Goal: Task Accomplishment & Management: Complete application form

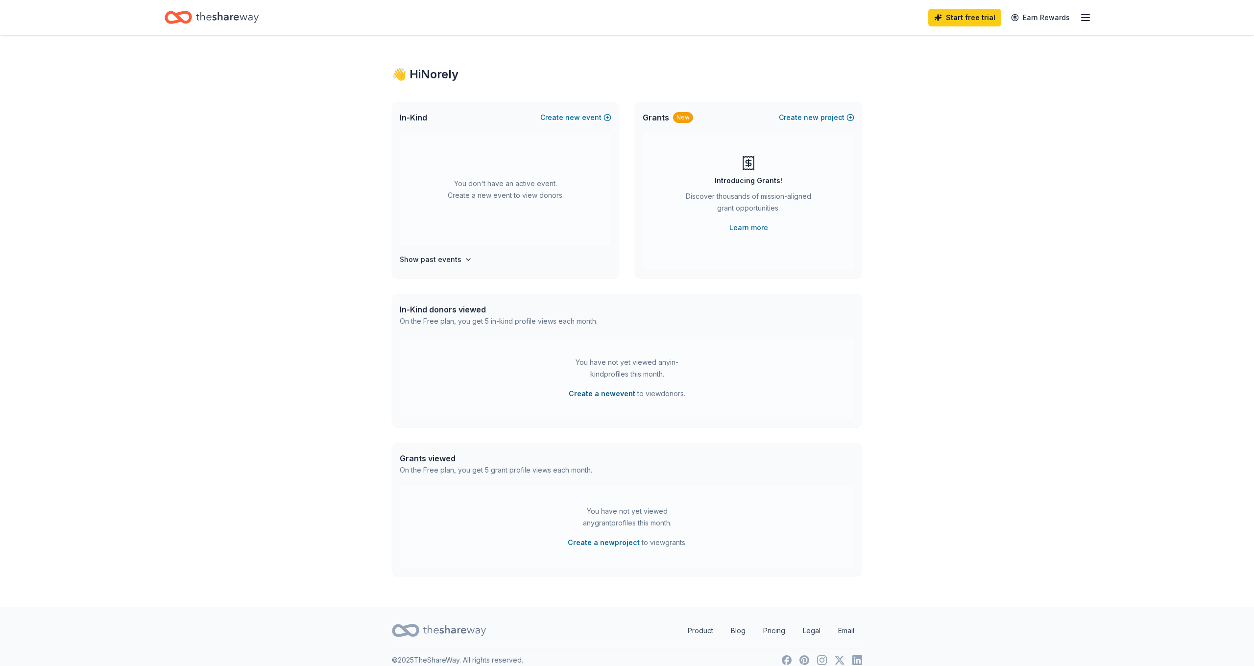
click at [615, 392] on button "Create a new event" at bounding box center [602, 394] width 67 height 12
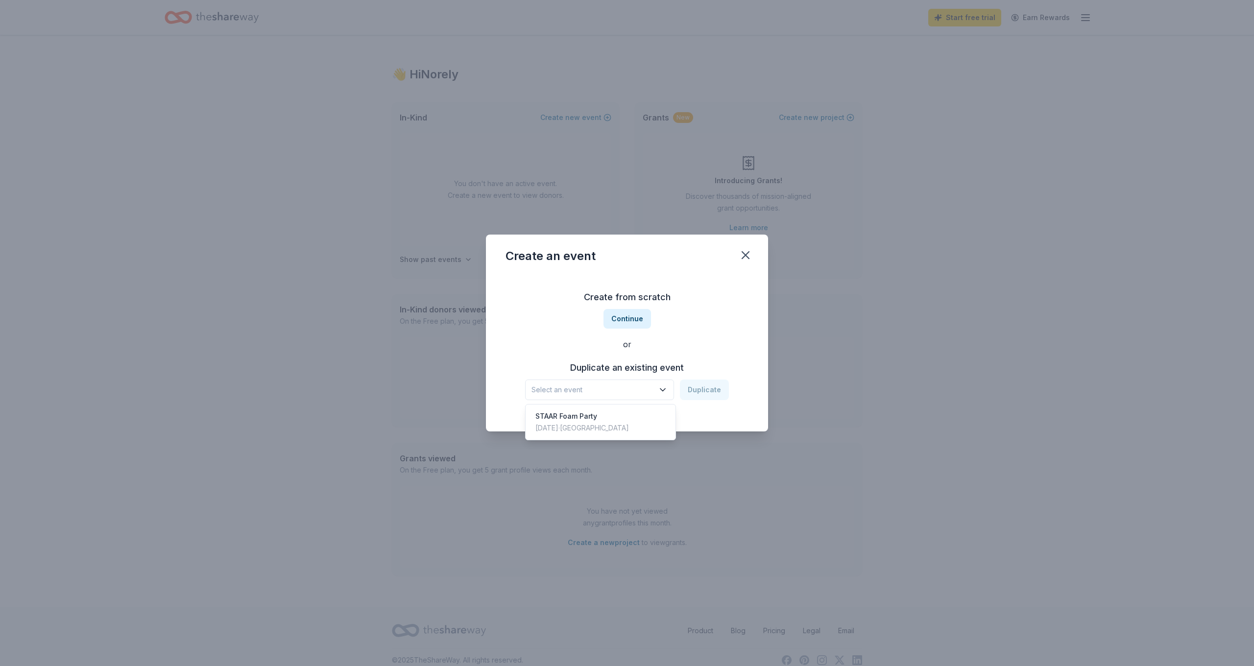
click at [616, 392] on span "Select an event" at bounding box center [593, 390] width 122 height 12
click at [696, 334] on div "Create from scratch Continue or Duplicate an existing event Select an event Dup…" at bounding box center [627, 345] width 243 height 142
click at [639, 321] on button "Continue" at bounding box center [628, 319] width 48 height 20
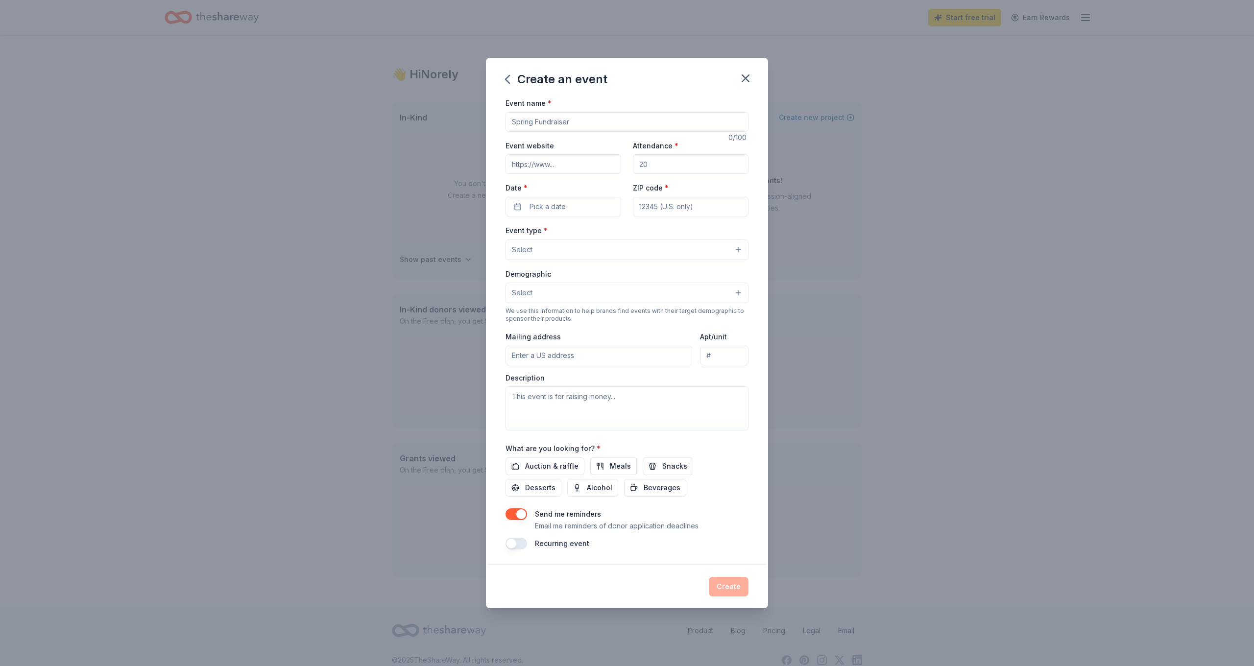
click at [556, 130] on input "Event name *" at bounding box center [627, 122] width 243 height 20
type input "Middle School Western Dance"
click at [534, 169] on input "Event website" at bounding box center [564, 164] width 116 height 20
click at [658, 158] on input "Attendance *" at bounding box center [691, 164] width 116 height 20
type input "122"
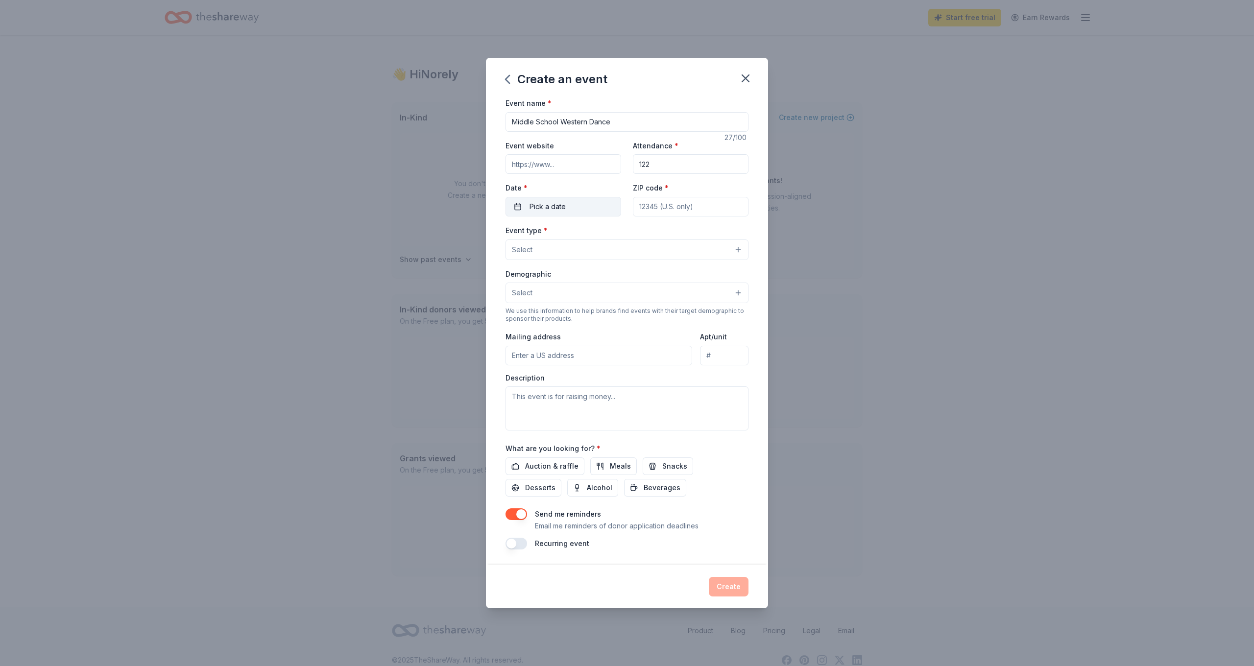
click at [571, 211] on button "Pick a date" at bounding box center [564, 207] width 116 height 20
click at [613, 239] on button "Go to next month" at bounding box center [616, 233] width 14 height 14
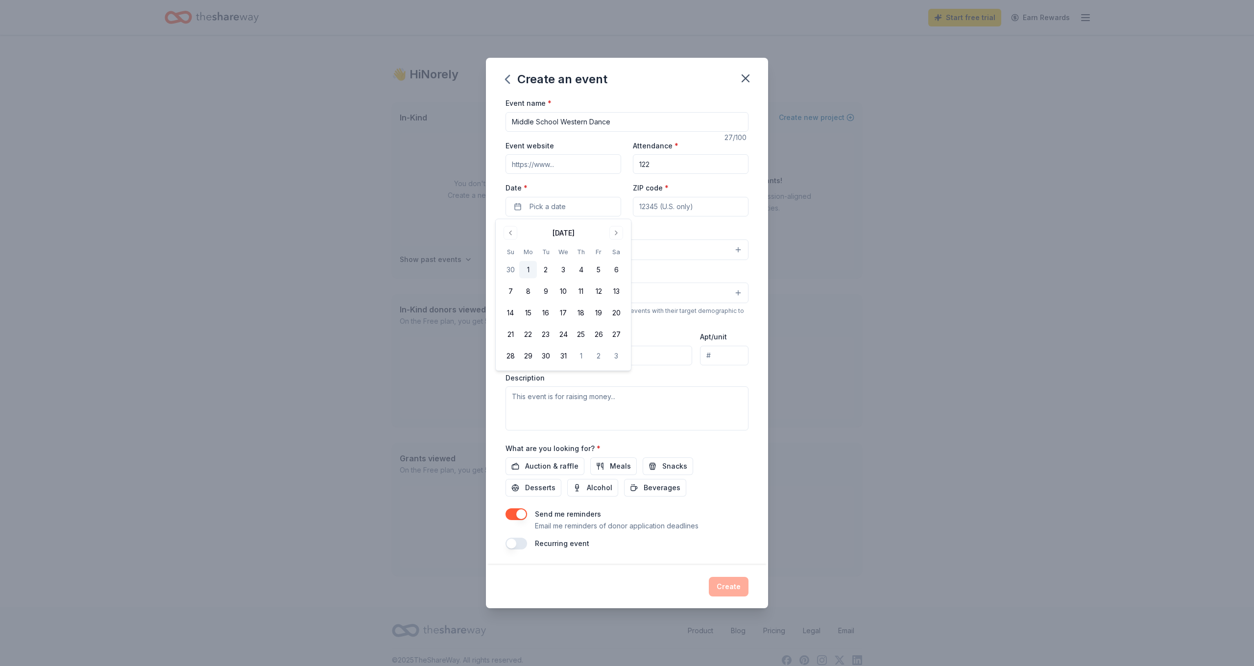
click at [529, 270] on button "1" at bounding box center [528, 270] width 18 height 18
type input "75708"
click at [554, 248] on button "Select" at bounding box center [627, 250] width 243 height 21
click at [562, 278] on span "Fundraiser" at bounding box center [627, 274] width 226 height 13
click at [762, 262] on div "Event name * Middle School Western Dance 27 /100 Event website Attendance * 122…" at bounding box center [627, 331] width 282 height 469
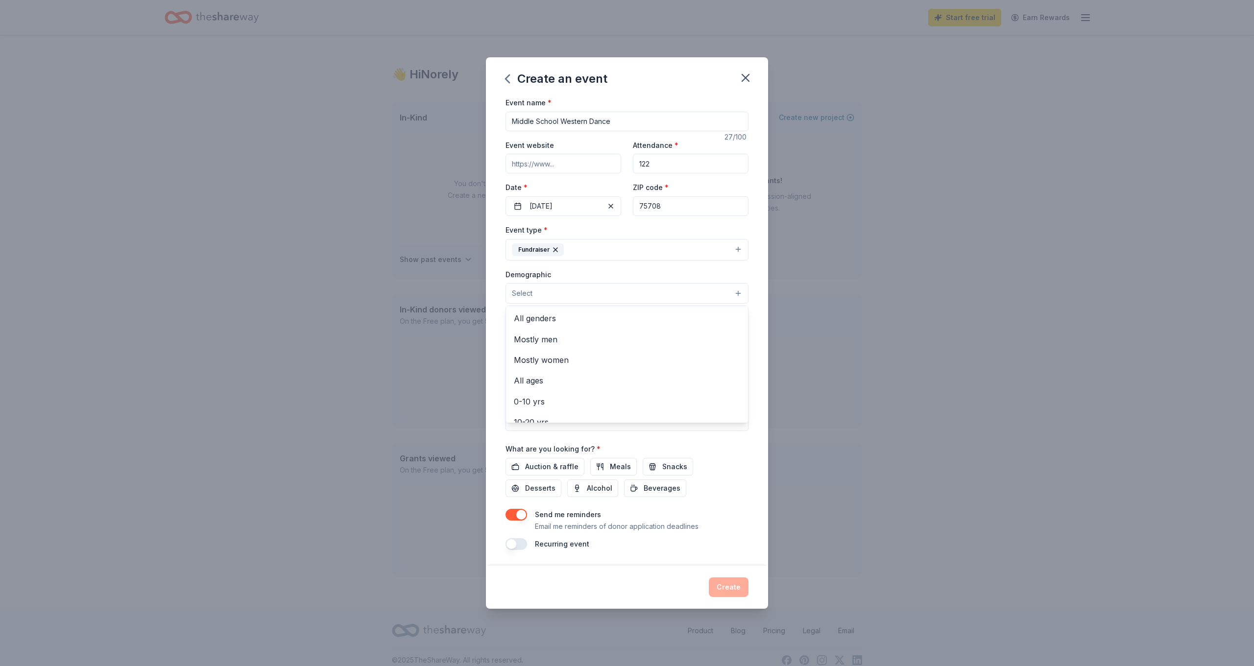
click at [560, 294] on button "Select" at bounding box center [627, 293] width 243 height 21
click at [525, 365] on div "10-20 yrs" at bounding box center [627, 360] width 242 height 21
click at [773, 305] on div "Create an event Event name * Middle School Western Dance 27 /100 Event website …" at bounding box center [627, 333] width 1254 height 666
click at [763, 308] on div "Event name * Middle School Western Dance 27 /100 Event website Attendance * 122…" at bounding box center [627, 331] width 282 height 470
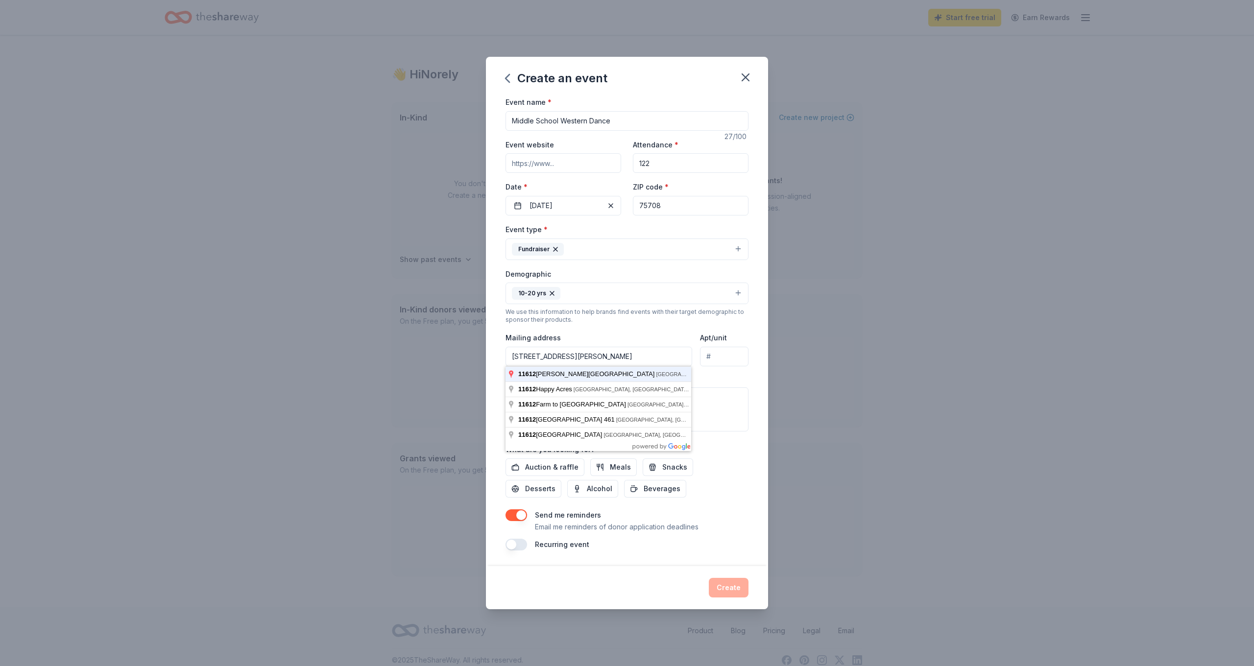
type input "11612 Constantine Avenue, Tyler, TX, 75708"
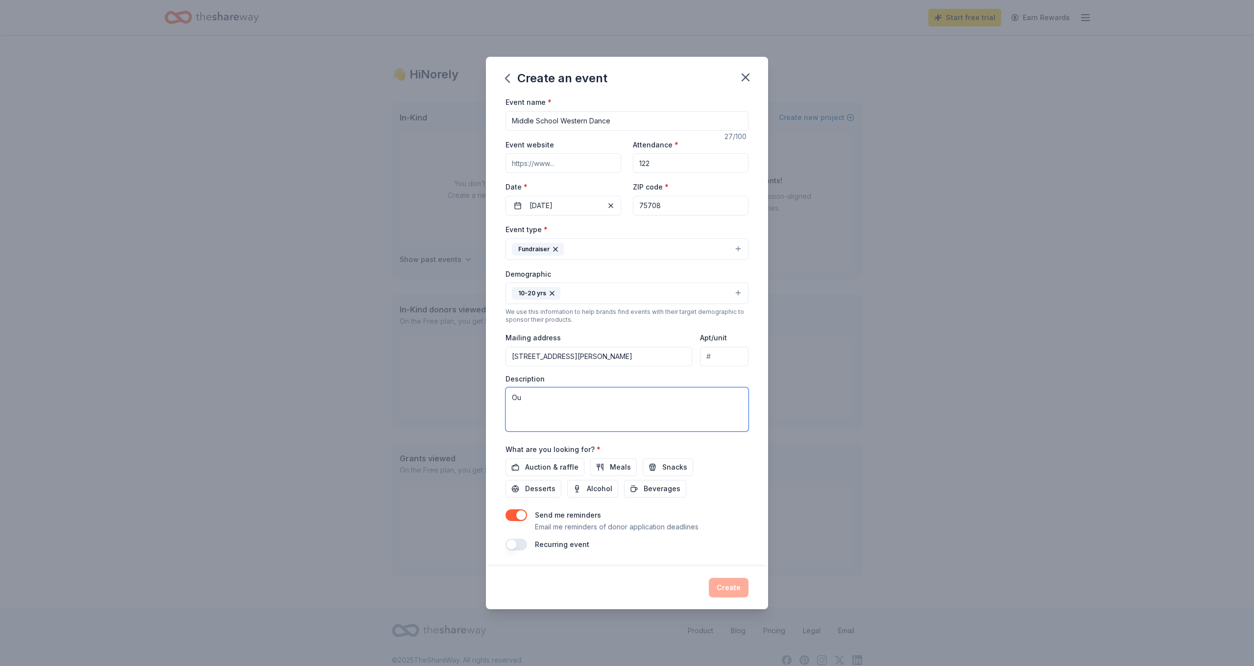
type textarea "O"
drag, startPoint x: 566, startPoint y: 410, endPoint x: 535, endPoint y: 410, distance: 31.4
click at [535, 410] on textarea "Our dual language kids are hosting our yearly Middle School dance with a Western" at bounding box center [627, 410] width 243 height 44
paste textarea "ild West with the vibrant energy of the disco era"
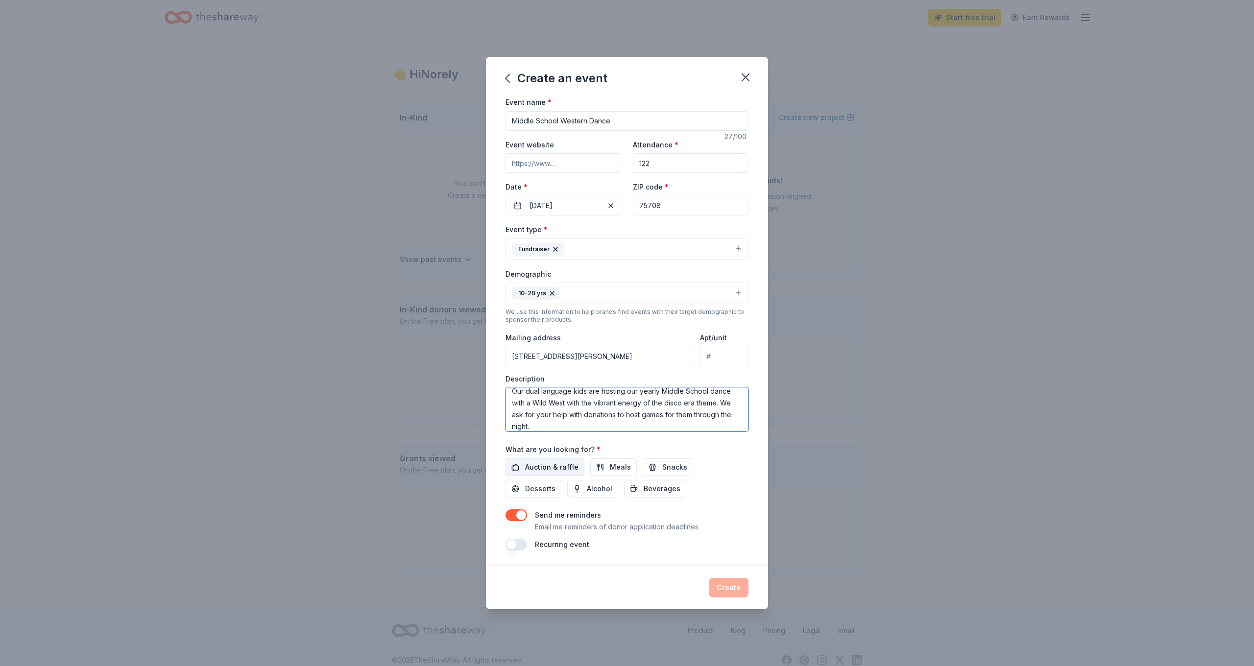
type textarea "Our dual language kids are hosting our yearly Middle School dance with a Wild W…"
click at [566, 466] on span "Auction & raffle" at bounding box center [551, 467] width 53 height 12
click at [606, 467] on button "Meals" at bounding box center [613, 468] width 47 height 18
click at [651, 467] on button "Snacks" at bounding box center [668, 468] width 50 height 18
click at [561, 480] on button "Desserts" at bounding box center [534, 489] width 56 height 18
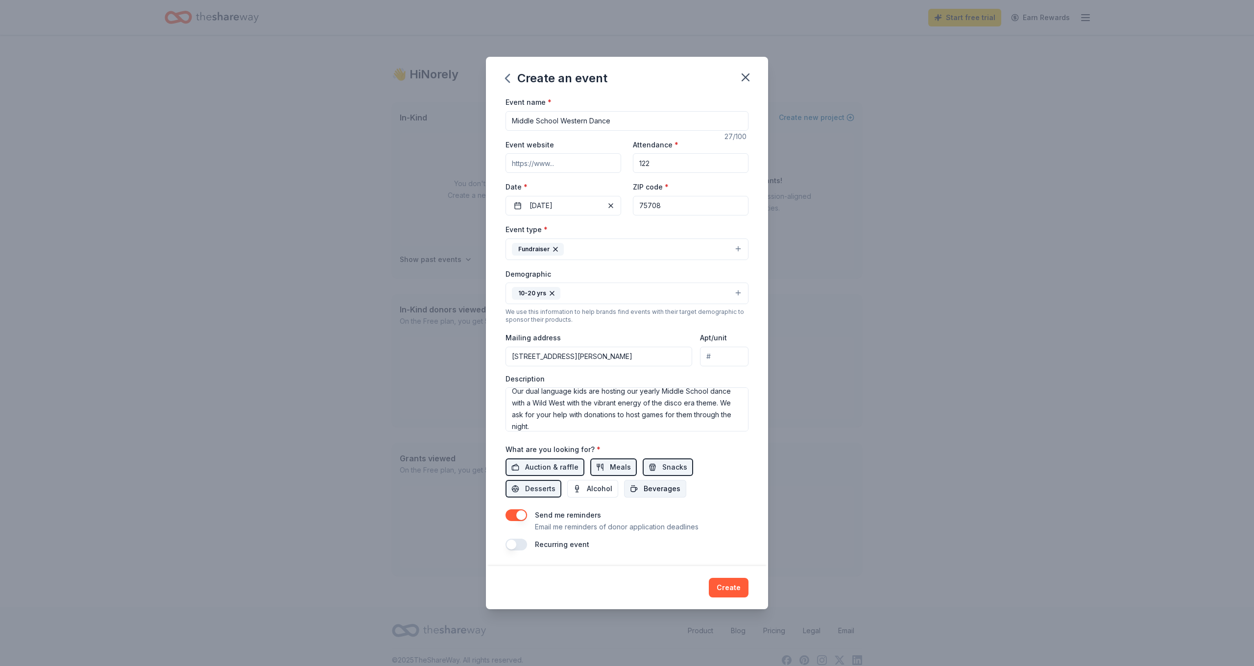
click at [644, 488] on span "Beverages" at bounding box center [662, 489] width 37 height 12
click at [519, 513] on button "button" at bounding box center [517, 515] width 22 height 12
click at [732, 585] on button "Create" at bounding box center [729, 588] width 40 height 20
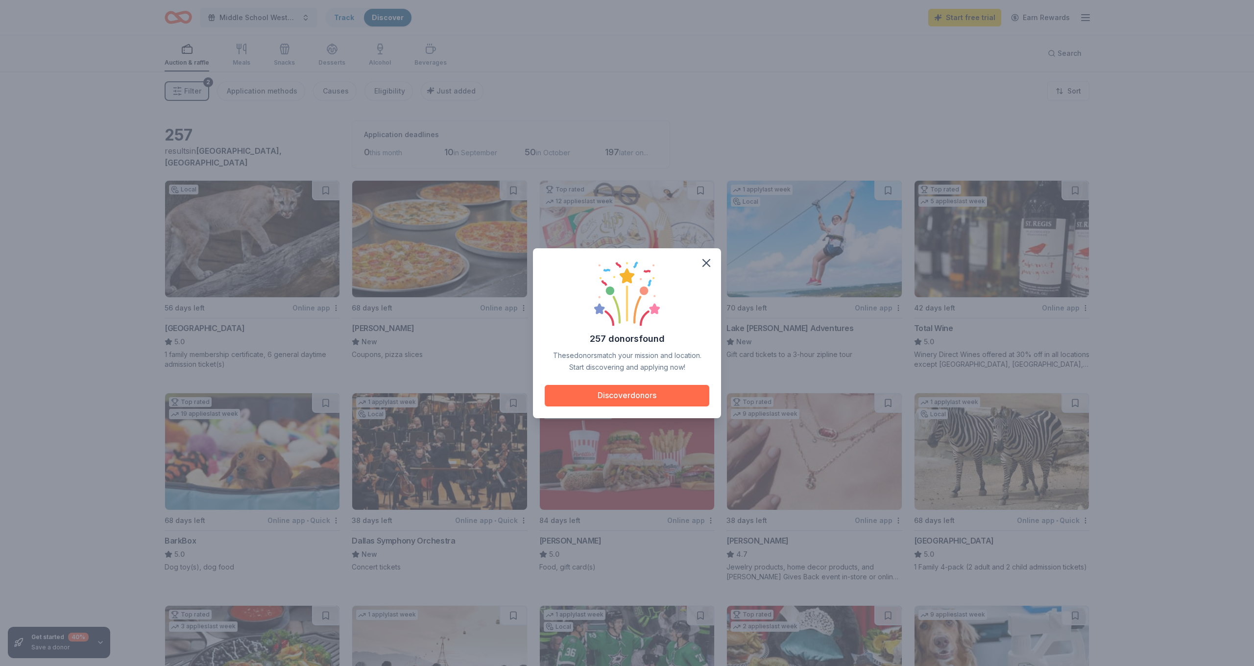
click at [624, 392] on button "Discover donors" at bounding box center [627, 396] width 165 height 22
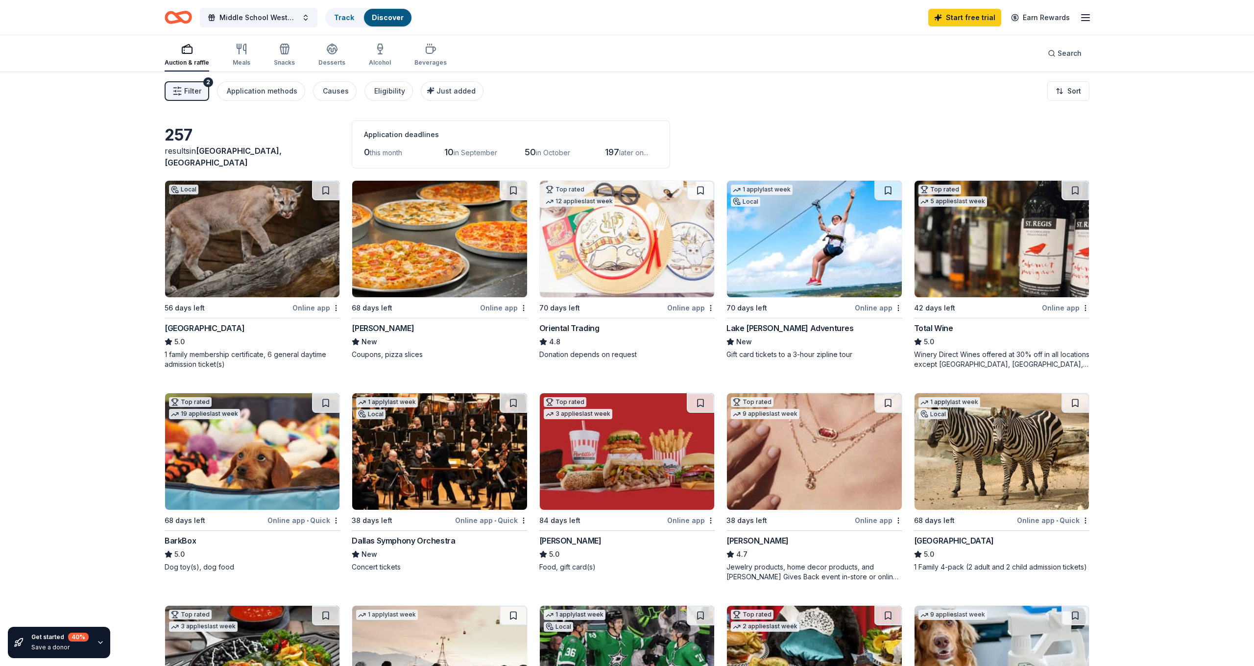
click at [628, 251] on img at bounding box center [627, 239] width 174 height 117
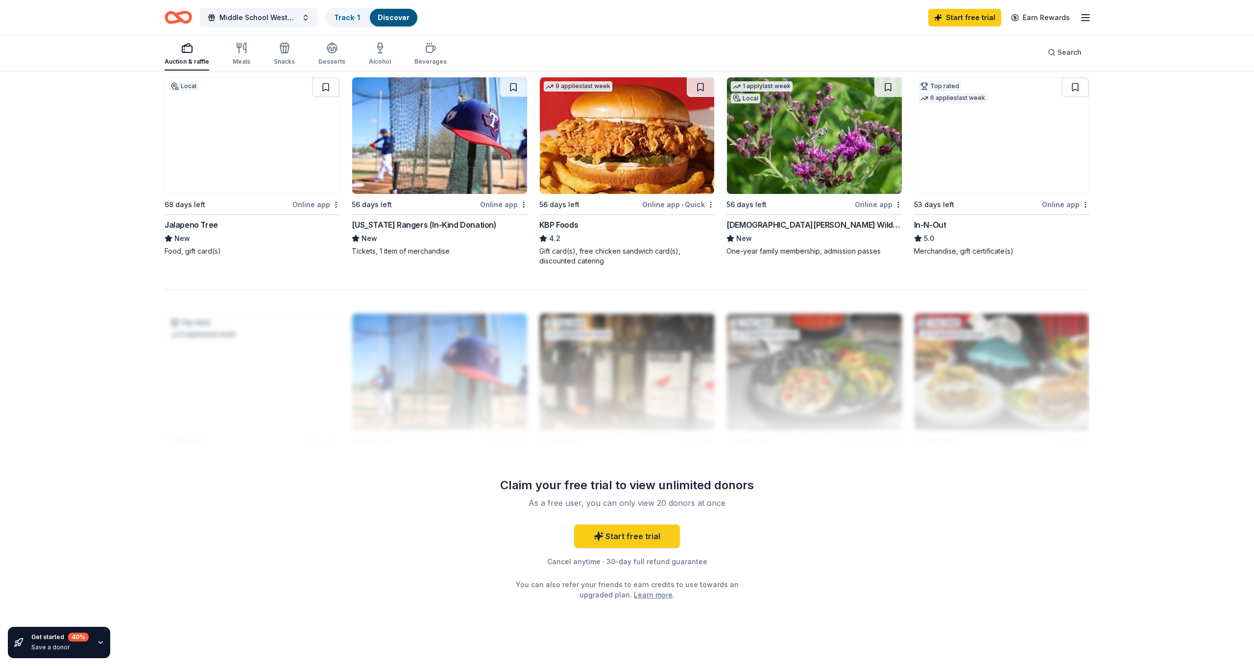
scroll to position [746, 0]
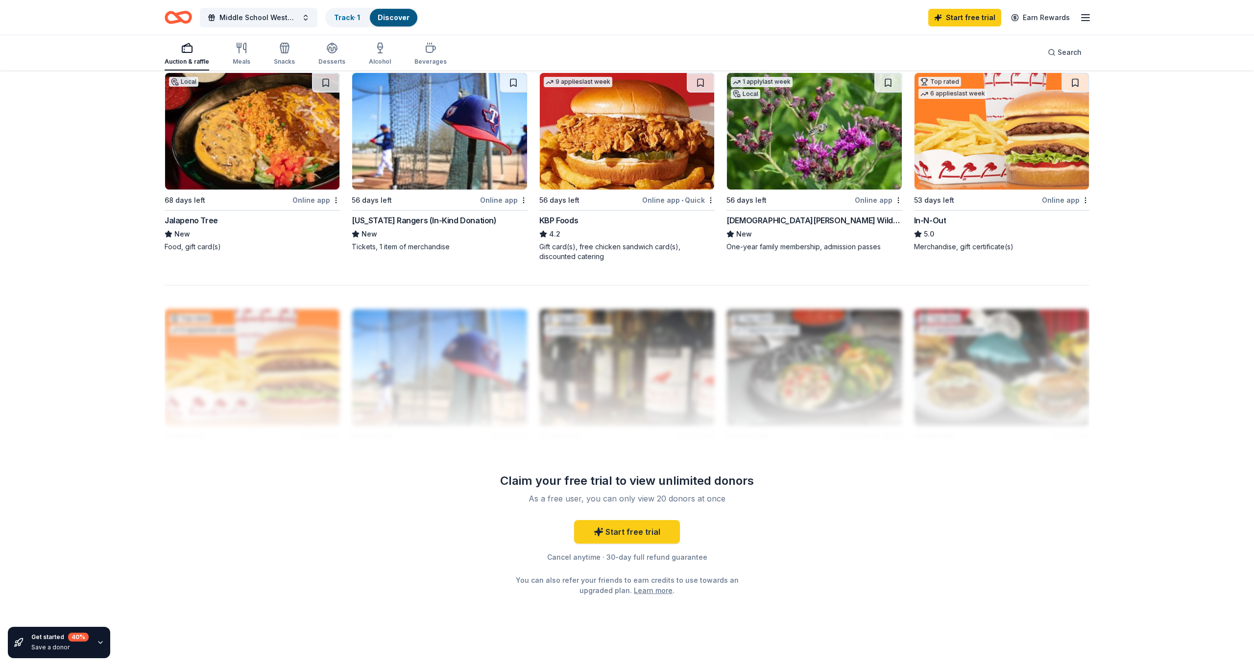
click at [440, 155] on img at bounding box center [439, 131] width 174 height 117
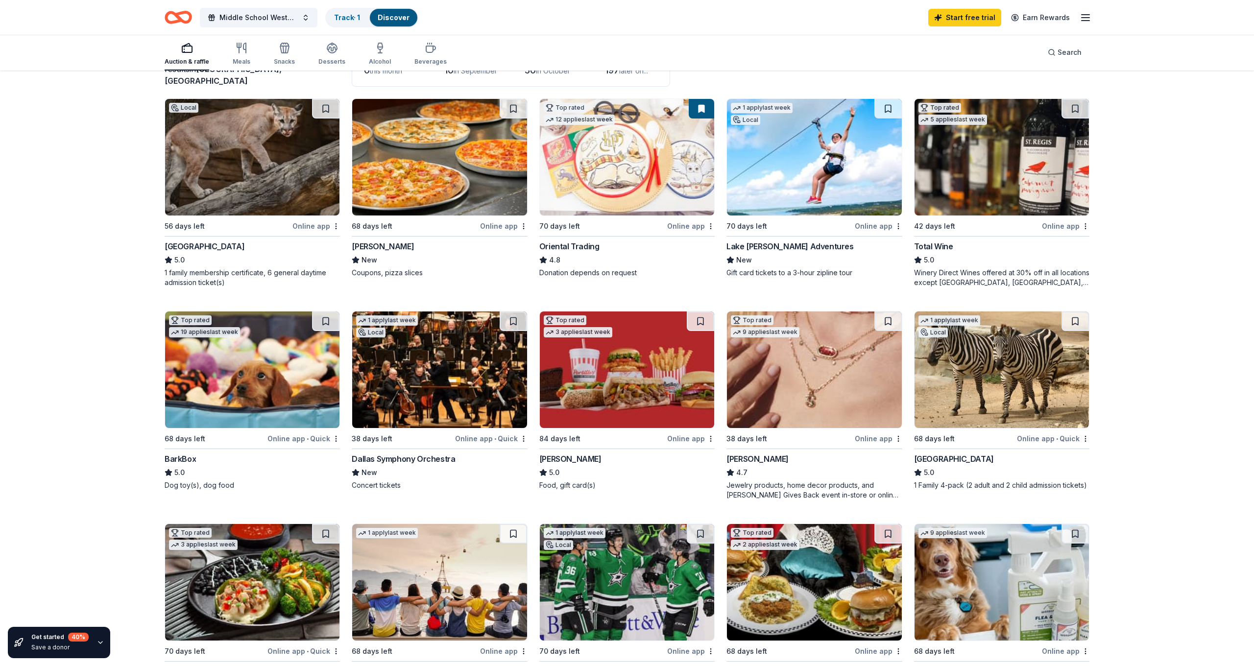
scroll to position [71, 0]
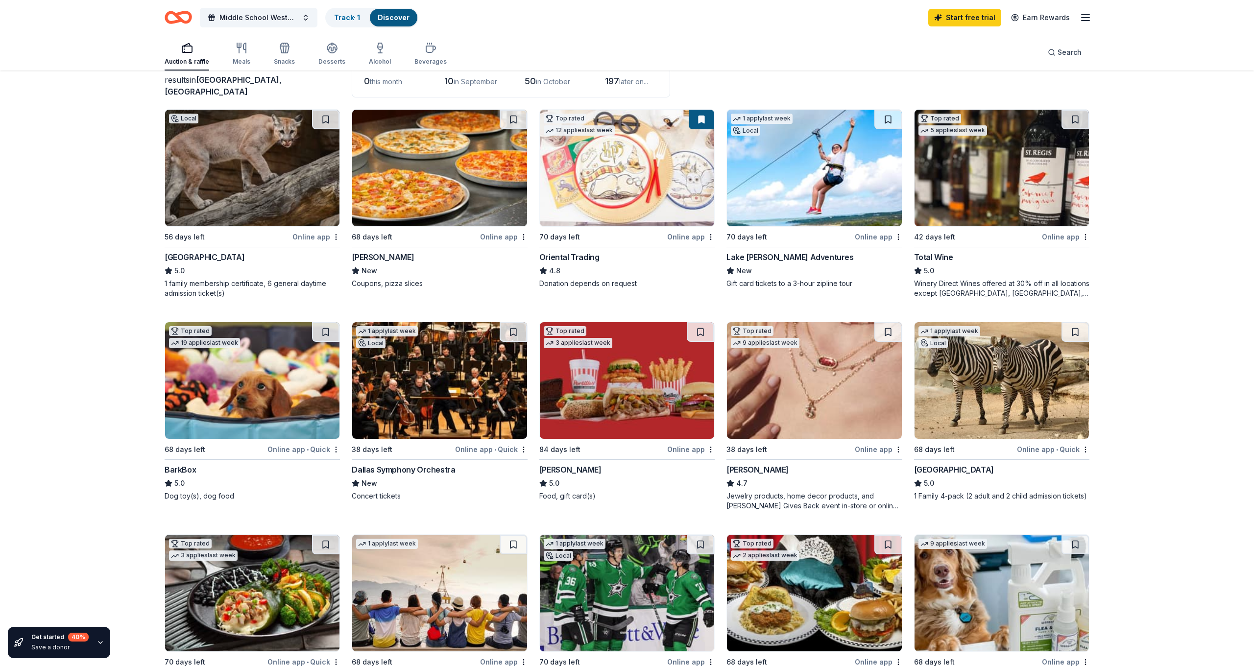
click at [445, 203] on img at bounding box center [439, 168] width 174 height 117
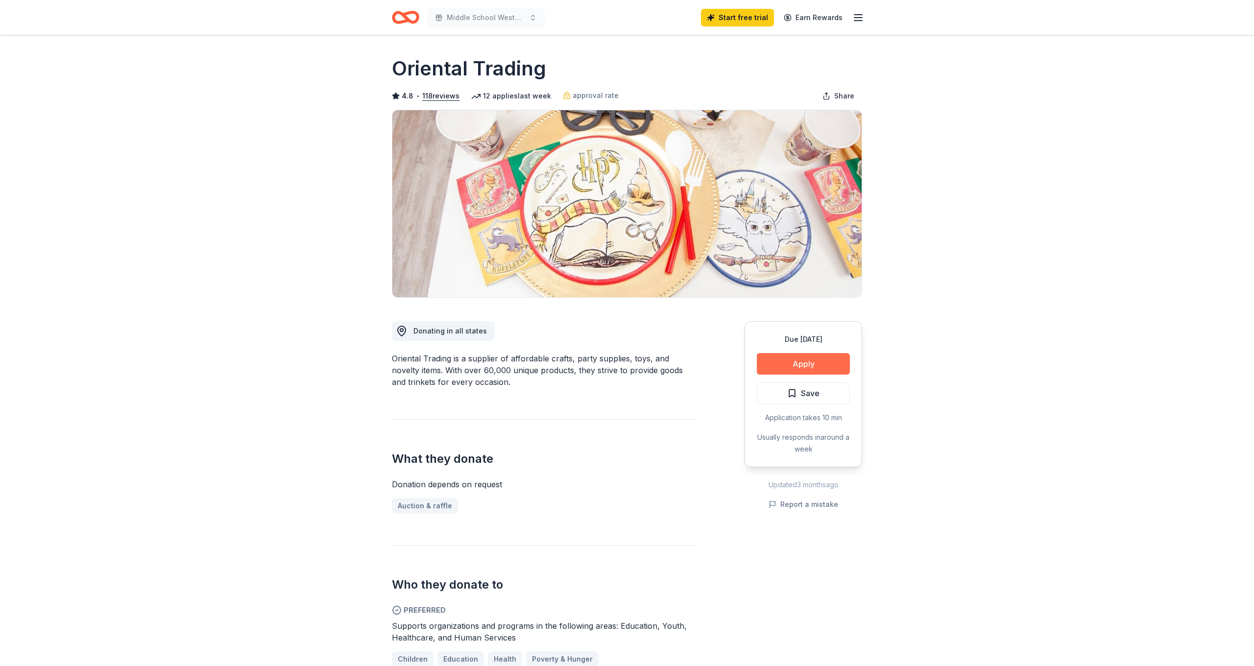
click at [808, 357] on button "Apply" at bounding box center [803, 364] width 93 height 22
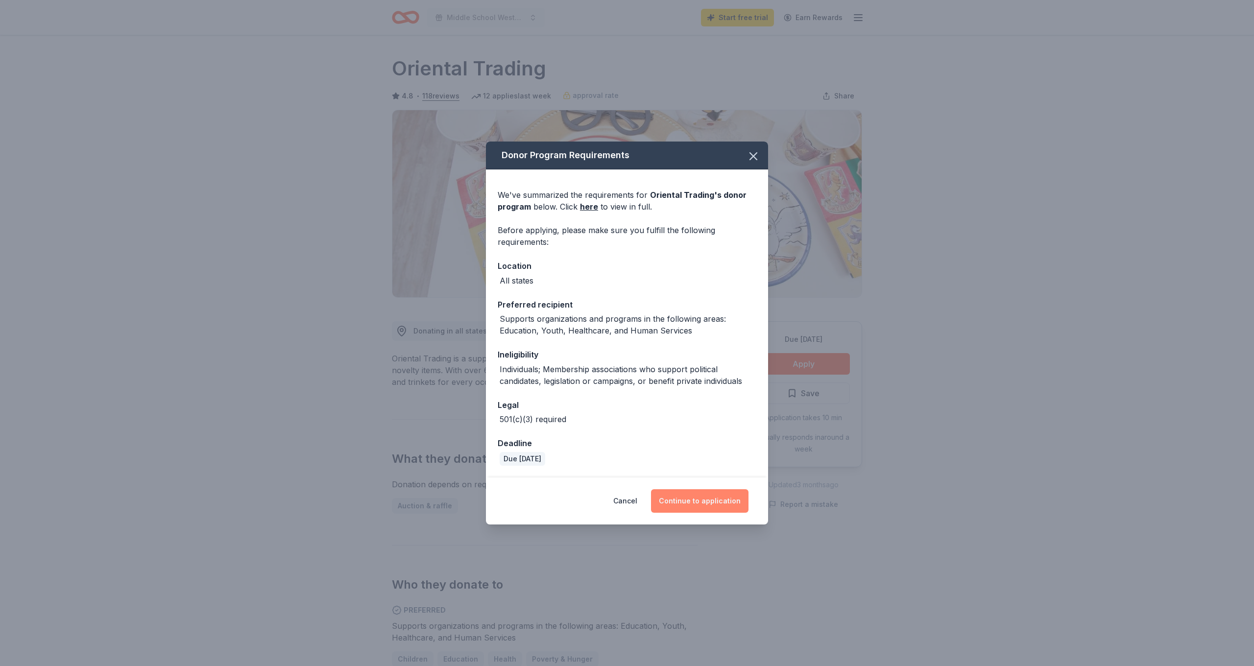
click at [709, 503] on button "Continue to application" at bounding box center [699, 501] width 97 height 24
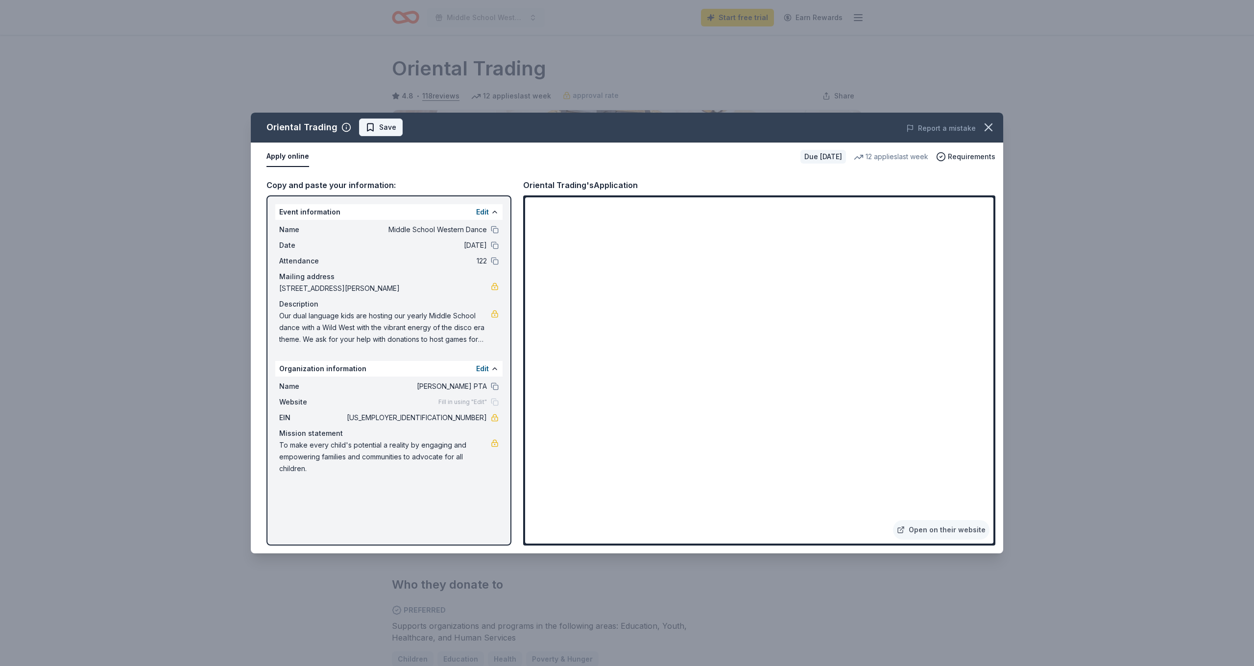
click at [383, 133] on span "Save" at bounding box center [387, 127] width 17 height 12
drag, startPoint x: 523, startPoint y: 235, endPoint x: 470, endPoint y: 329, distance: 108.2
click at [470, 329] on span "Our dual language kids are hosting our yearly Middle School dance with a Wild W…" at bounding box center [385, 327] width 212 height 35
click at [987, 130] on icon "button" at bounding box center [989, 128] width 14 height 14
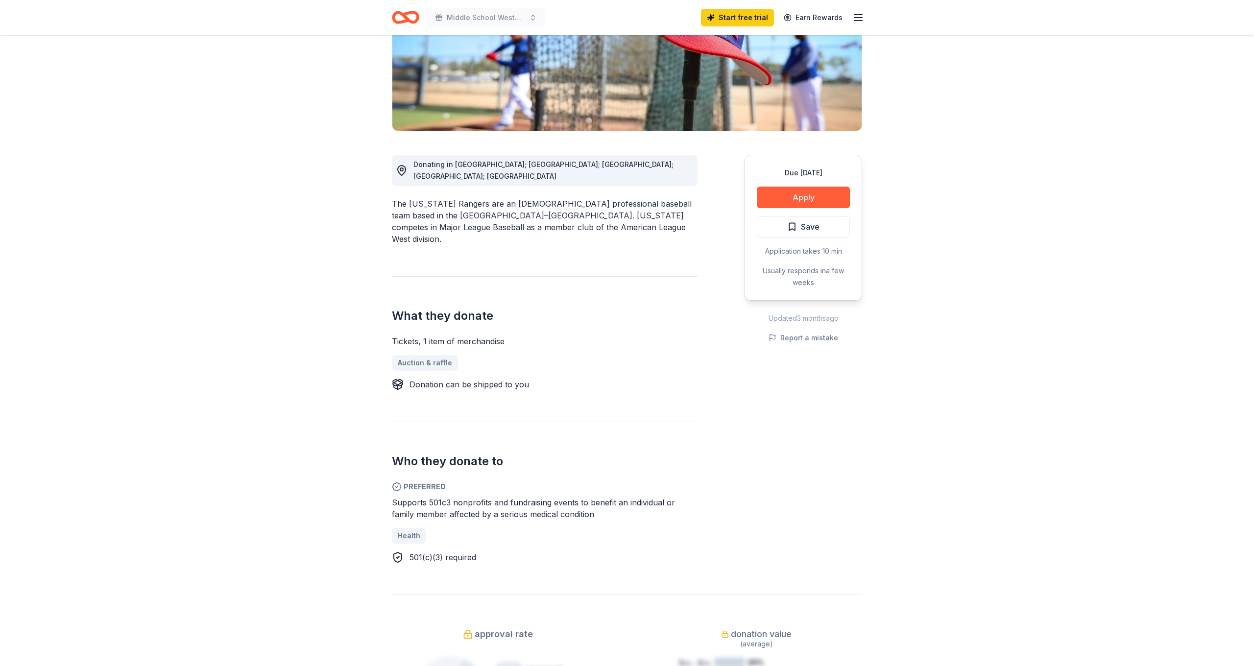
scroll to position [168, 0]
click at [805, 194] on button "Apply" at bounding box center [803, 197] width 93 height 22
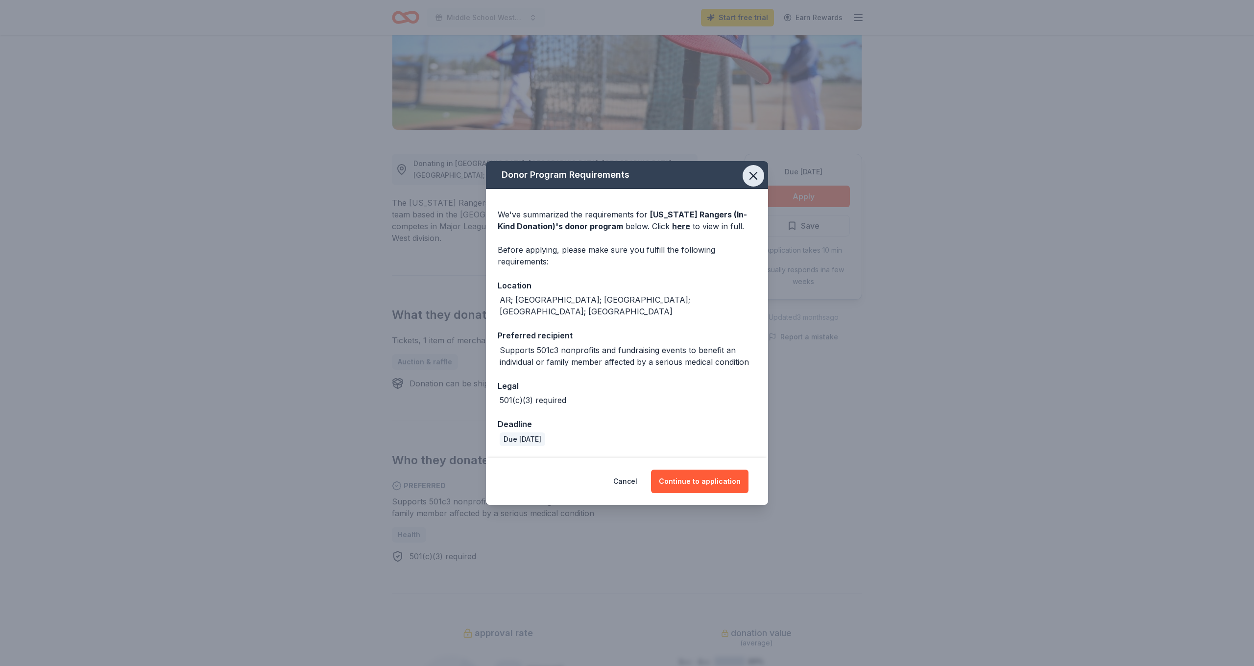
click at [755, 181] on icon "button" at bounding box center [754, 176] width 14 height 14
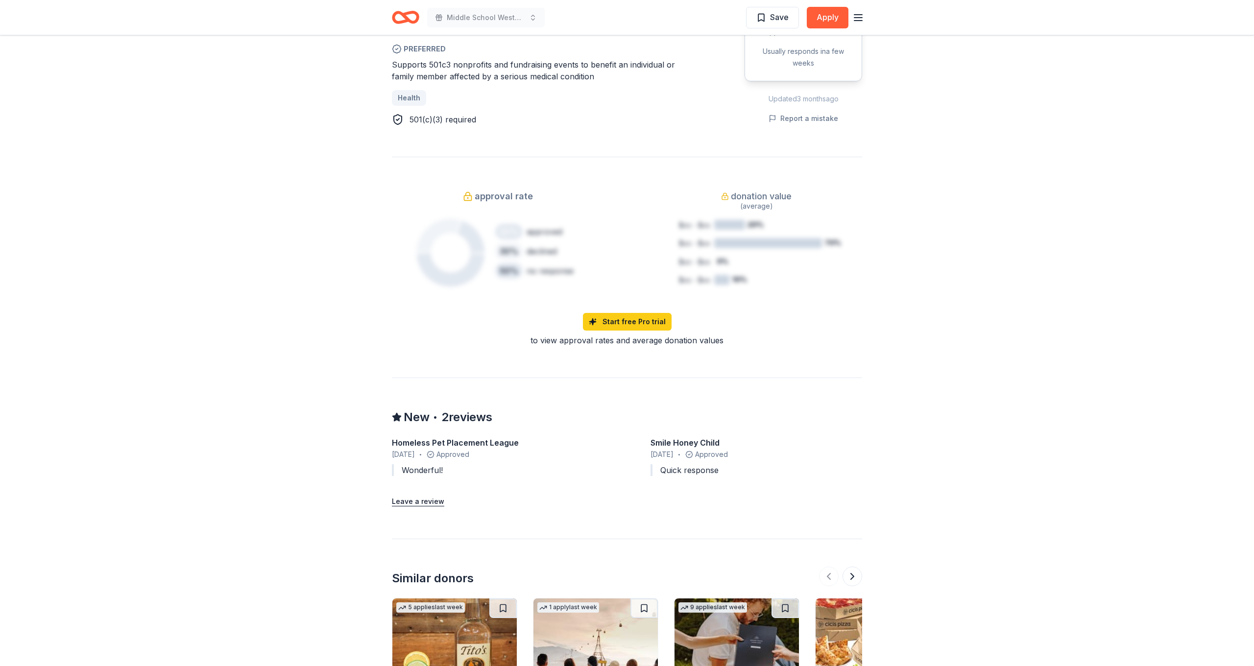
scroll to position [614, 0]
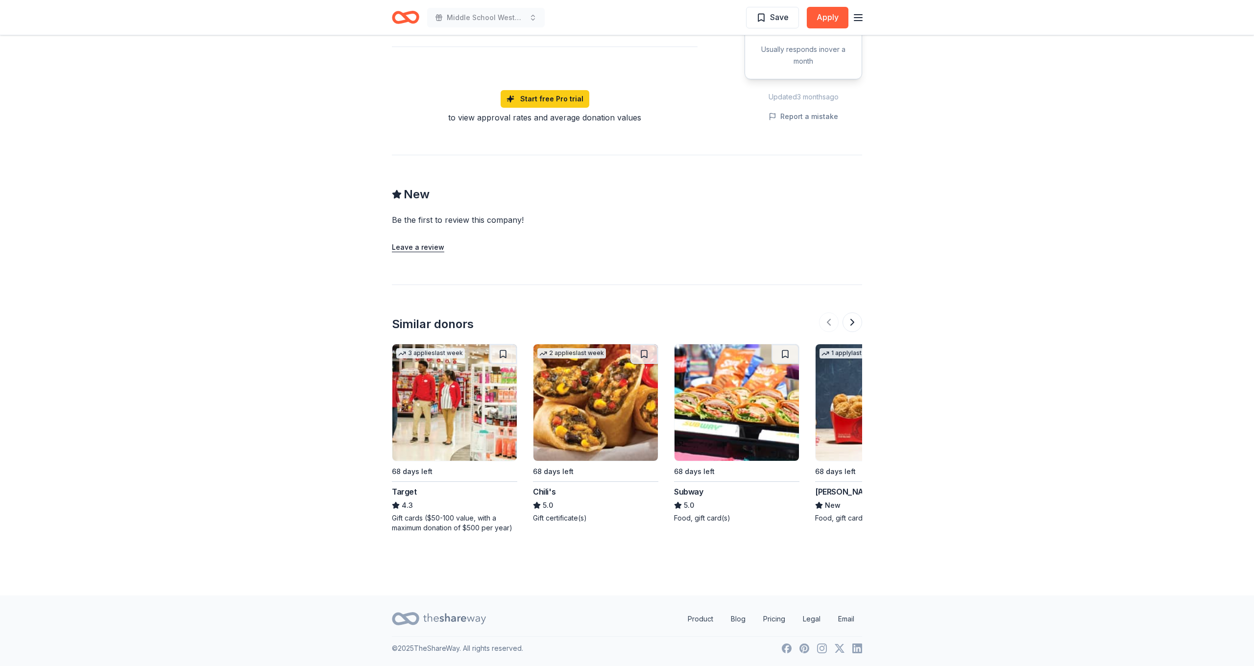
scroll to position [691, 0]
click at [608, 437] on img at bounding box center [595, 402] width 124 height 117
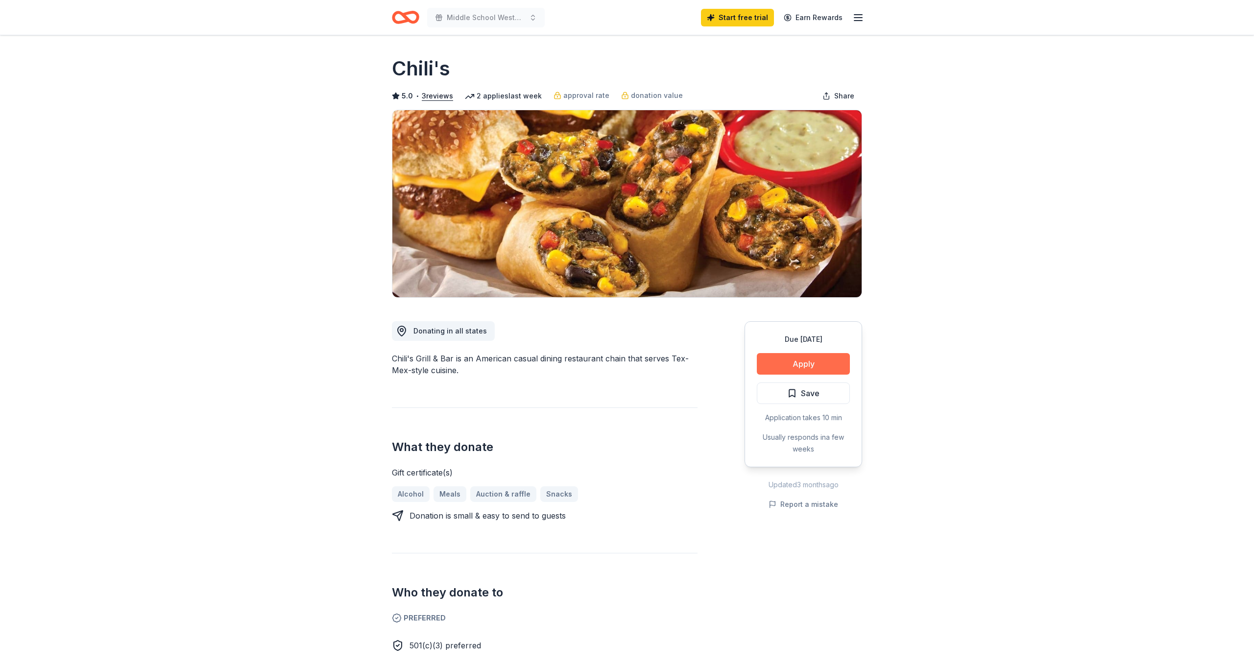
click at [809, 369] on button "Apply" at bounding box center [803, 364] width 93 height 22
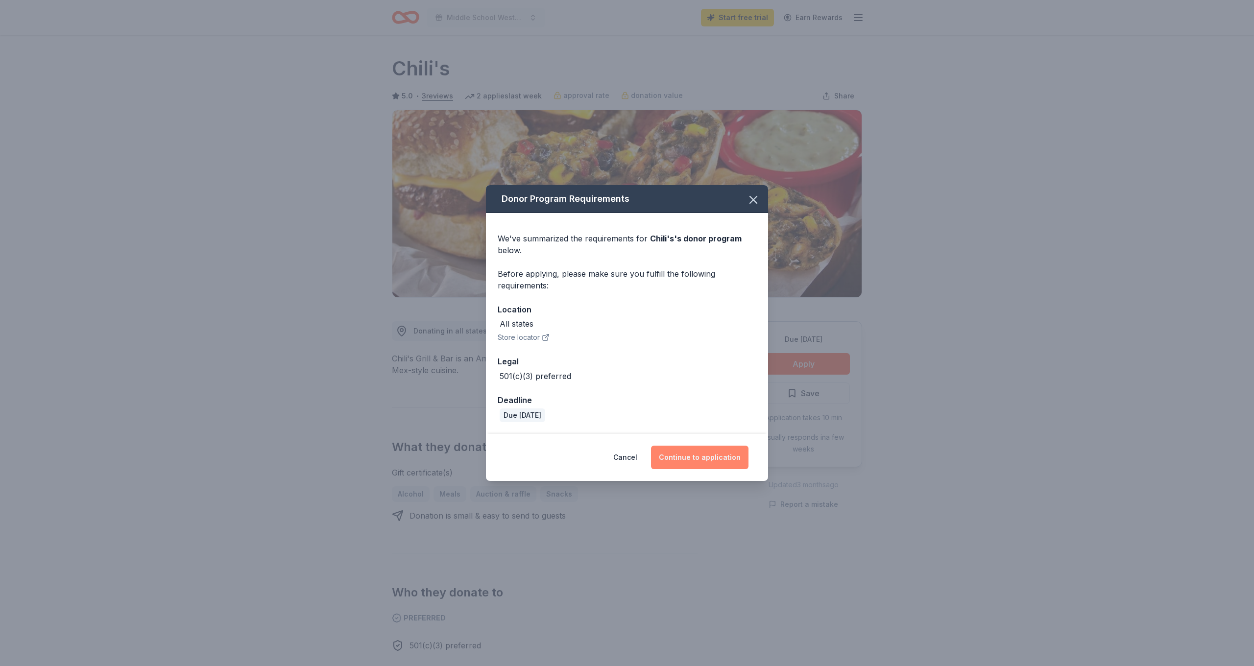
click at [701, 459] on button "Continue to application" at bounding box center [699, 458] width 97 height 24
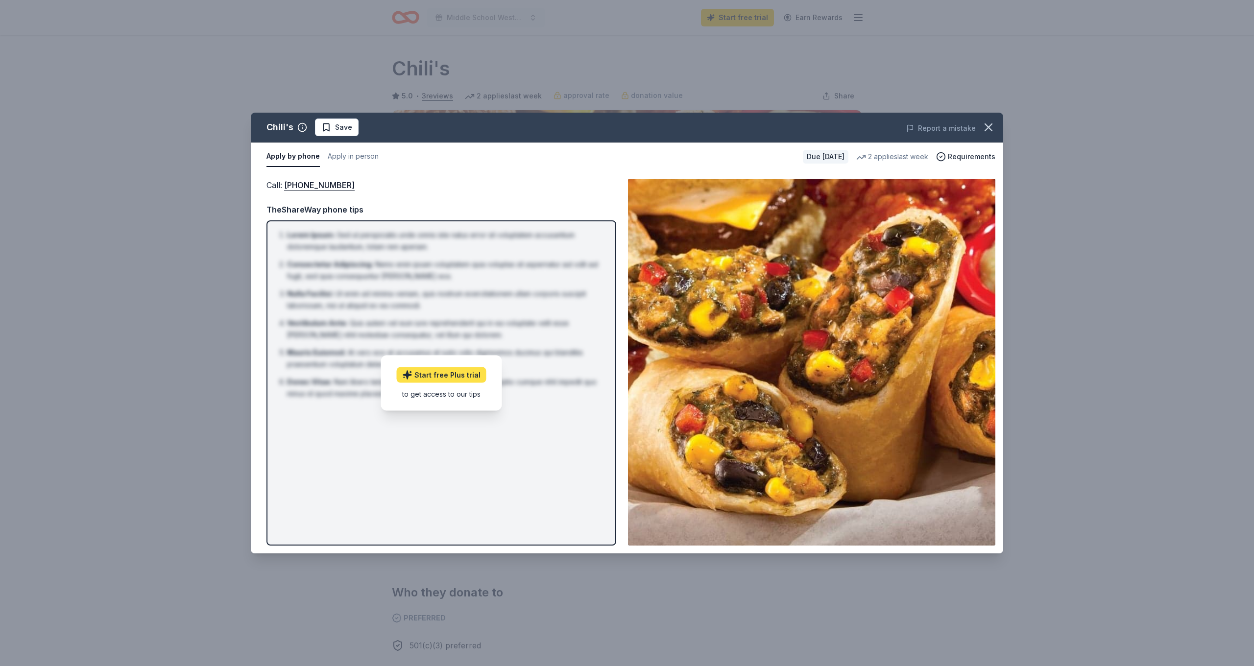
click at [463, 375] on link "Start free Plus trial" at bounding box center [442, 375] width 90 height 16
click at [334, 132] on span "Save" at bounding box center [336, 127] width 31 height 12
click at [447, 376] on link "Start free Plus trial" at bounding box center [442, 375] width 90 height 16
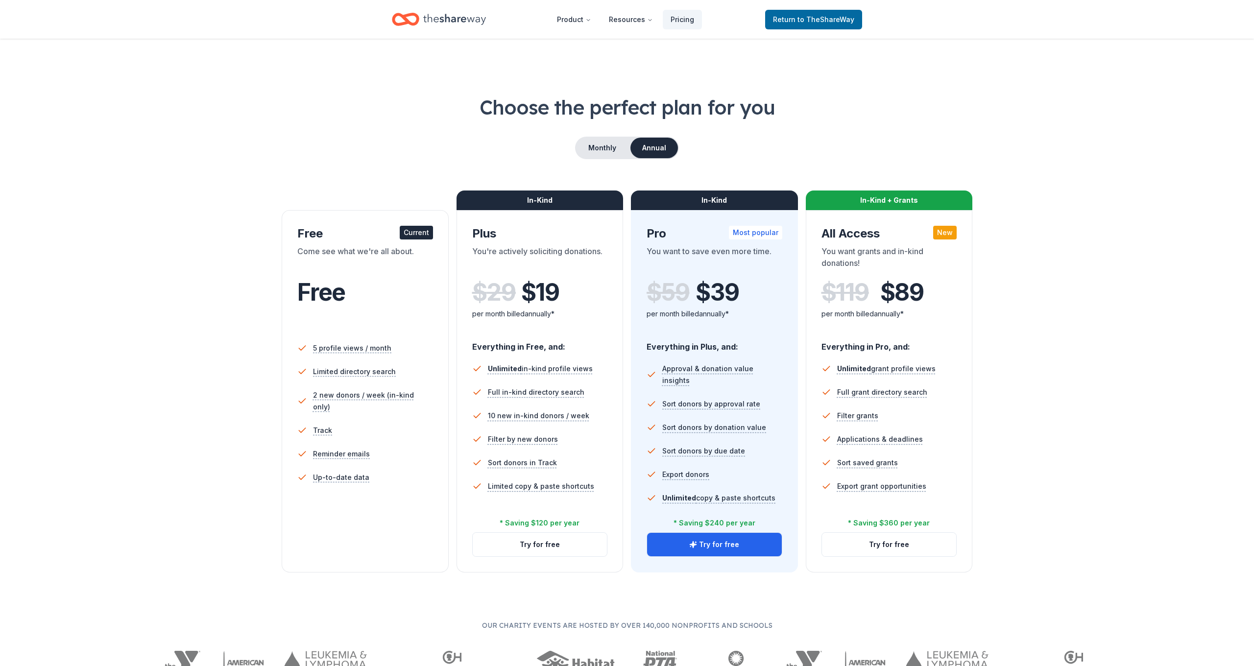
click at [416, 234] on div "Current" at bounding box center [416, 233] width 33 height 14
click at [747, 547] on button "Try for free" at bounding box center [714, 545] width 135 height 24
click at [593, 150] on button "Monthly" at bounding box center [602, 148] width 52 height 21
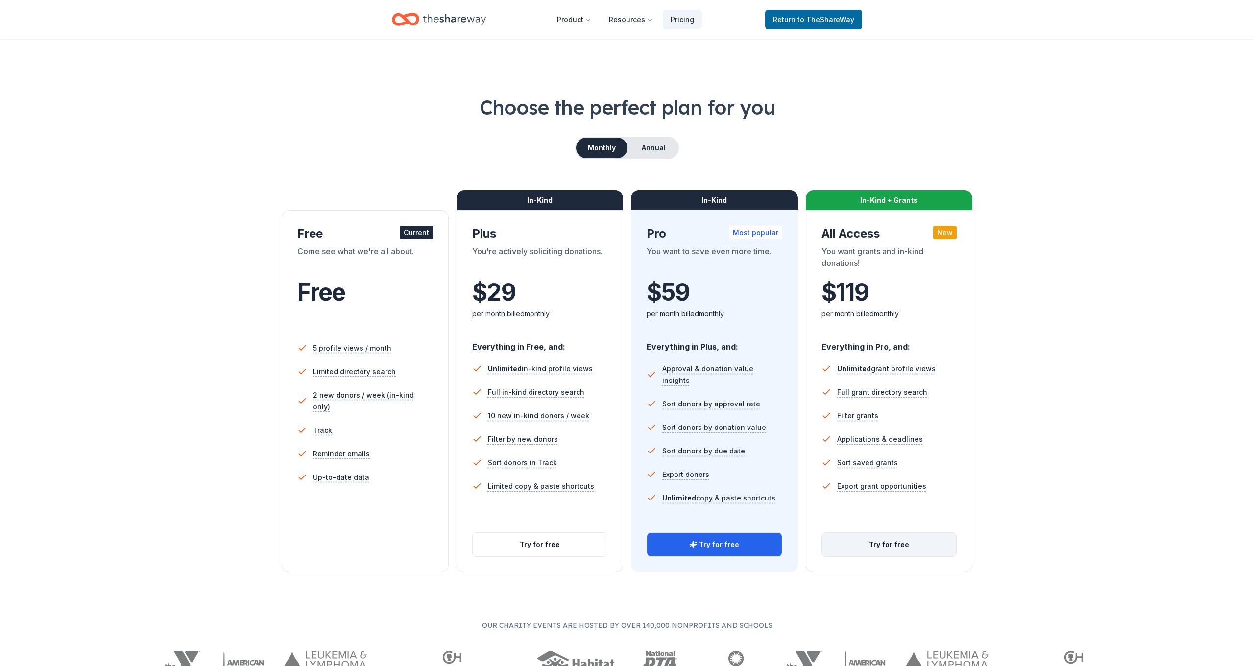
click at [889, 541] on button "Try for free" at bounding box center [889, 545] width 135 height 24
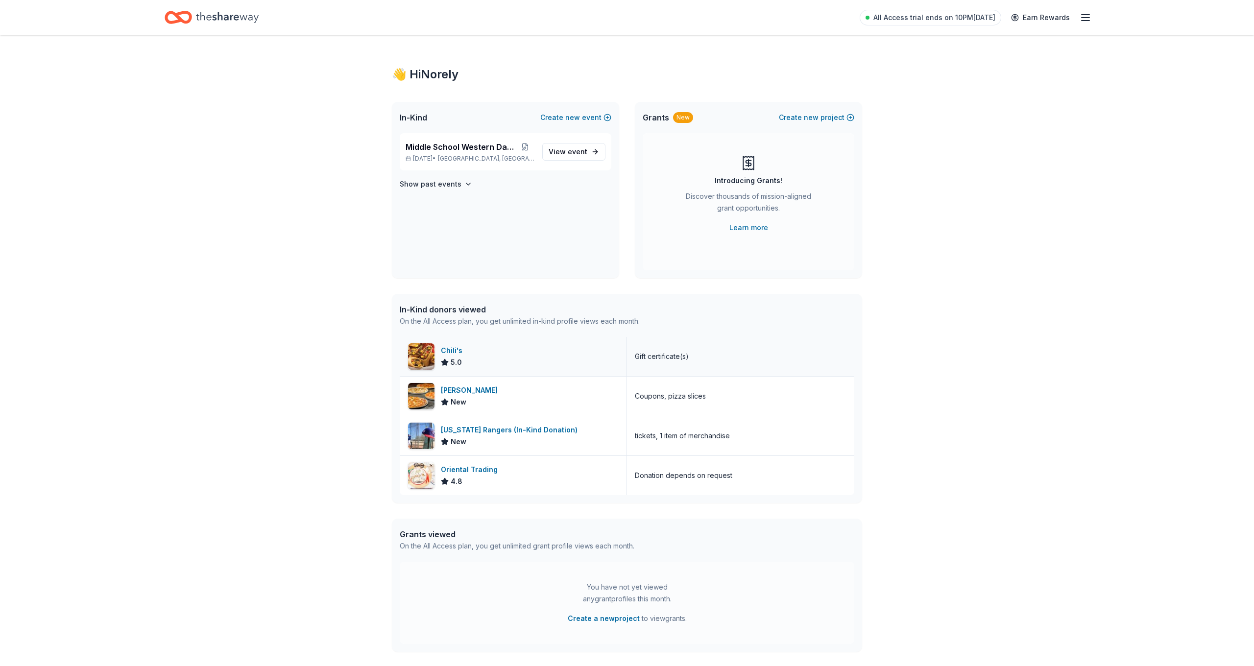
click at [534, 367] on div "Chili's 5.0" at bounding box center [513, 356] width 227 height 39
click at [750, 231] on link "Learn more" at bounding box center [748, 228] width 39 height 12
click at [222, 20] on icon "Home" at bounding box center [227, 17] width 63 height 11
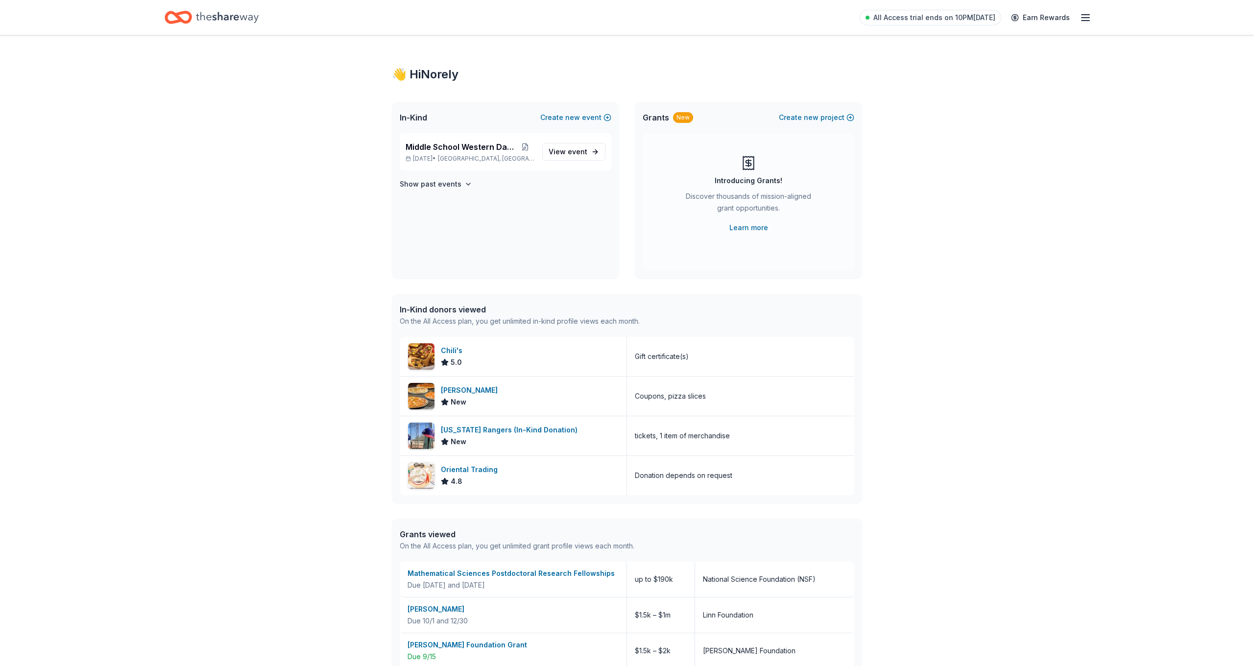
click at [184, 19] on icon "Home" at bounding box center [178, 17] width 27 height 23
click at [194, 15] on div "Home" at bounding box center [212, 17] width 94 height 23
click at [223, 22] on icon "Home" at bounding box center [227, 17] width 63 height 20
click at [1086, 20] on icon "button" at bounding box center [1086, 18] width 12 height 12
click at [971, 77] on link "Account" at bounding box center [968, 76] width 31 height 10
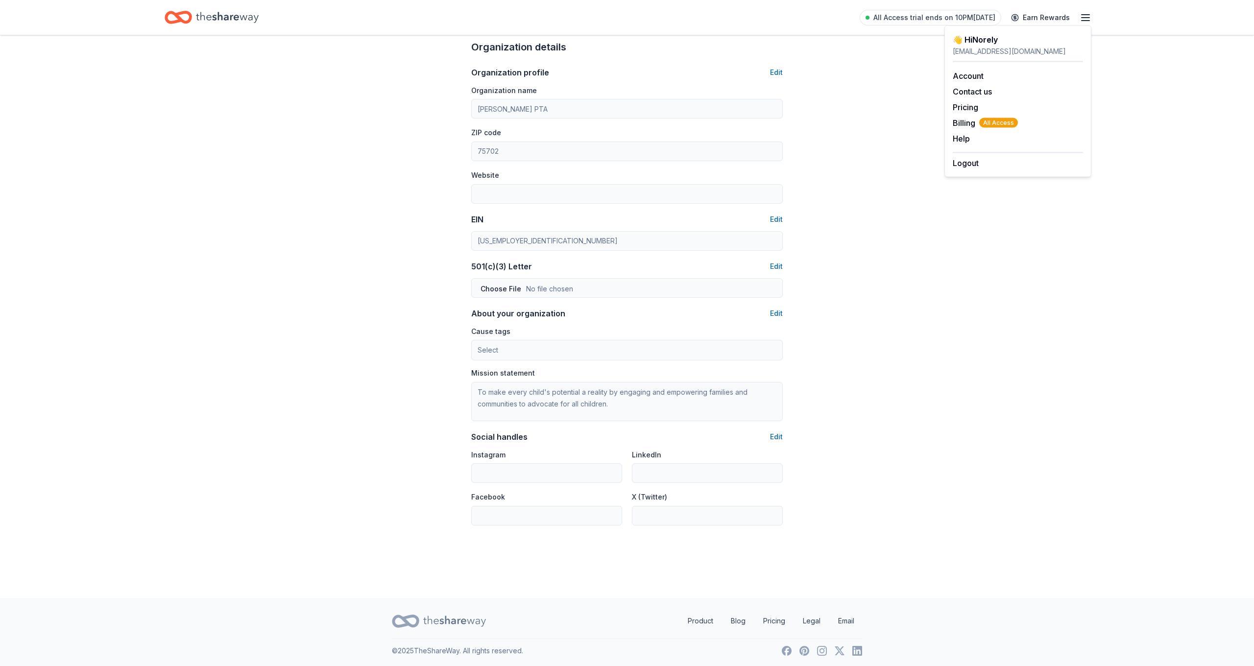
scroll to position [311, 0]
click at [210, 24] on icon "Home" at bounding box center [227, 17] width 63 height 20
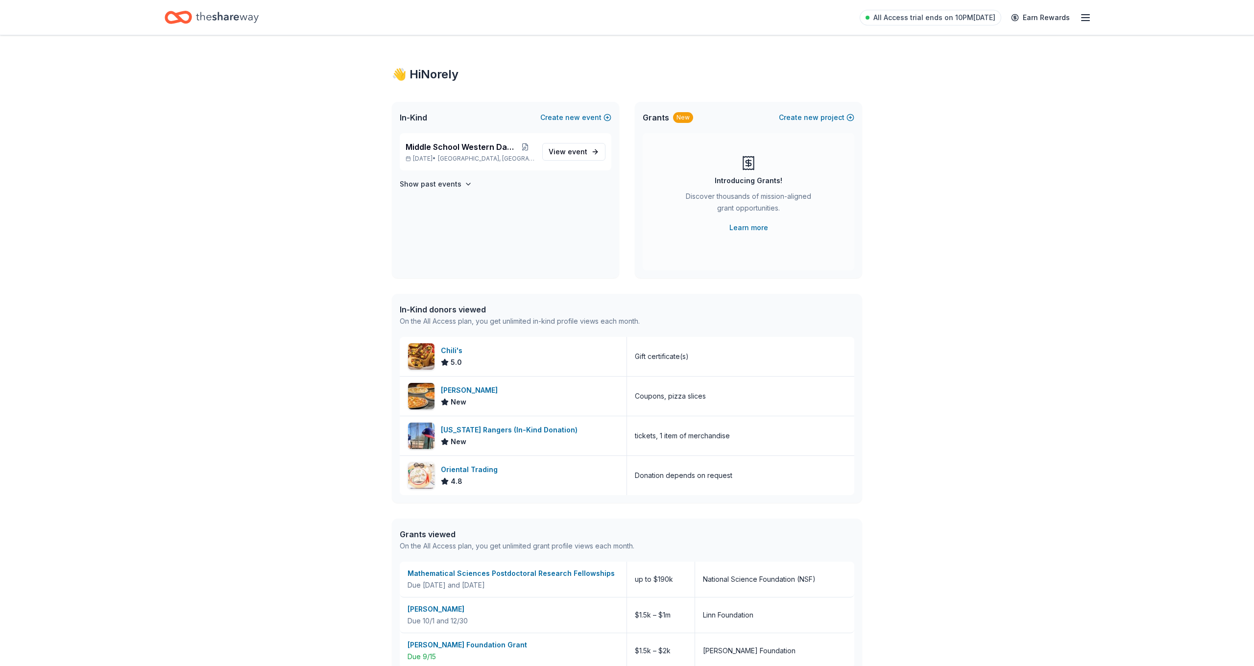
click at [182, 22] on icon "Home" at bounding box center [182, 17] width 15 height 10
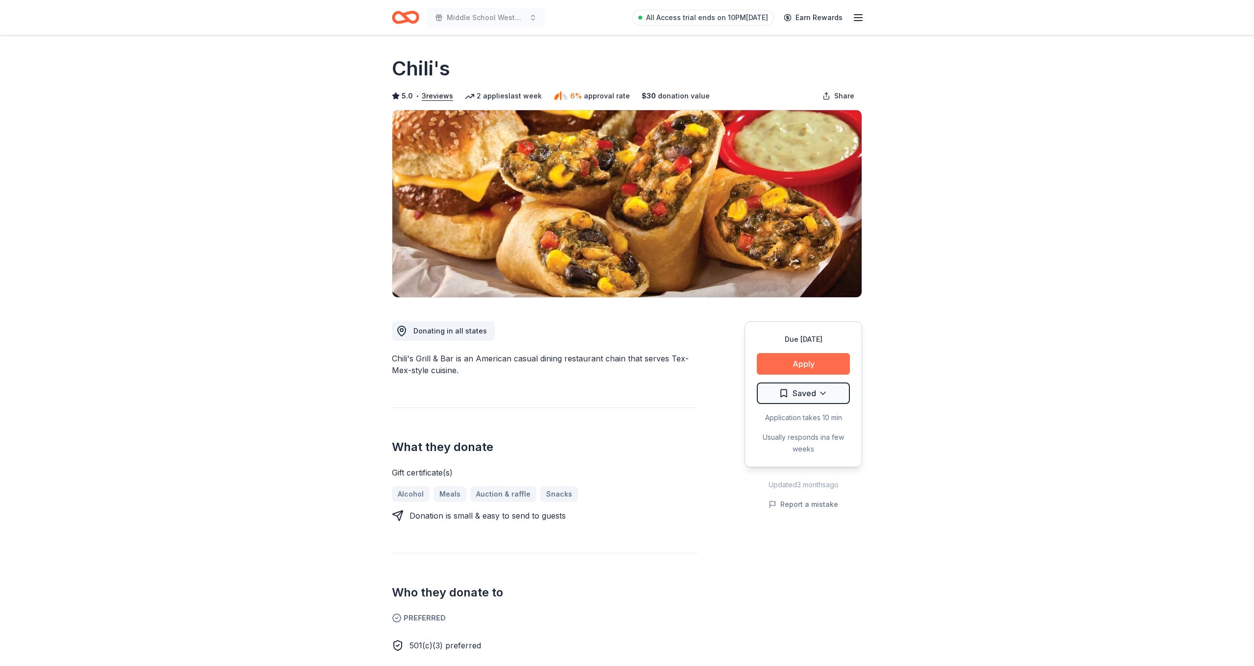
click at [804, 368] on button "Apply" at bounding box center [803, 364] width 93 height 22
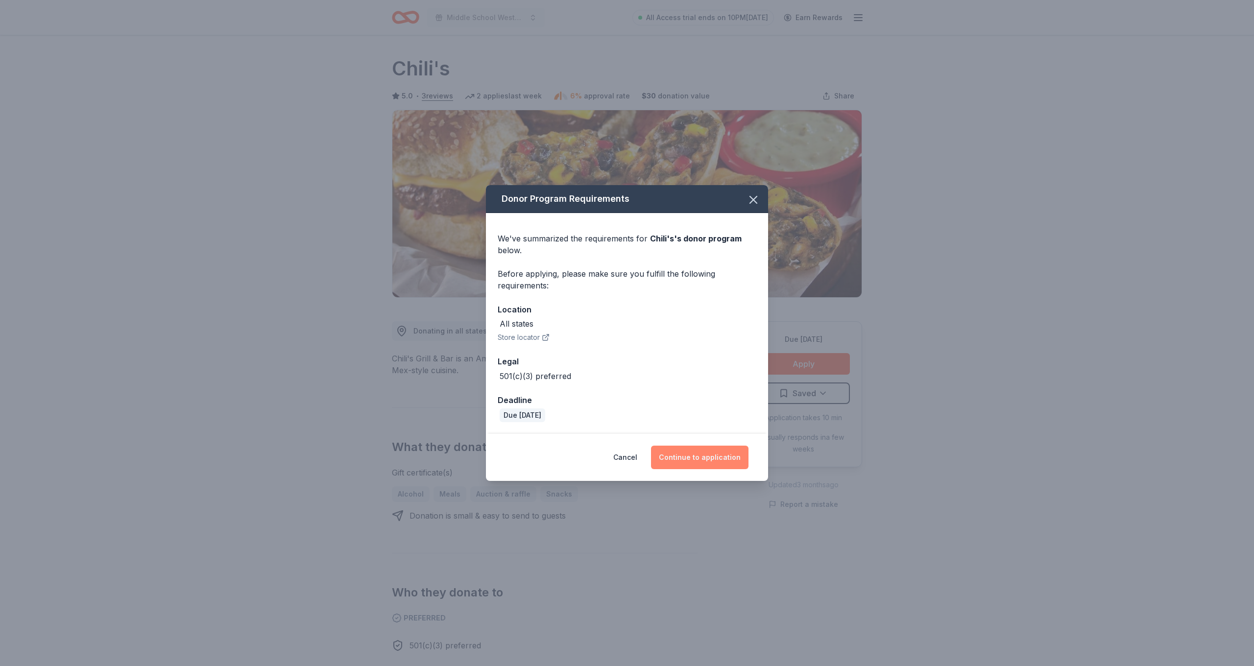
click at [731, 467] on button "Continue to application" at bounding box center [699, 458] width 97 height 24
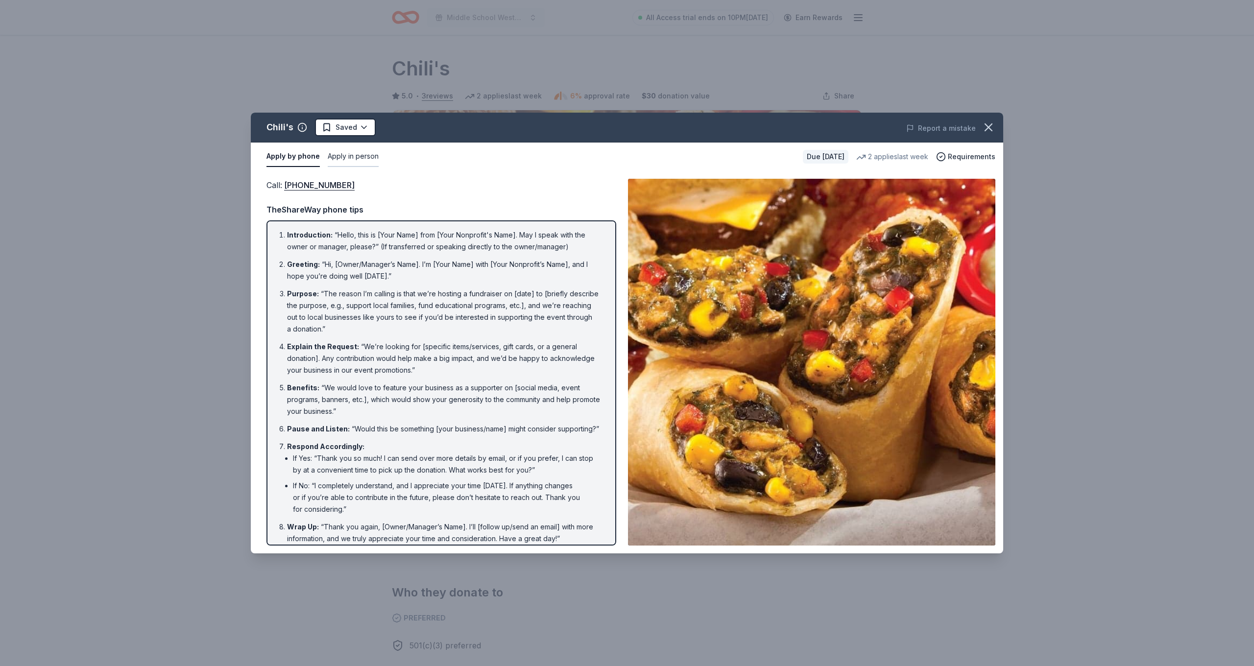
click at [349, 161] on button "Apply in person" at bounding box center [353, 156] width 51 height 21
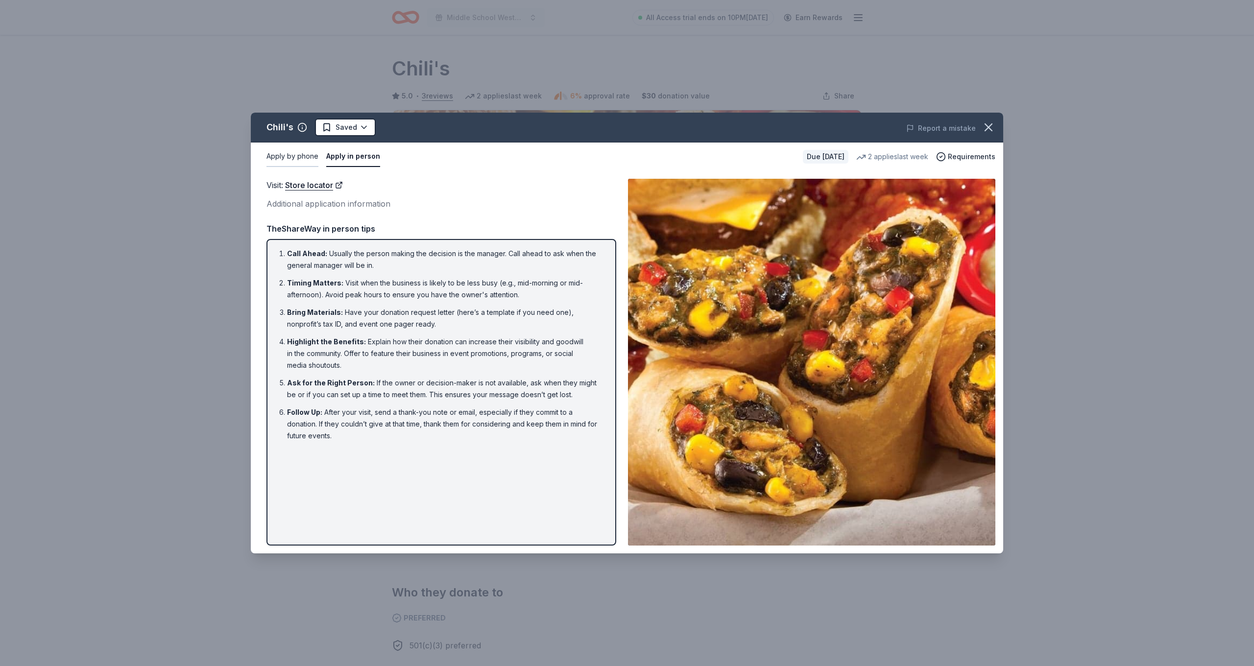
click at [299, 158] on button "Apply by phone" at bounding box center [293, 156] width 52 height 21
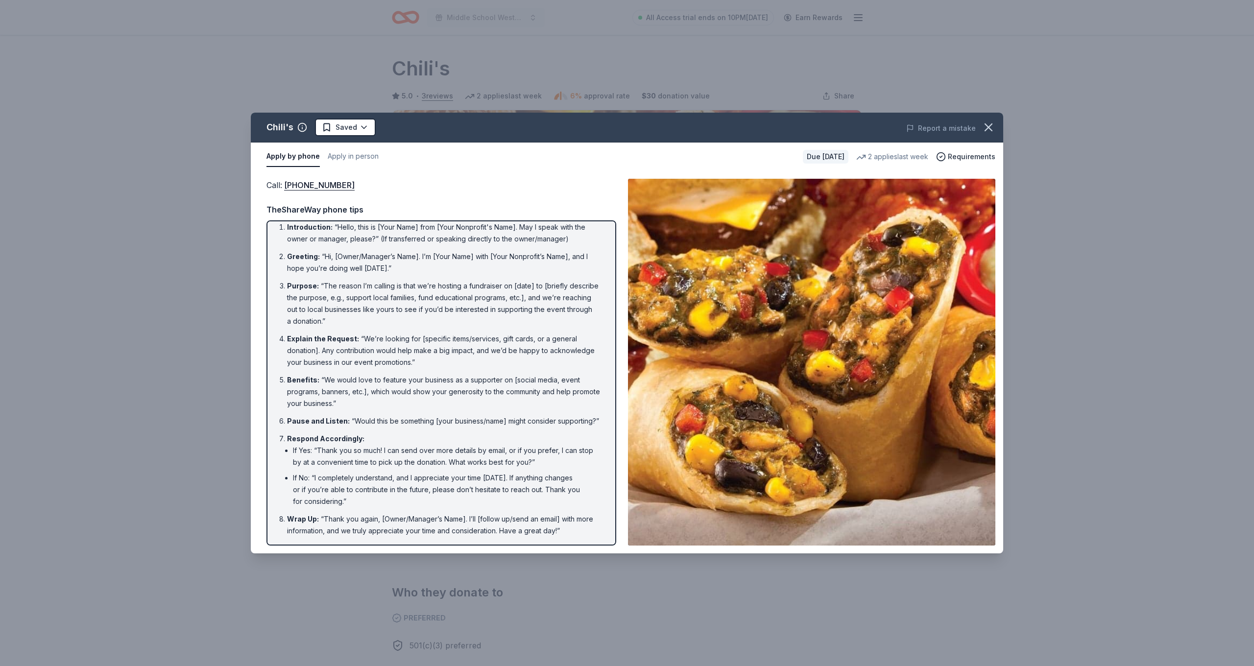
scroll to position [7, 0]
click at [990, 127] on icon "button" at bounding box center [988, 127] width 7 height 7
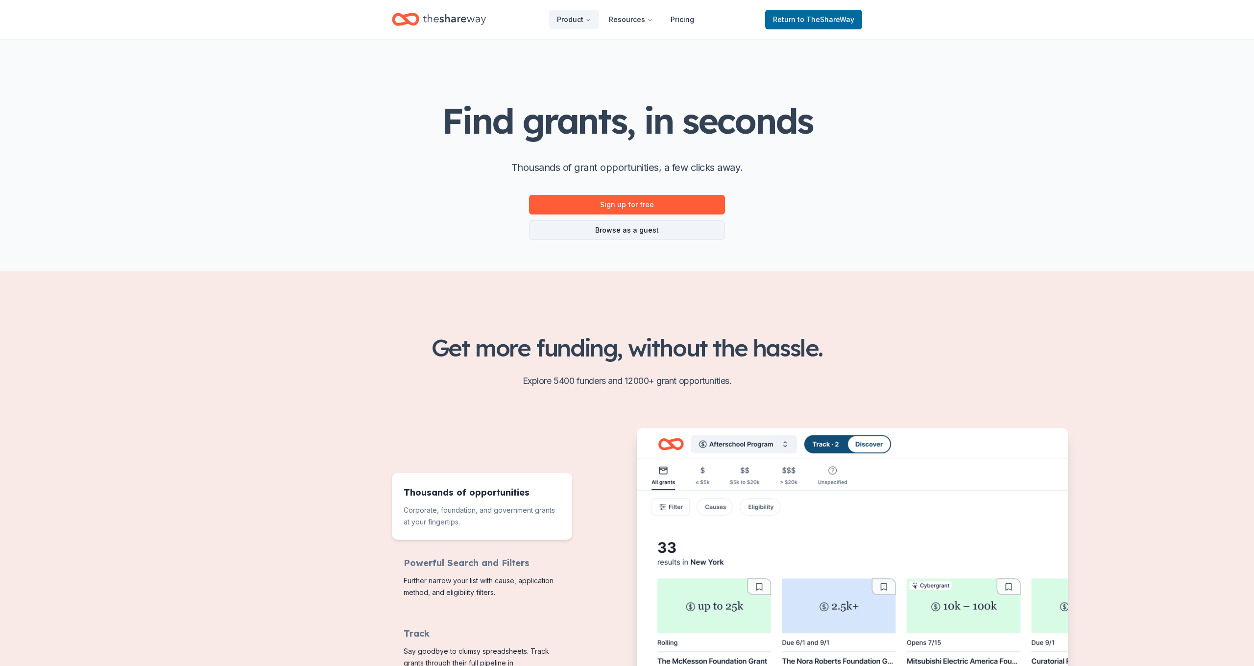
click at [646, 234] on link "Browse as a guest" at bounding box center [627, 230] width 196 height 20
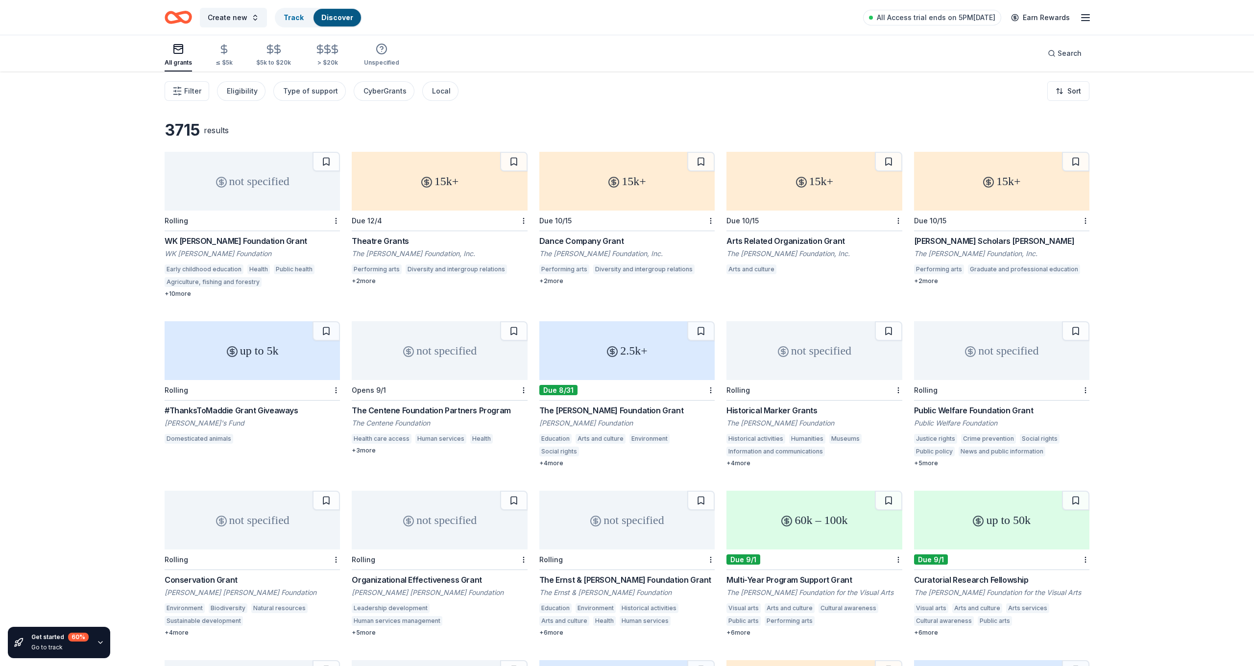
click at [296, 361] on div "up to 5k" at bounding box center [252, 350] width 175 height 59
click at [1069, 91] on html "Create new Track Discover All Access trial ends on 5PM[DATE] Earn Rewards All g…" at bounding box center [627, 333] width 1254 height 666
click at [1050, 117] on div "Sort by due date" at bounding box center [1050, 114] width 73 height 18
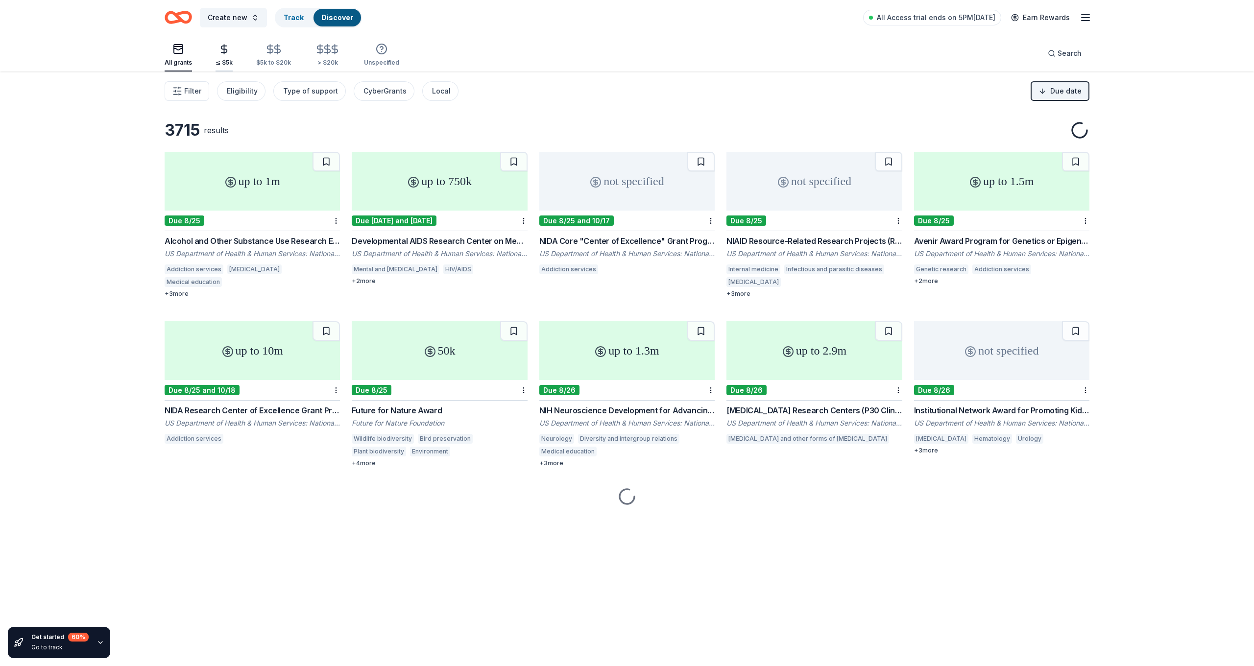
click at [226, 56] on div "≤ $5k" at bounding box center [224, 55] width 17 height 23
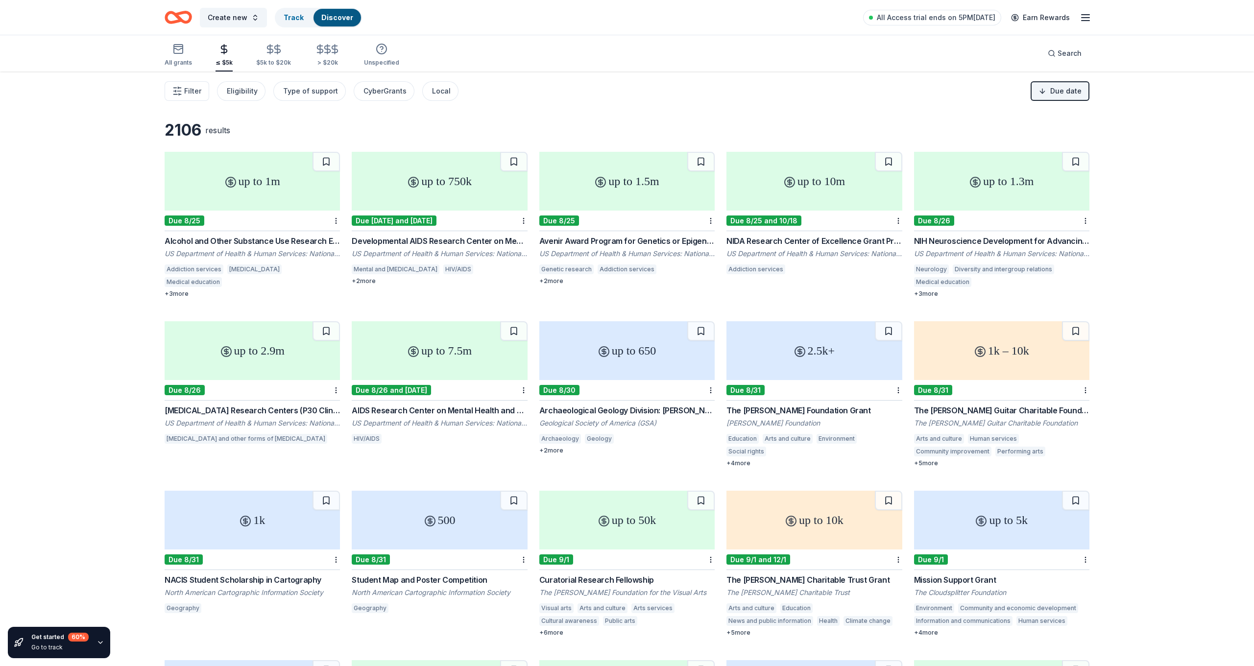
click at [1000, 491] on div "up to 5k" at bounding box center [1001, 520] width 175 height 59
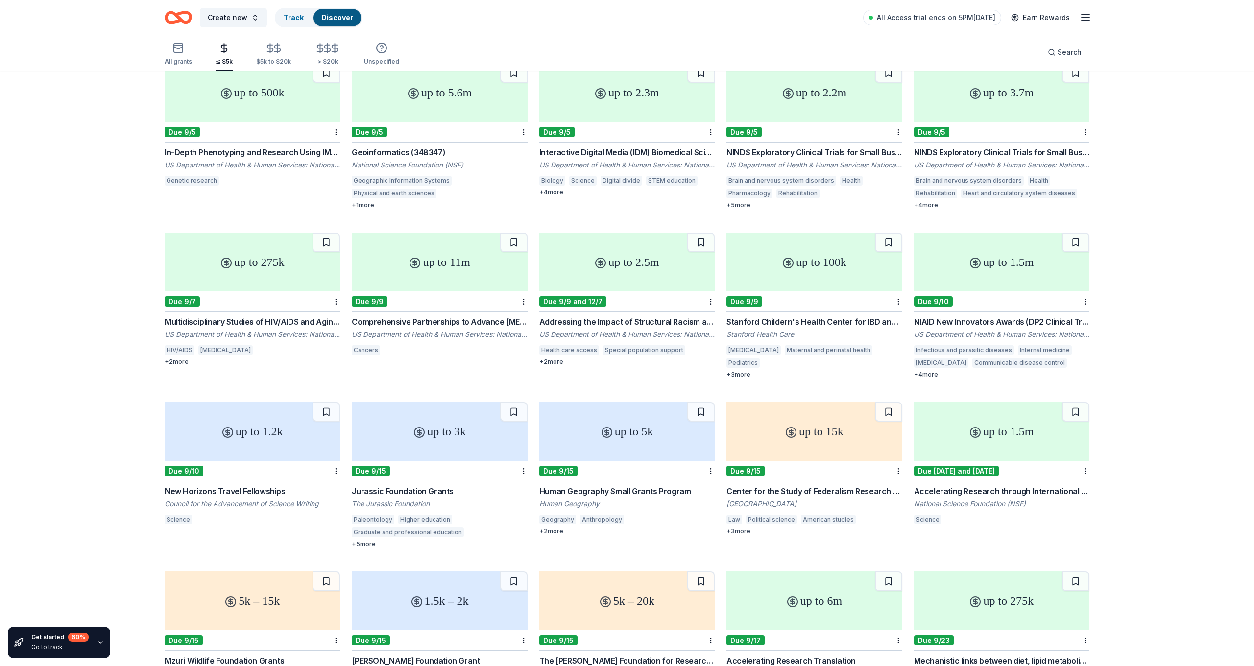
scroll to position [770, 0]
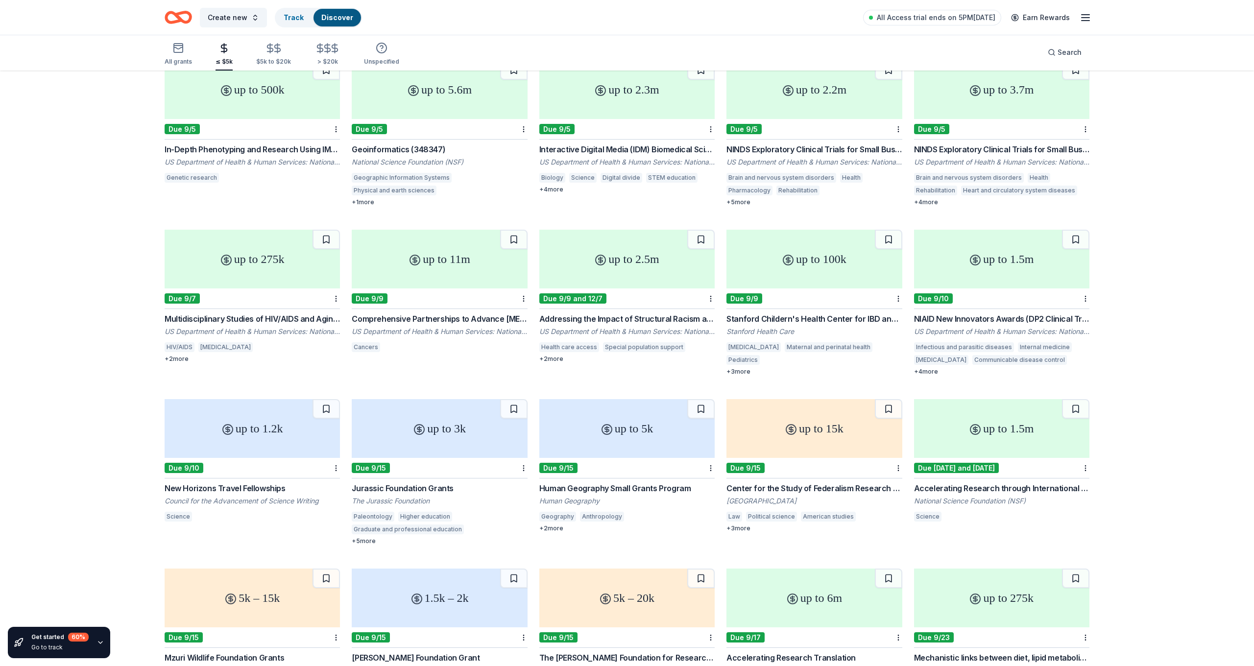
click at [488, 569] on div "1.5k – 2k" at bounding box center [439, 598] width 175 height 59
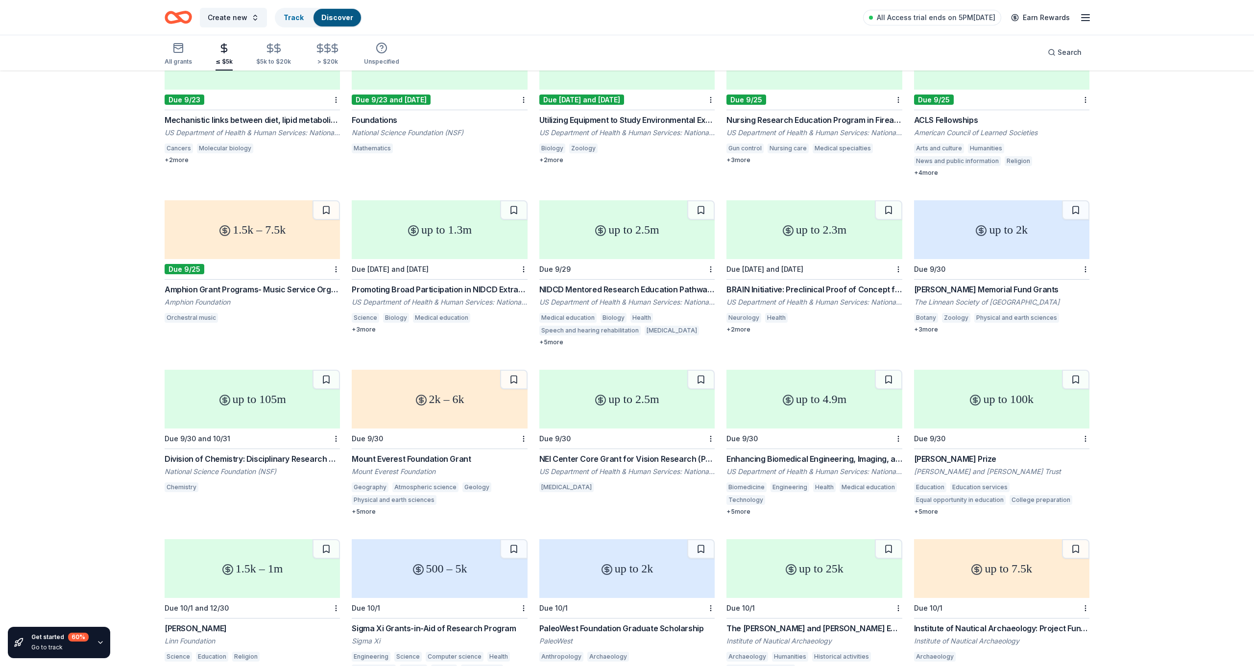
scroll to position [1548, 0]
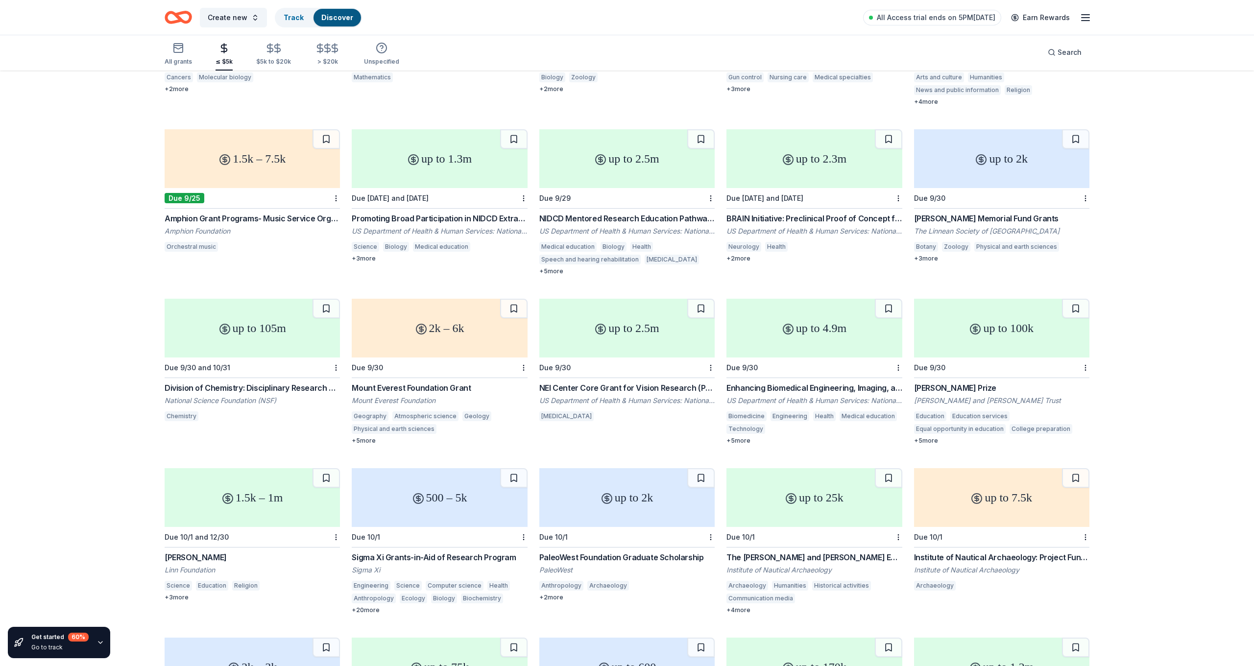
click at [236, 468] on div "1.5k – 1m" at bounding box center [252, 497] width 175 height 59
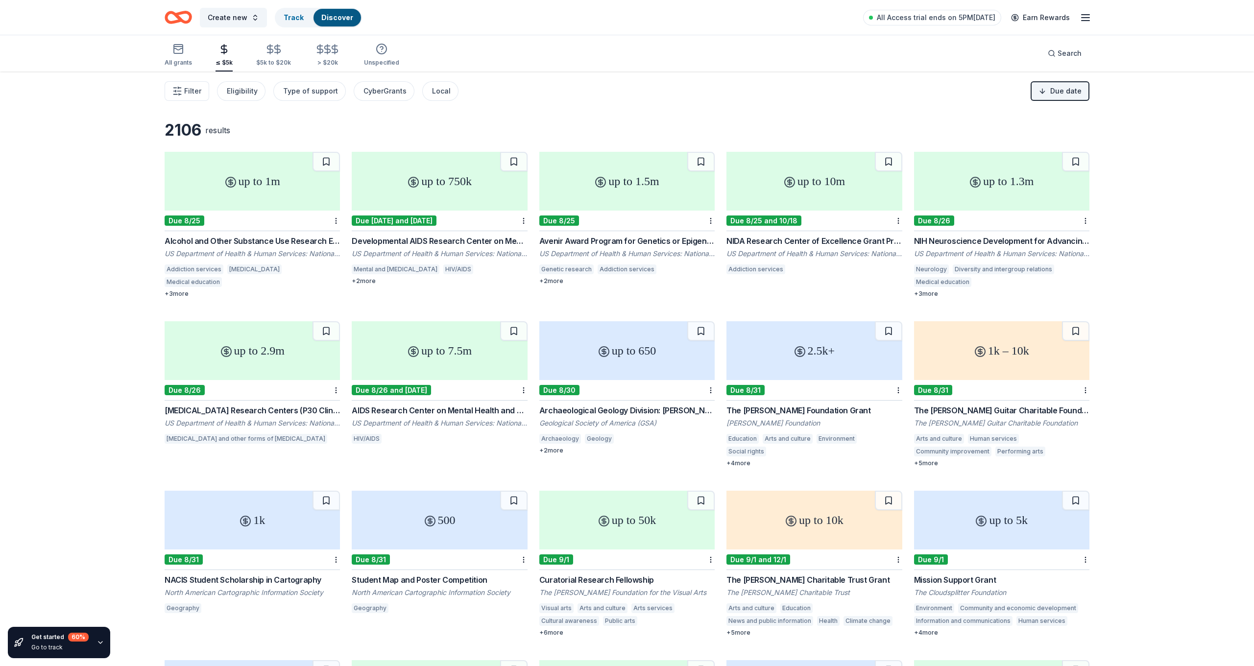
scroll to position [0, 0]
click at [307, 93] on div "Type of support" at bounding box center [310, 91] width 55 height 12
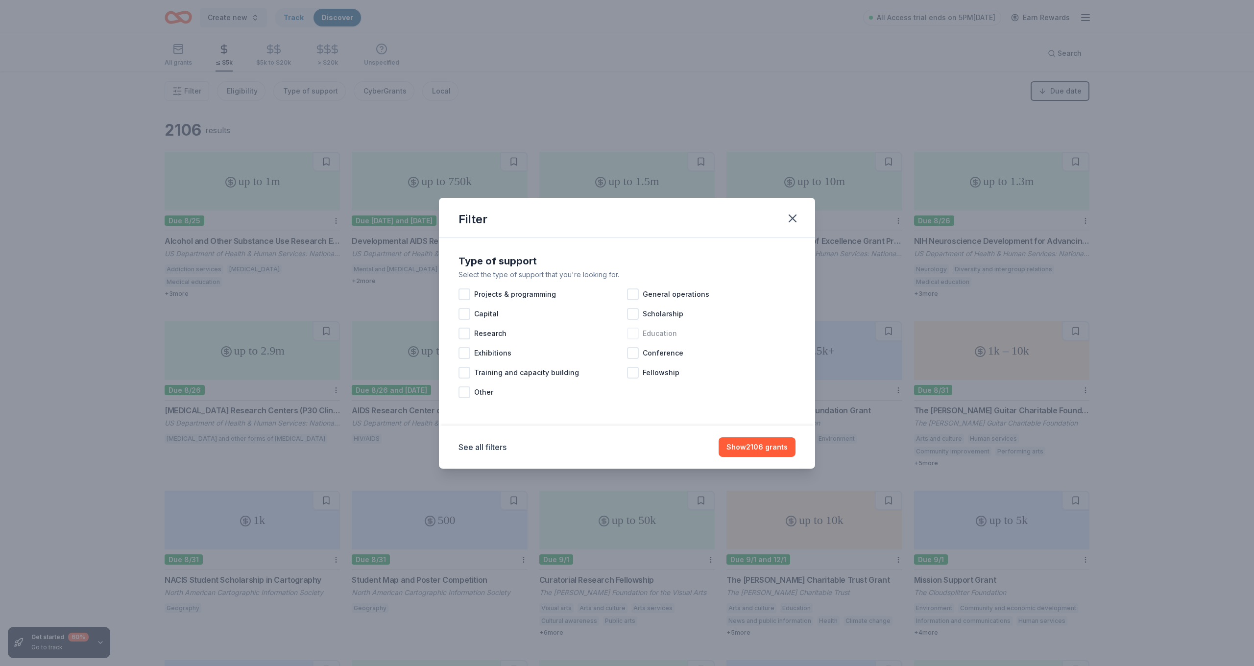
click at [632, 335] on div at bounding box center [633, 334] width 12 height 12
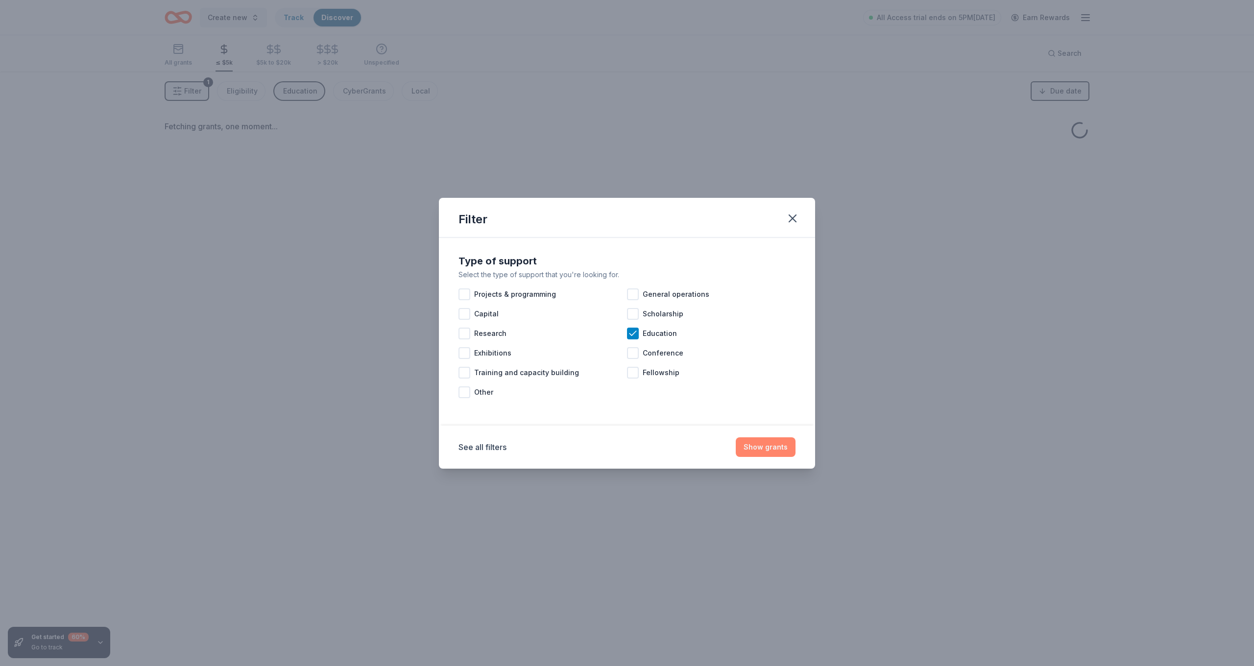
click at [758, 446] on button "Show grants" at bounding box center [766, 447] width 60 height 20
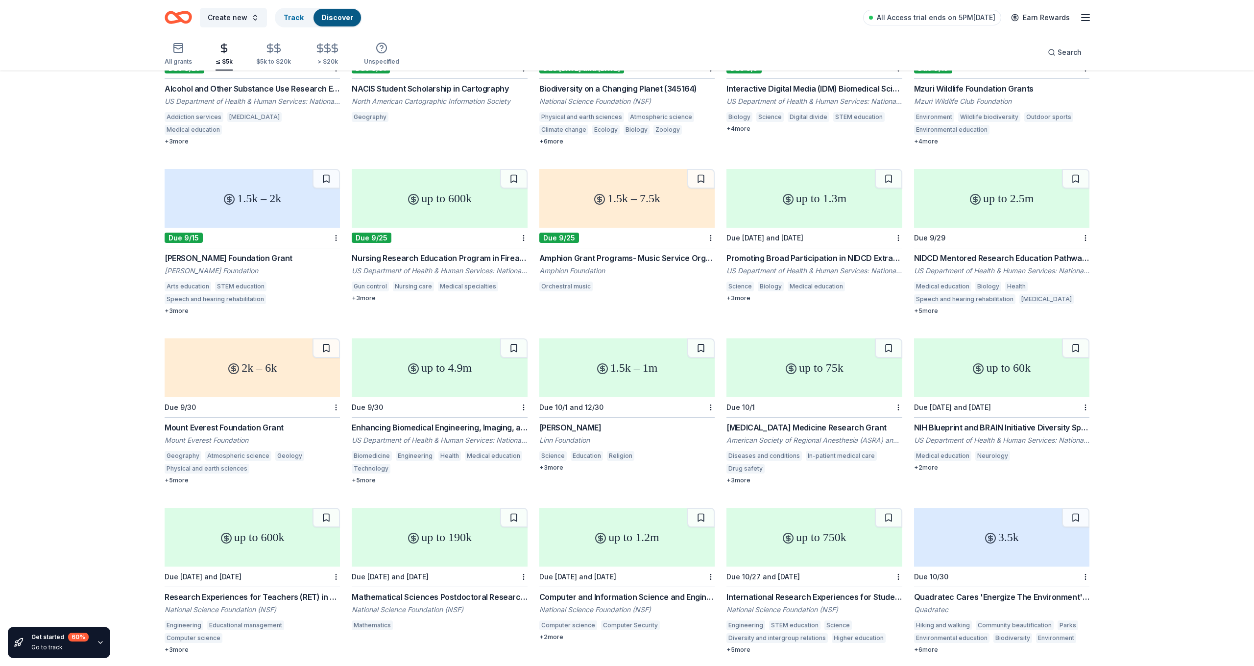
scroll to position [152, 0]
click at [434, 509] on div "up to 190k" at bounding box center [439, 538] width 175 height 59
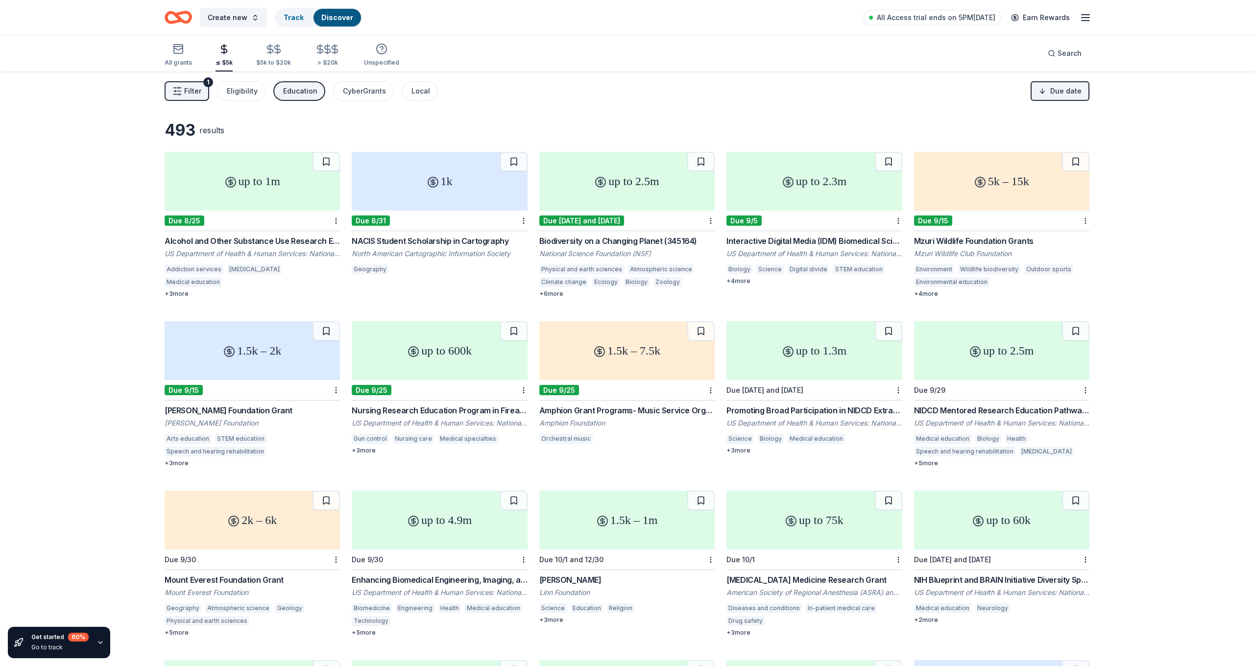
scroll to position [0, 0]
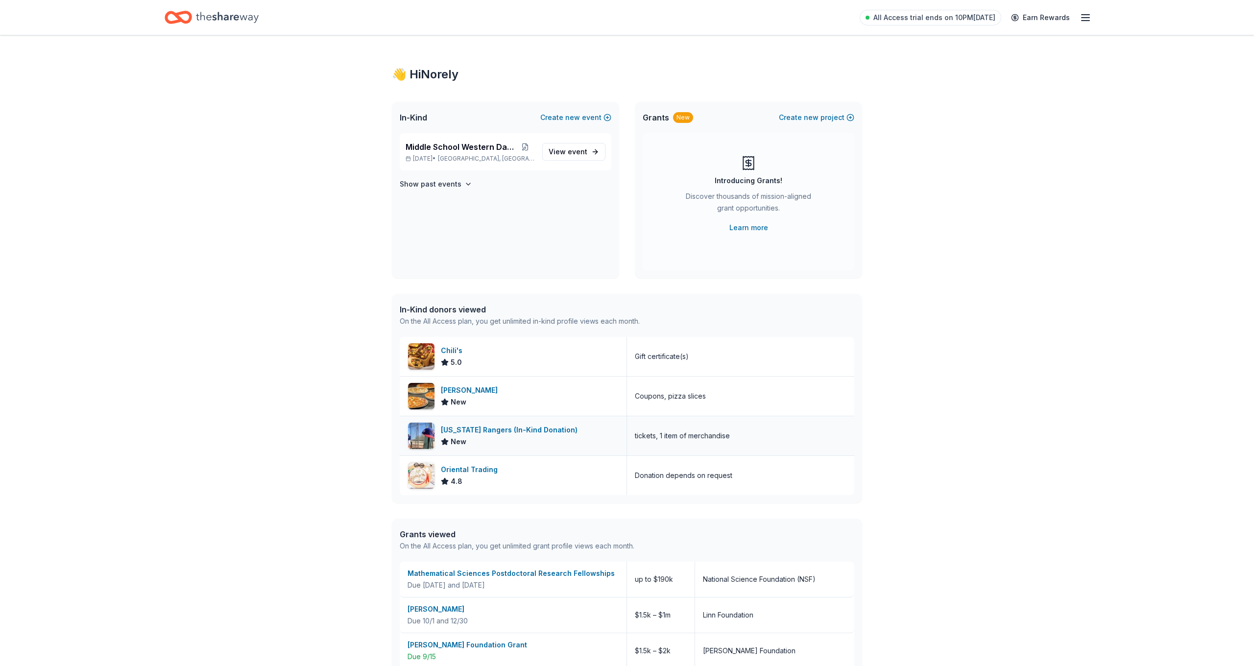
click at [474, 435] on div "[US_STATE] Rangers (In-Kind Donation)" at bounding box center [511, 430] width 141 height 12
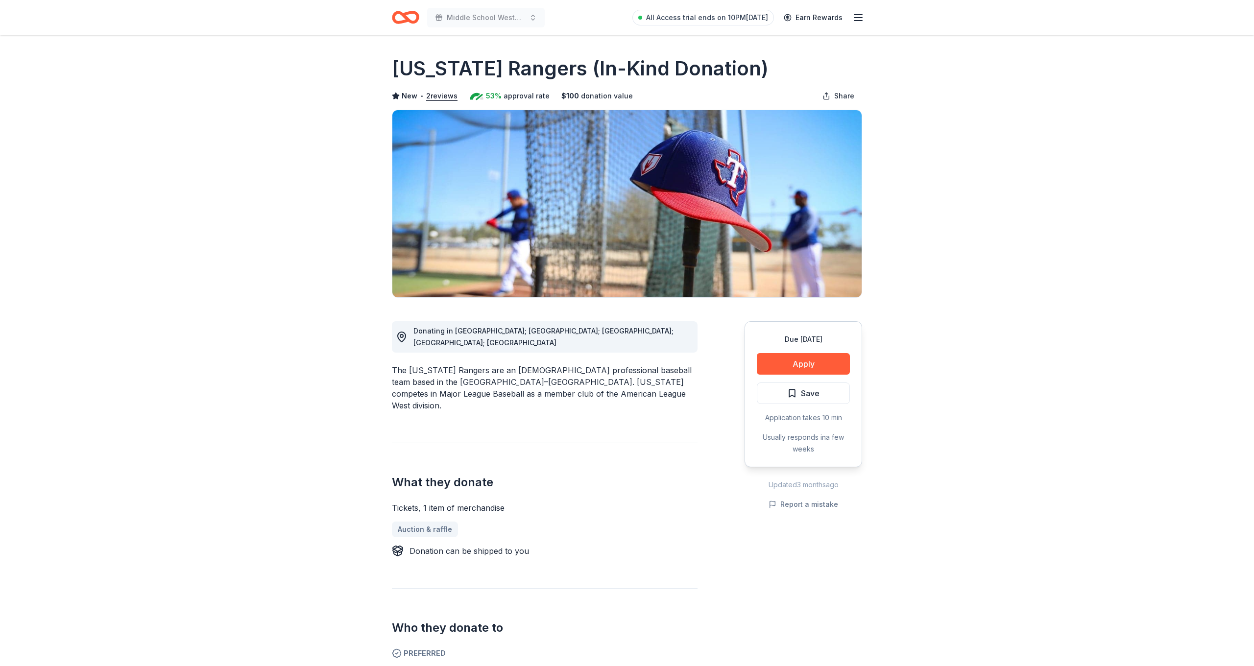
click at [406, 19] on icon "Home" at bounding box center [410, 17] width 15 height 10
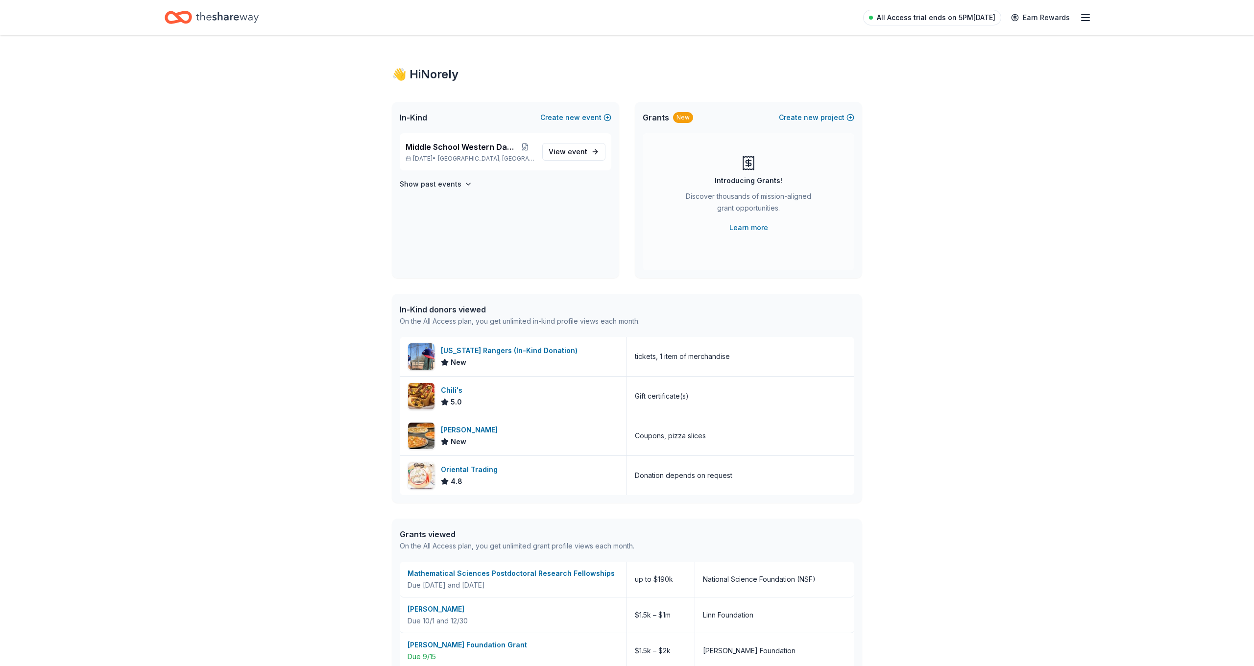
click at [898, 23] on span "All Access trial ends on 5PM[DATE]" at bounding box center [936, 18] width 119 height 12
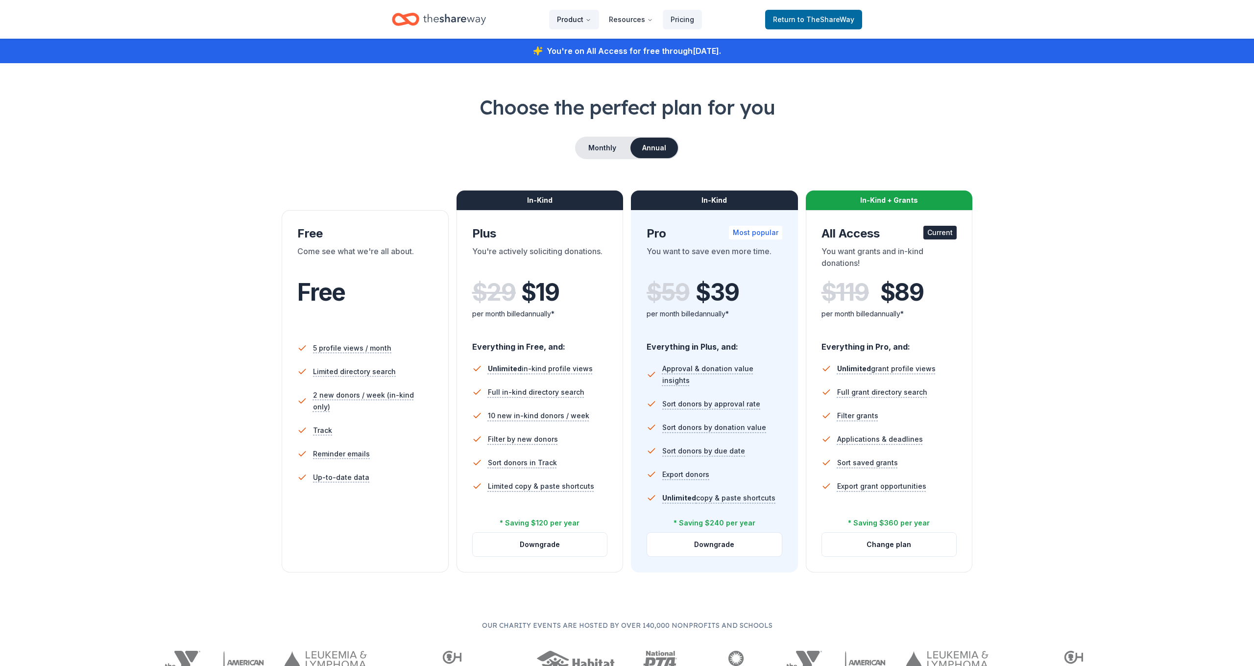
click at [581, 19] on button "Product" at bounding box center [574, 20] width 50 height 20
click at [587, 22] on button "Product" at bounding box center [574, 20] width 50 height 20
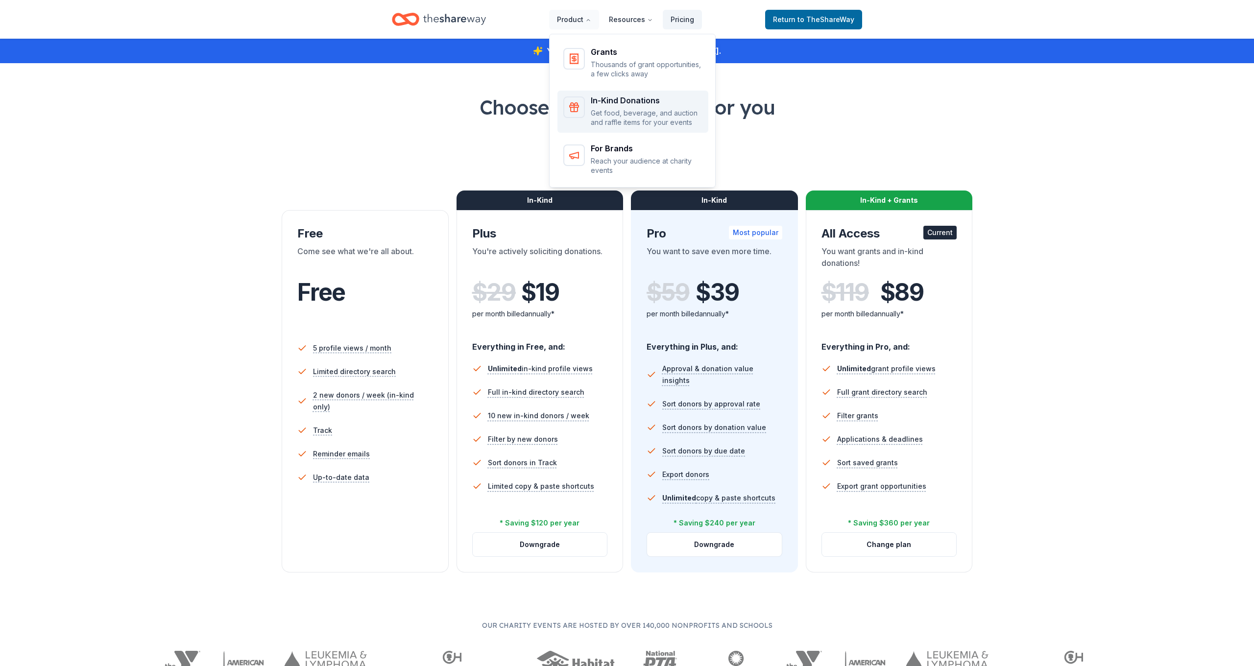
click at [606, 116] on p "Get food, beverage, and auction and raffle items for your events" at bounding box center [647, 117] width 112 height 19
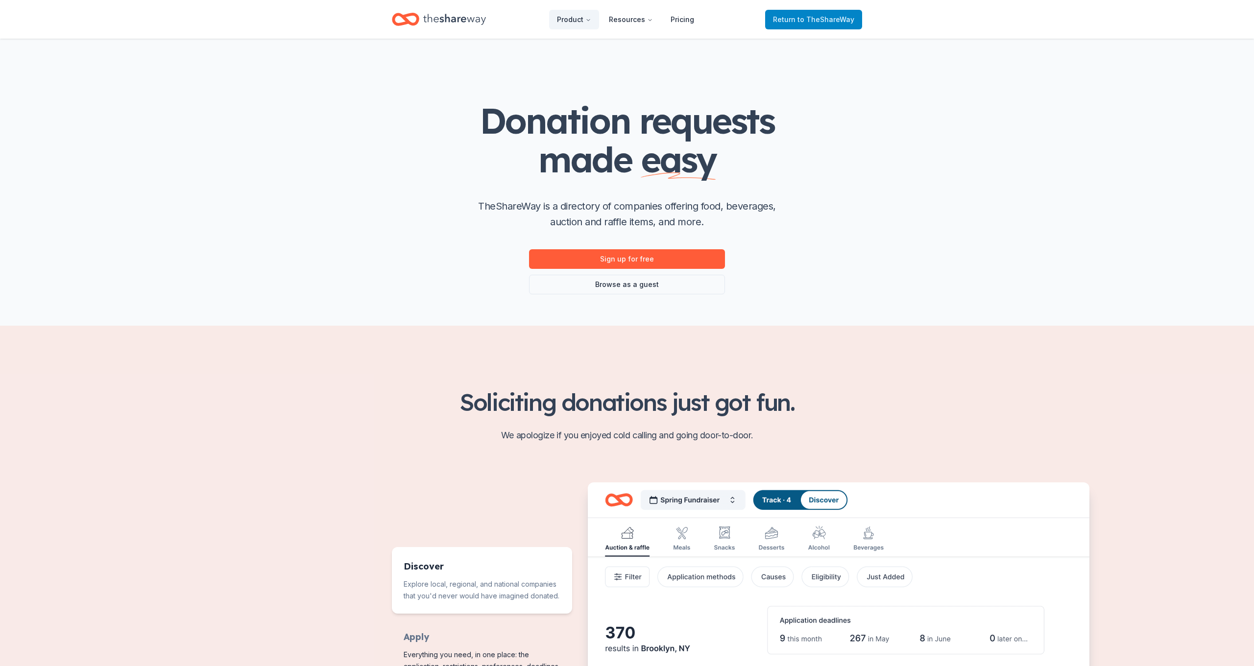
click at [826, 14] on span "Return to TheShareWay" at bounding box center [813, 20] width 81 height 12
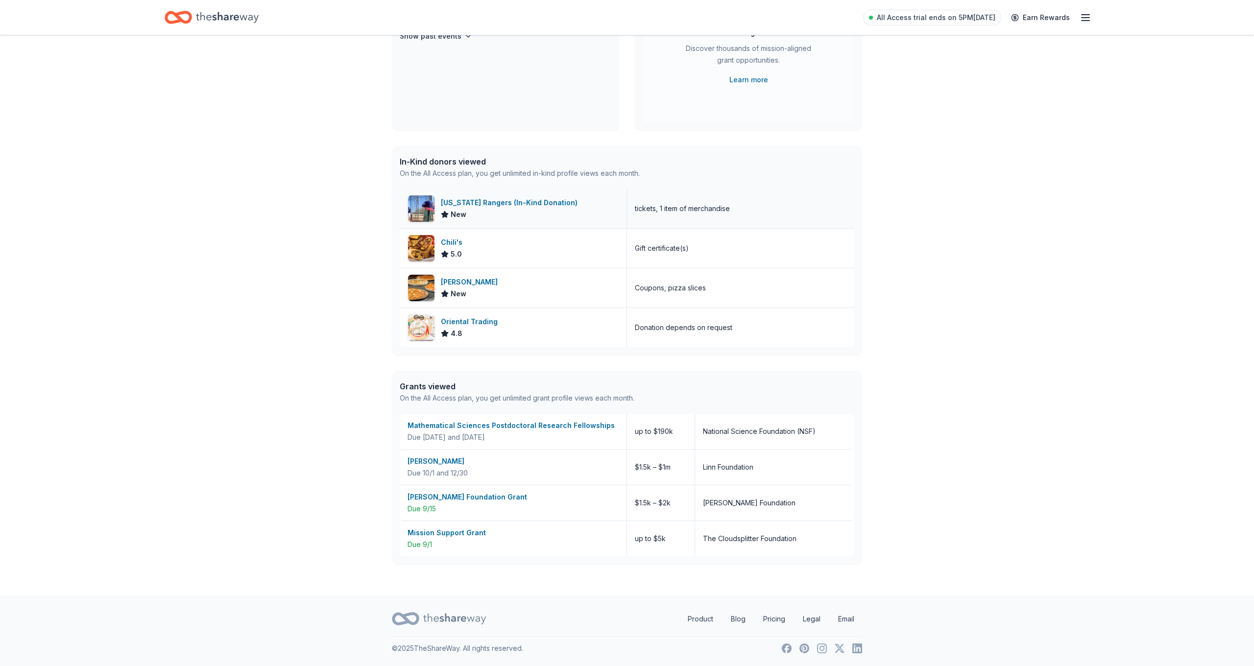
scroll to position [148, 0]
click at [242, 18] on icon "Home" at bounding box center [227, 17] width 63 height 20
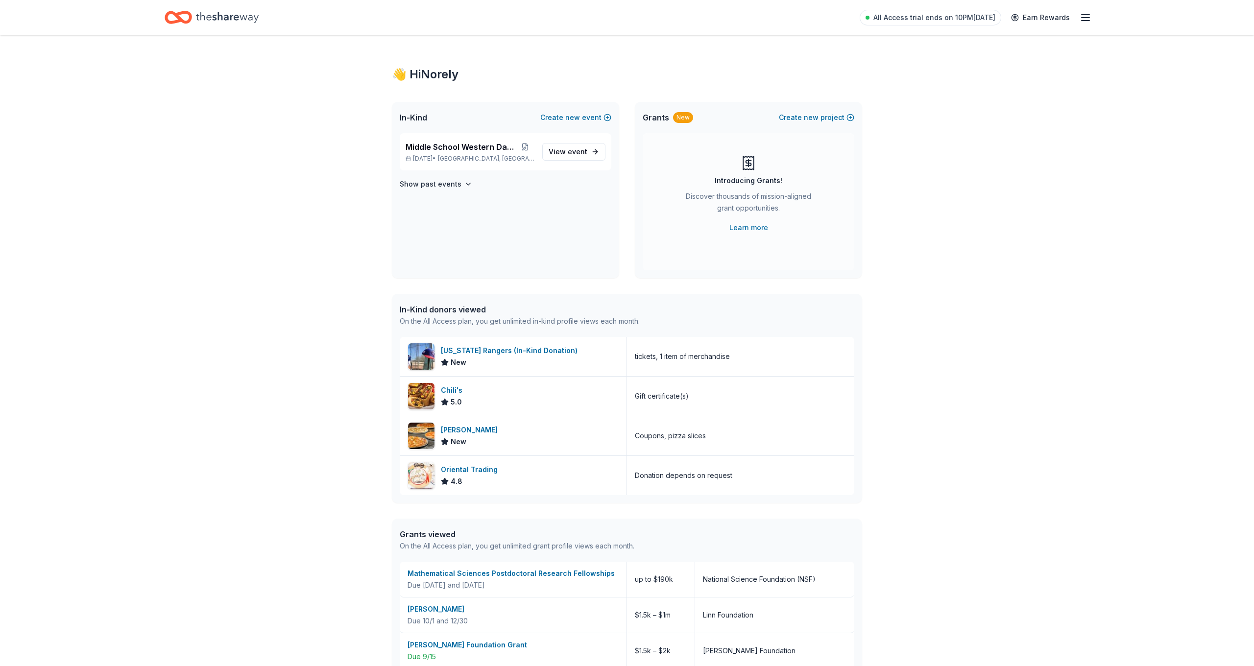
click at [212, 17] on icon "Home" at bounding box center [227, 17] width 63 height 20
click at [527, 475] on div "Oriental Trading 4.8" at bounding box center [513, 475] width 227 height 39
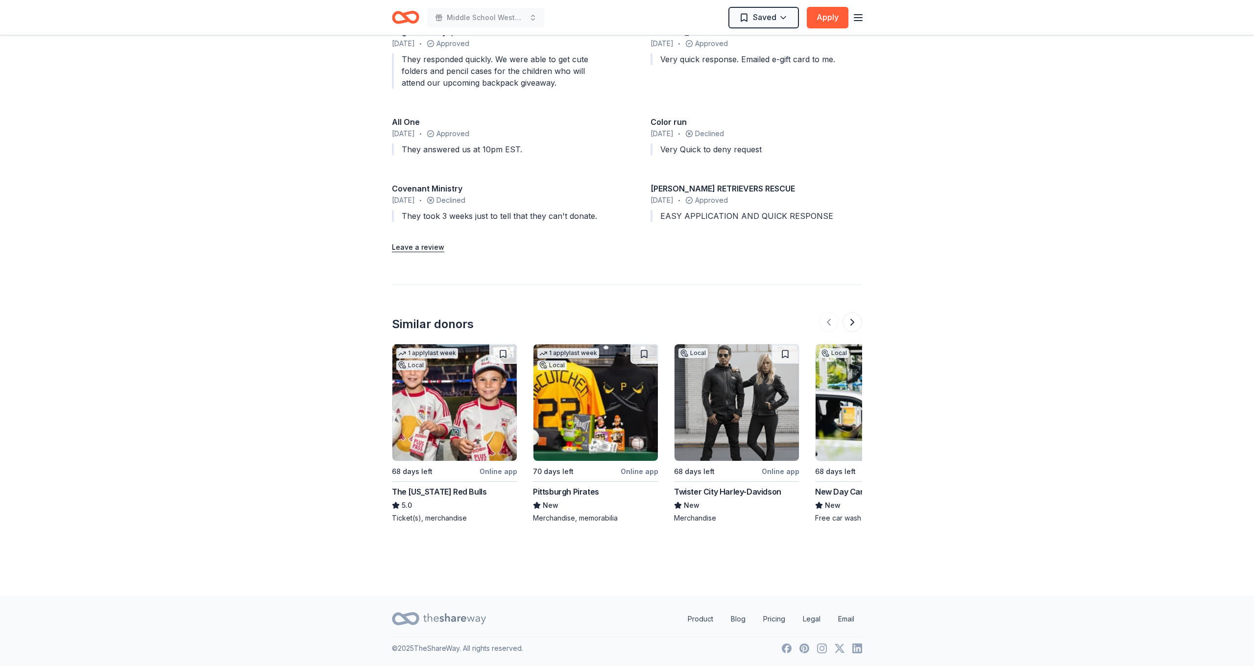
scroll to position [1096, 0]
click at [852, 320] on button at bounding box center [853, 323] width 20 height 20
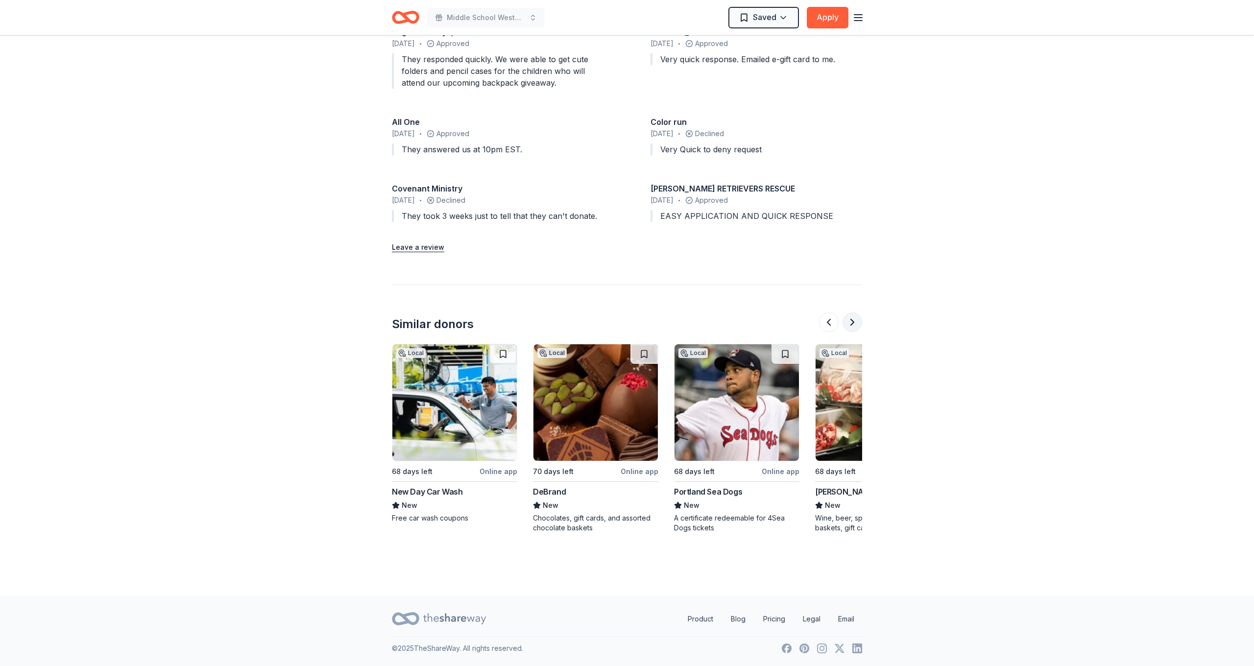
click at [852, 320] on button at bounding box center [853, 323] width 20 height 20
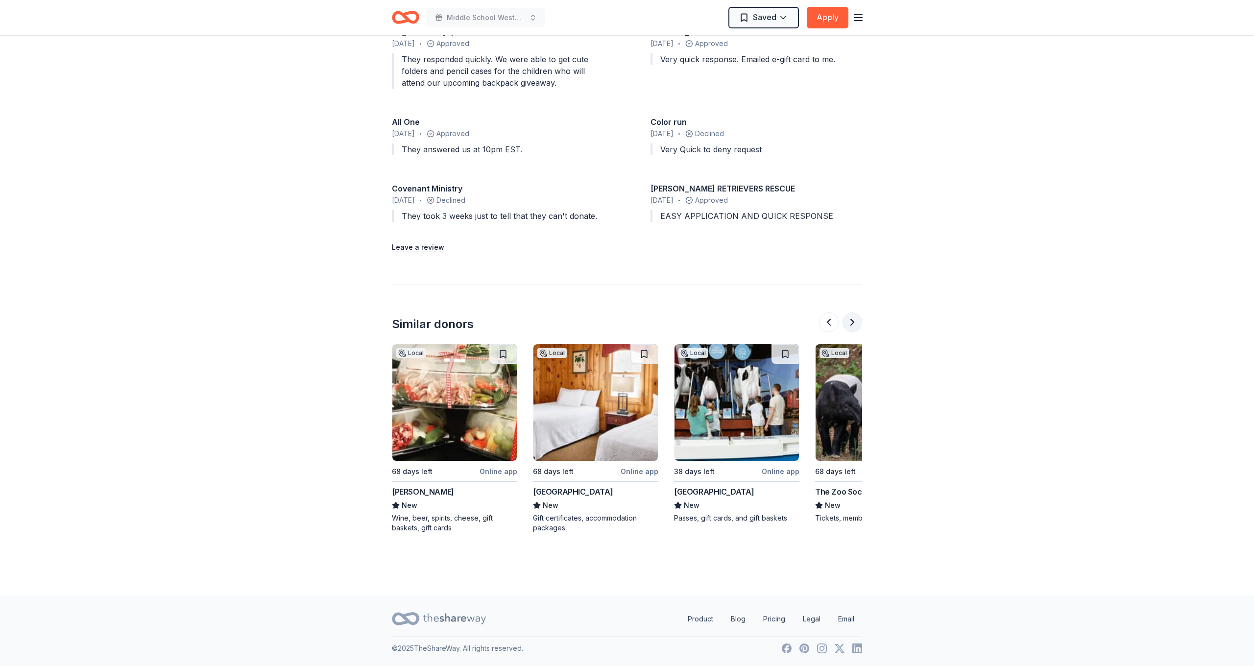
click at [852, 320] on button at bounding box center [853, 323] width 20 height 20
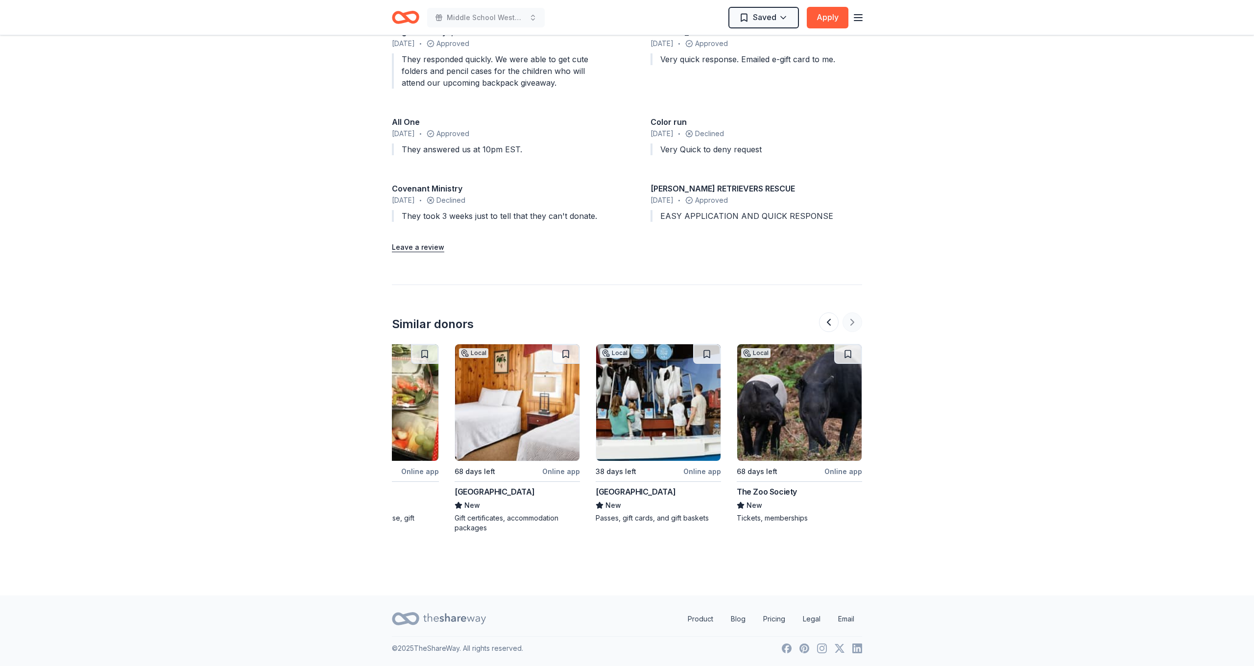
click at [852, 320] on div at bounding box center [840, 323] width 43 height 20
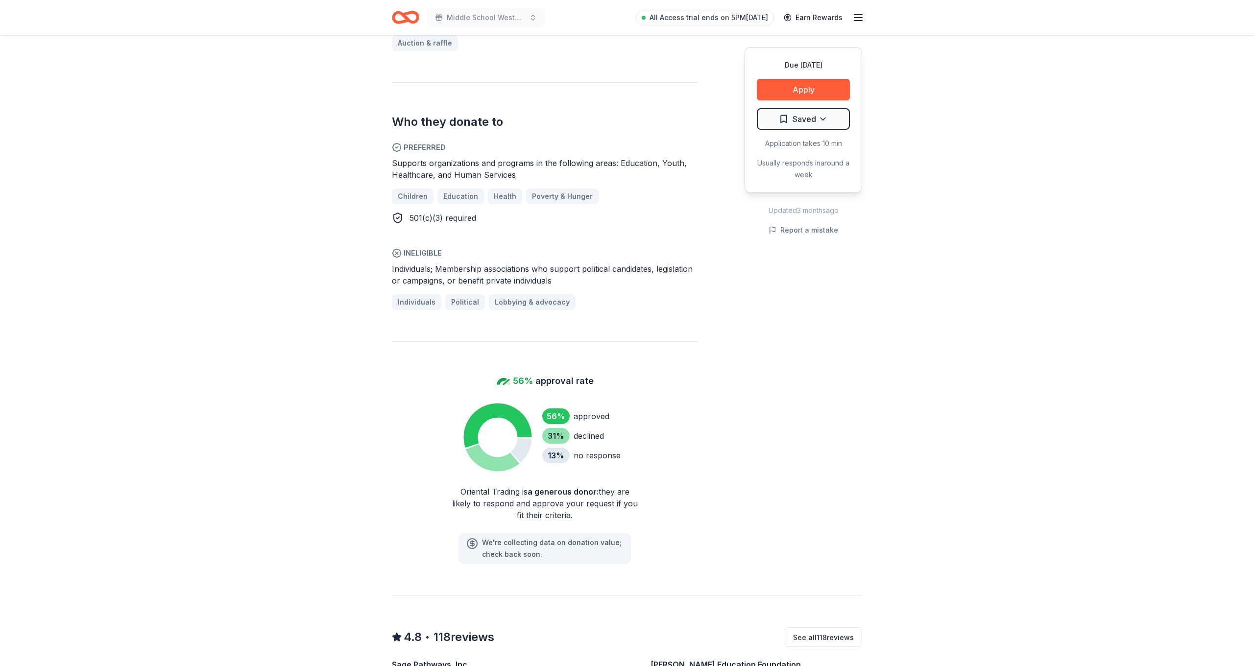
scroll to position [376, 0]
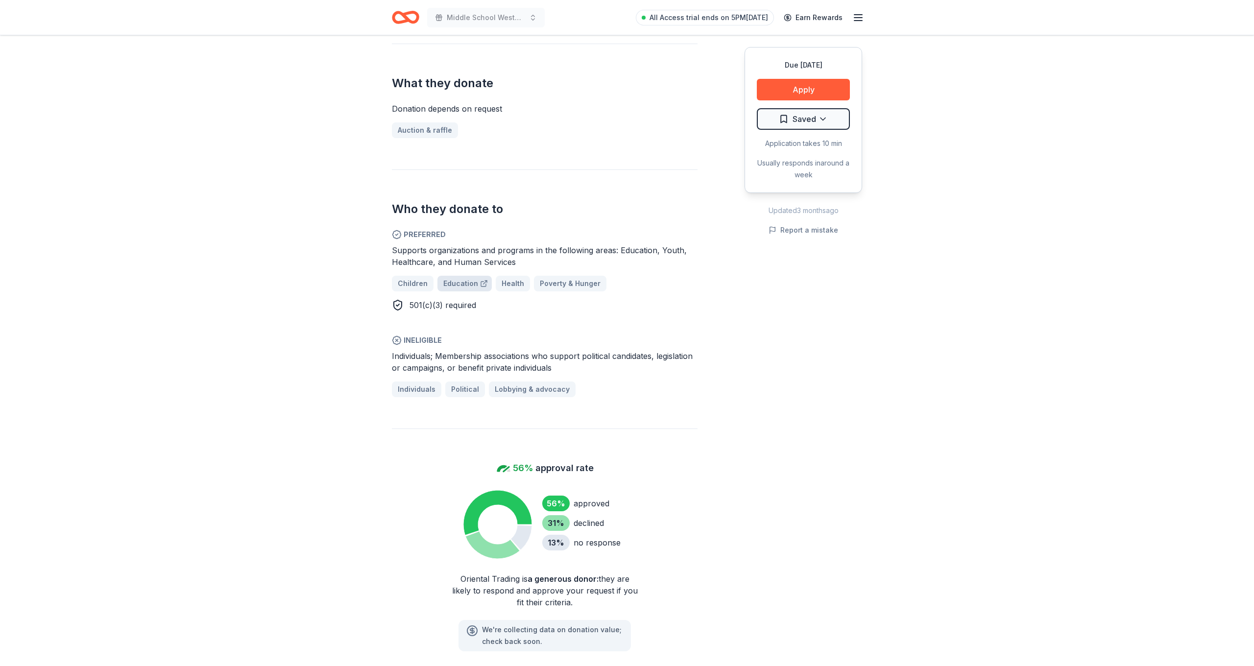
click at [457, 286] on span "Education" at bounding box center [460, 284] width 35 height 12
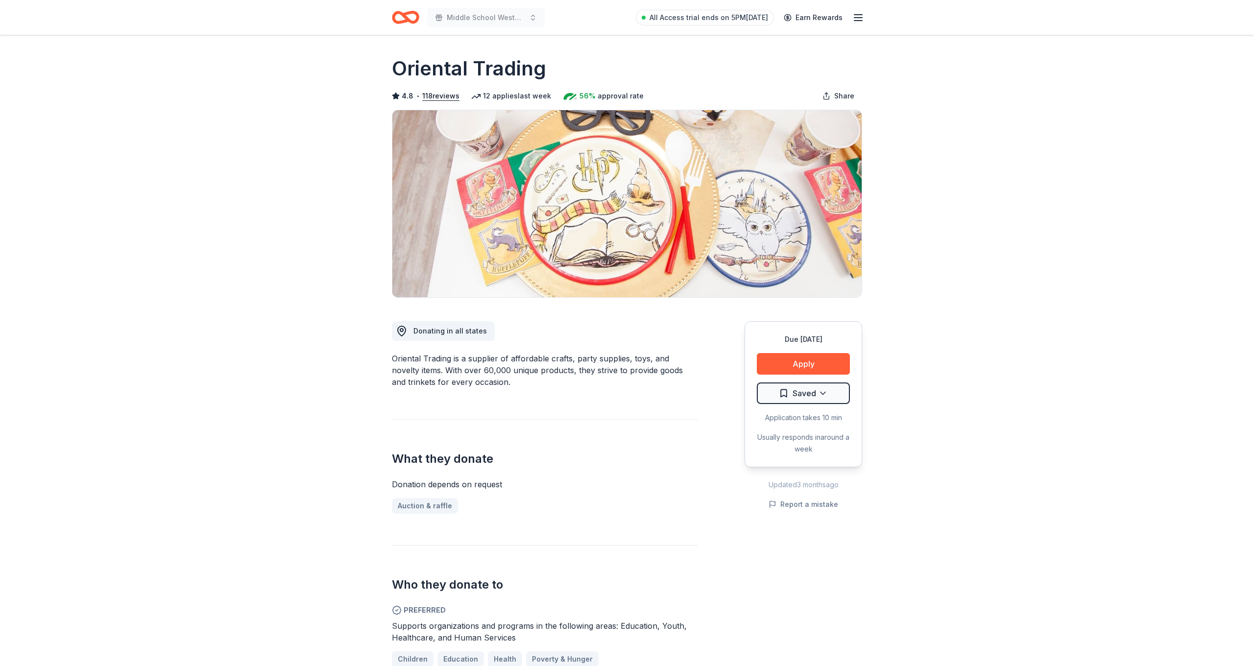
scroll to position [0, 0]
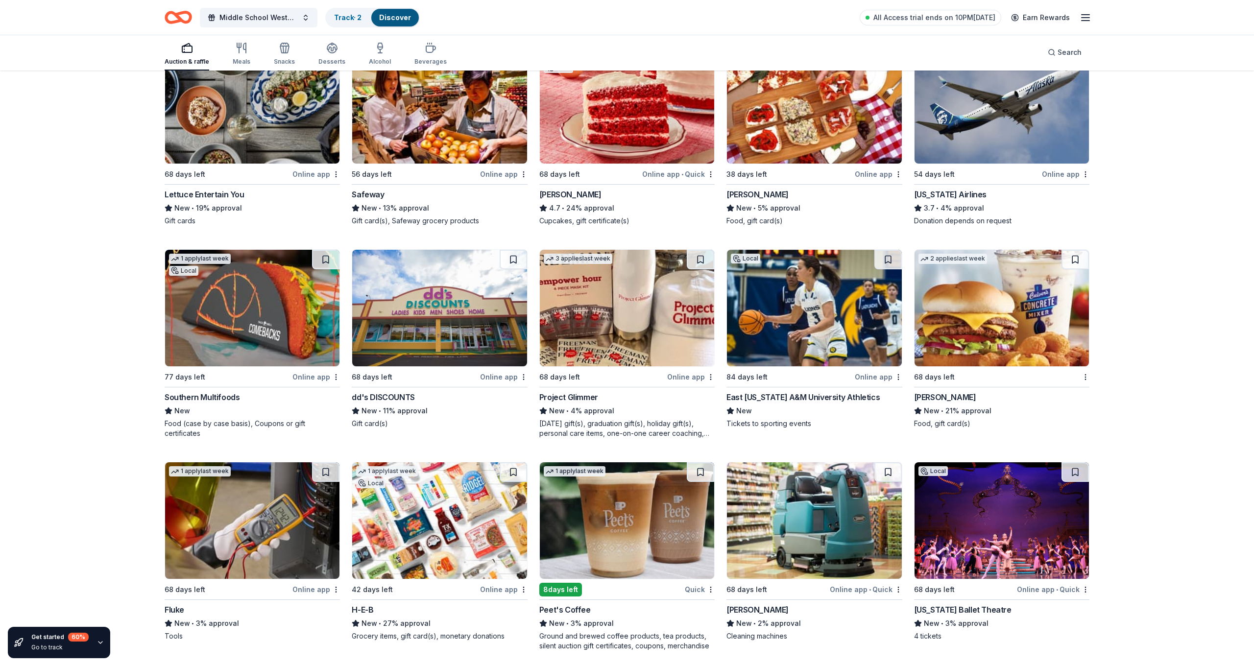
scroll to position [965, 0]
click at [485, 313] on img at bounding box center [439, 307] width 174 height 117
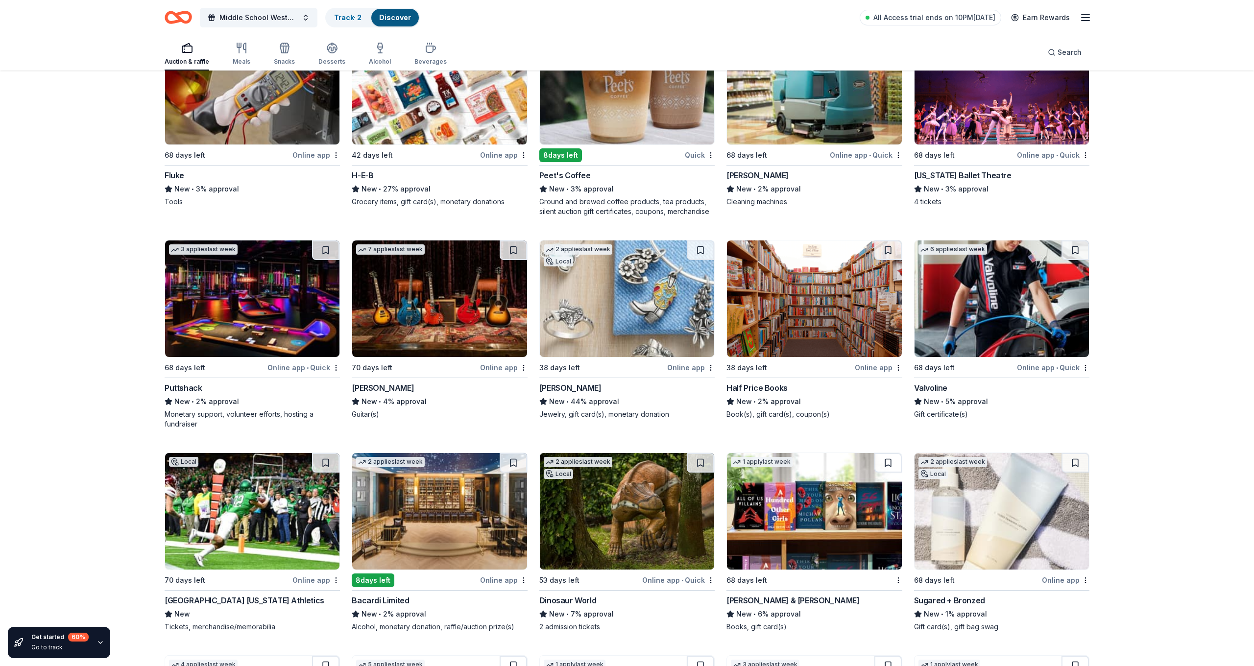
scroll to position [1428, 0]
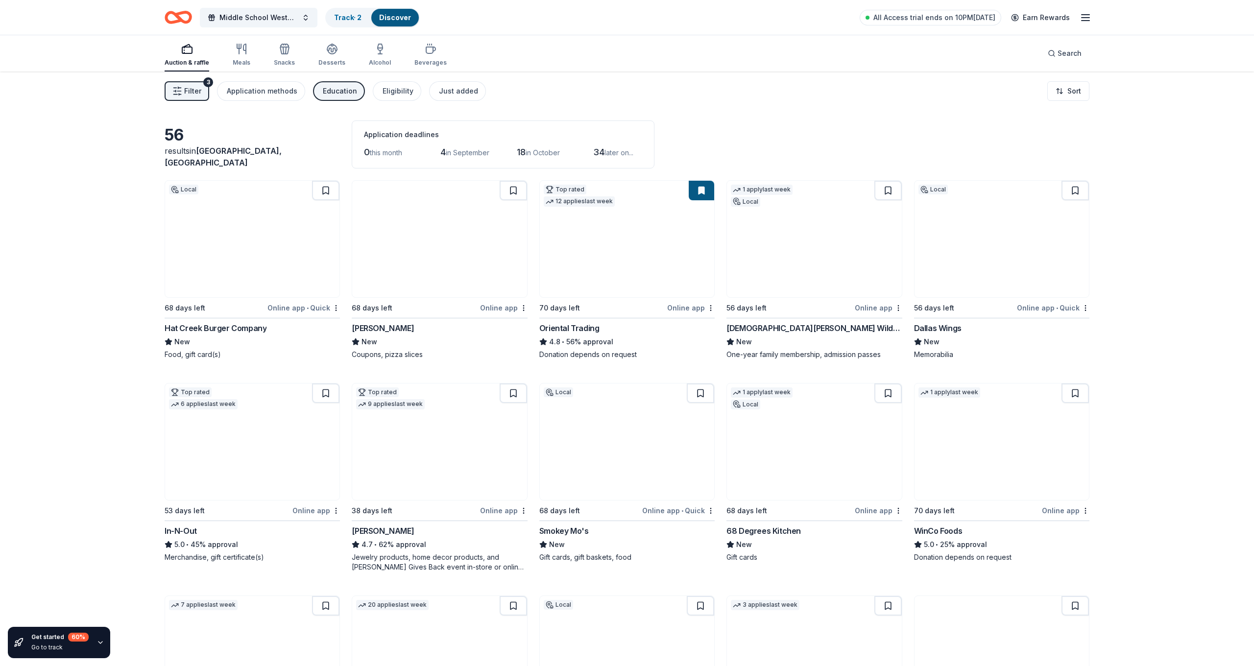
scroll to position [0, 0]
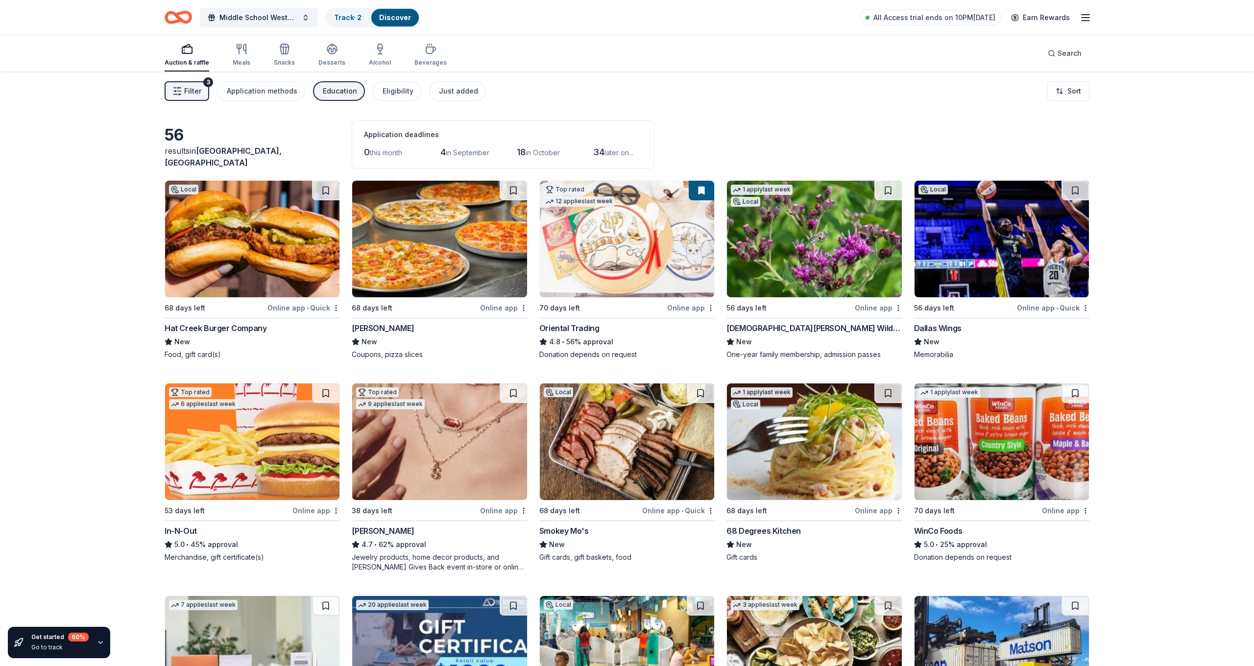
click at [350, 96] on div "Education" at bounding box center [340, 91] width 34 height 12
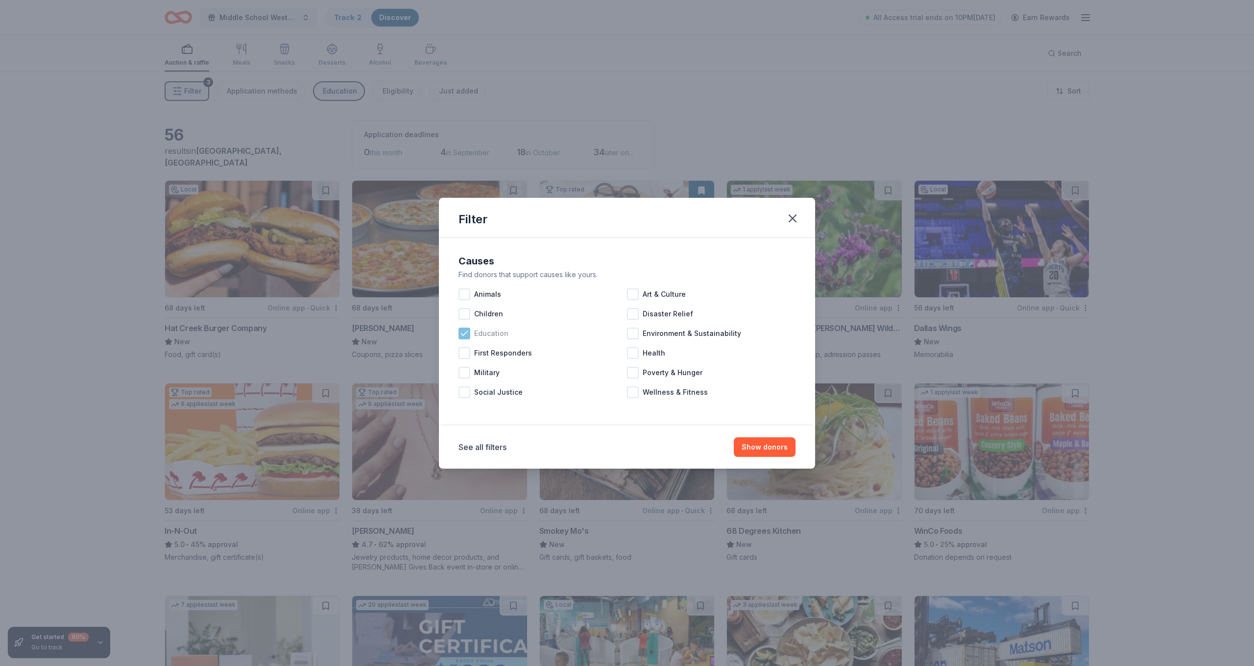
click at [466, 339] on div at bounding box center [465, 334] width 12 height 12
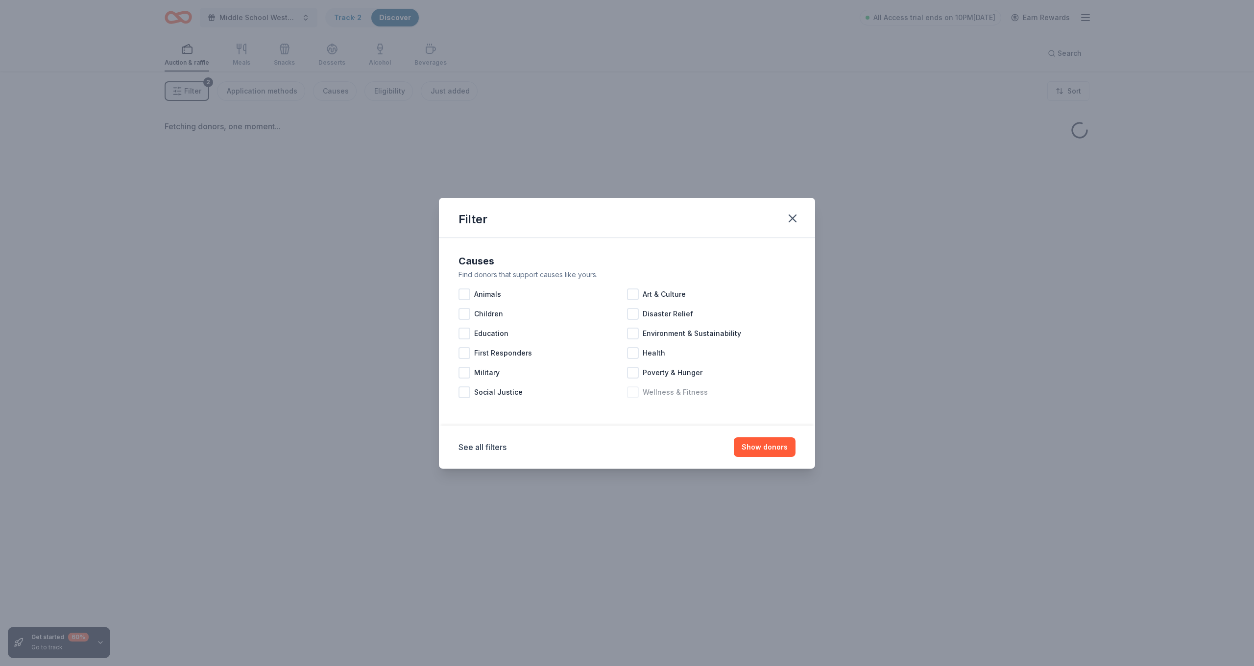
click at [668, 390] on span "Wellness & Fitness" at bounding box center [675, 393] width 65 height 12
click at [763, 450] on button "Show donors" at bounding box center [765, 447] width 62 height 20
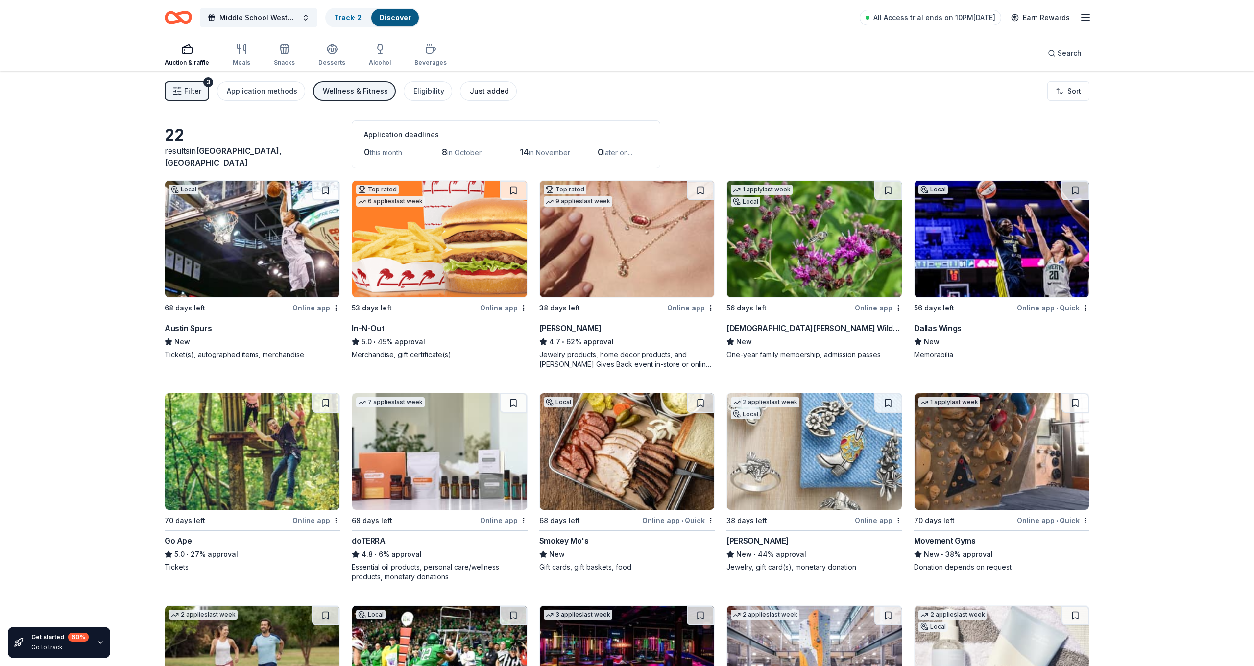
click at [474, 87] on div "Just added" at bounding box center [489, 91] width 39 height 12
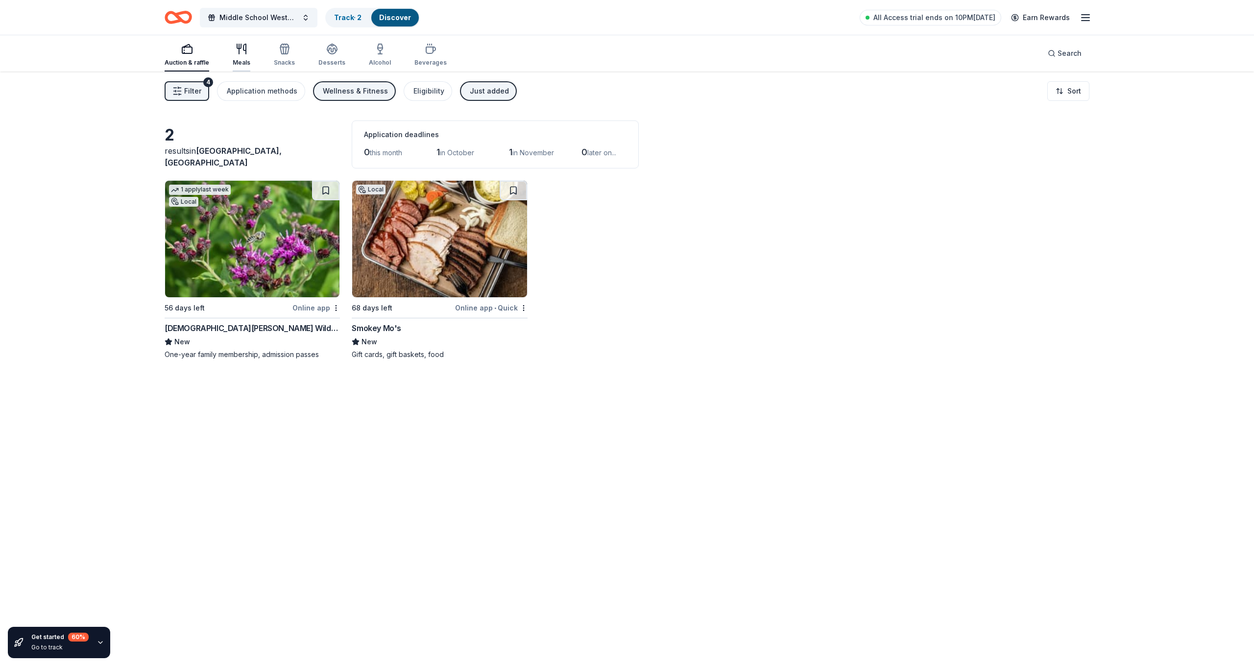
click at [242, 55] on div "Meals" at bounding box center [242, 55] width 18 height 24
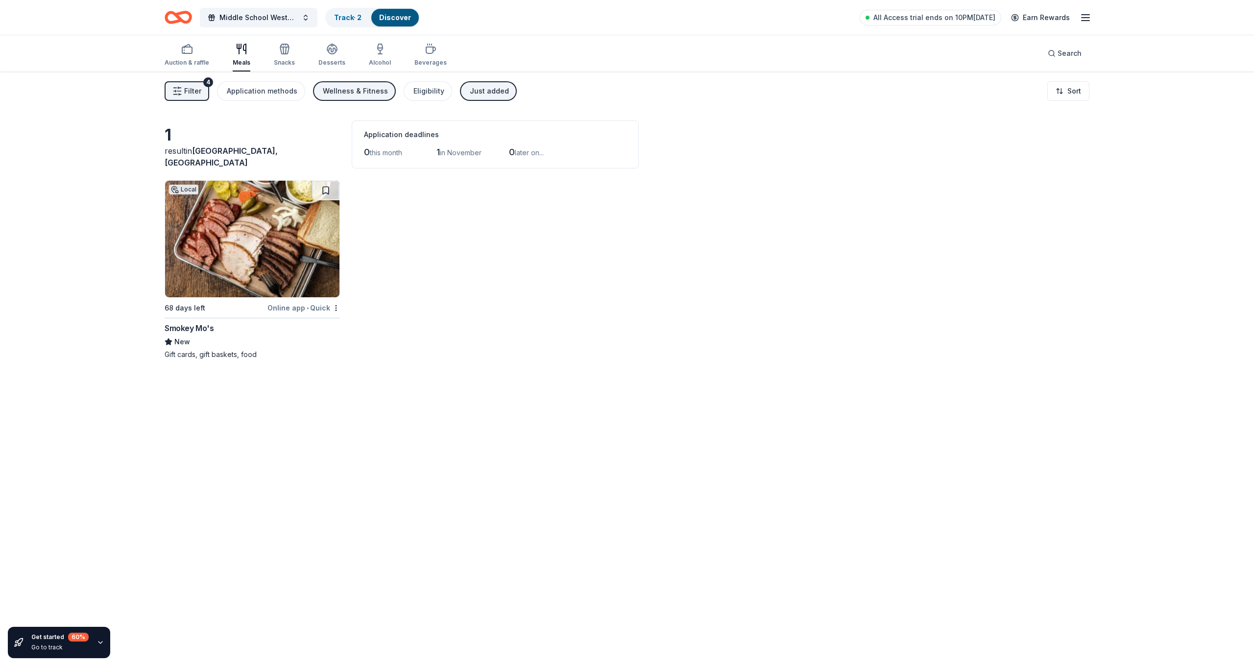
click at [362, 96] on div "Wellness & Fitness" at bounding box center [355, 91] width 65 height 12
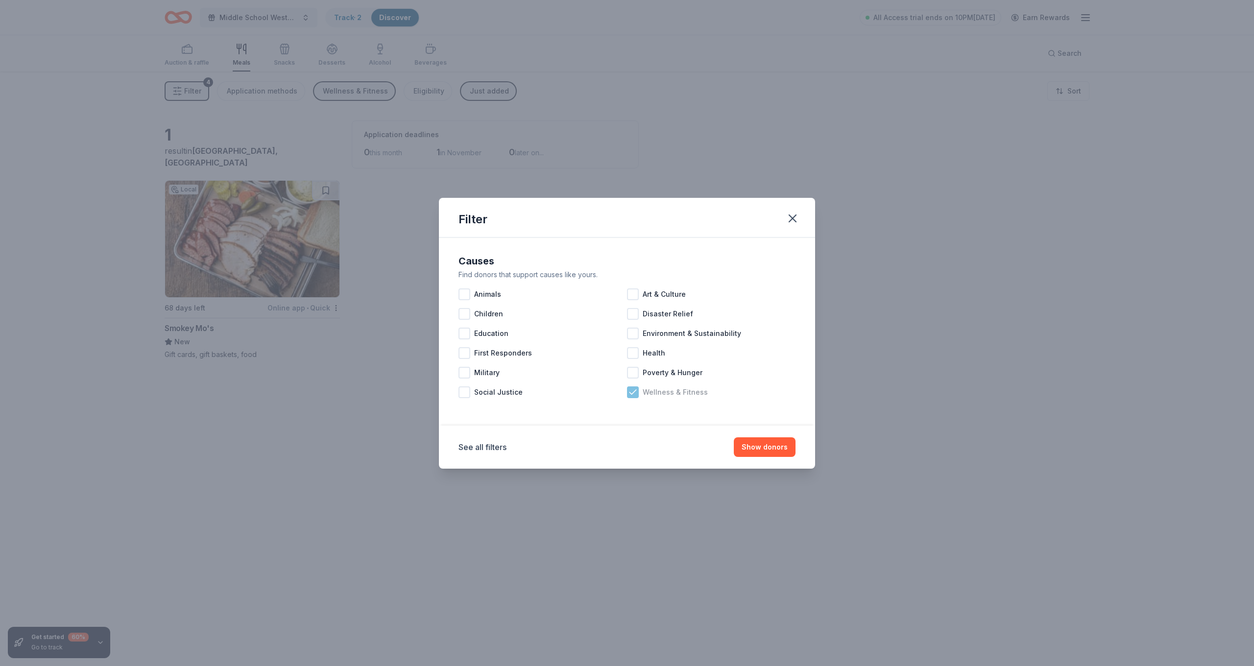
click at [634, 389] on icon at bounding box center [633, 393] width 10 height 10
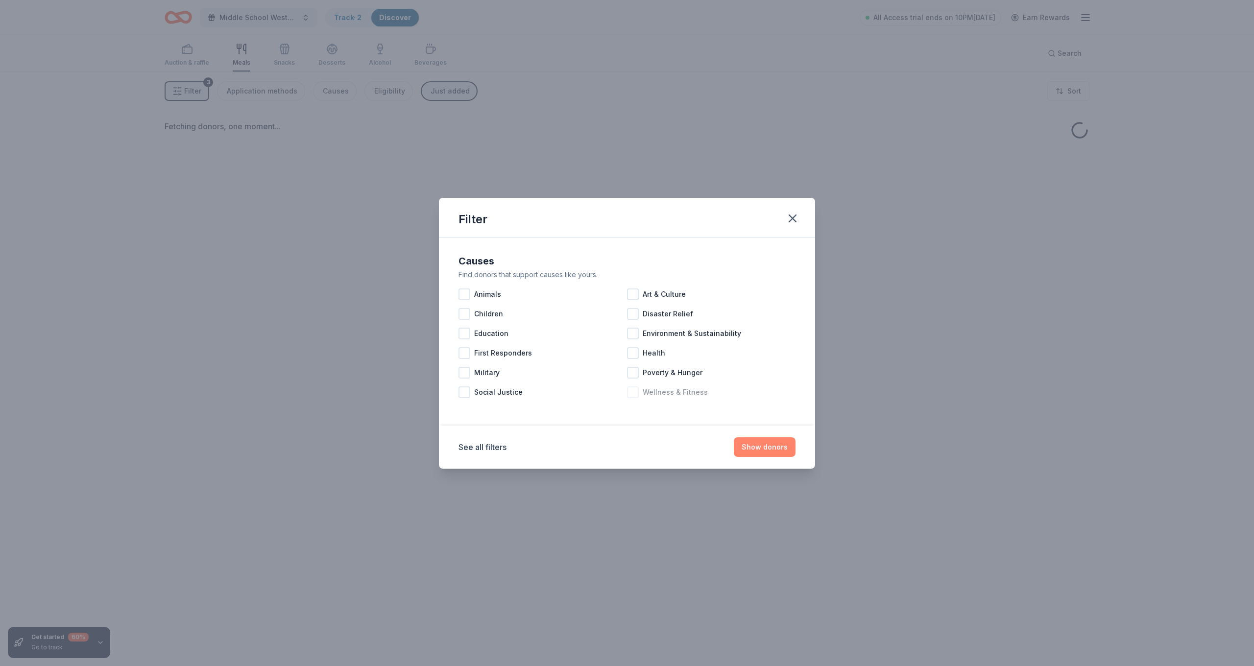
click at [775, 445] on button "Show donors" at bounding box center [765, 447] width 62 height 20
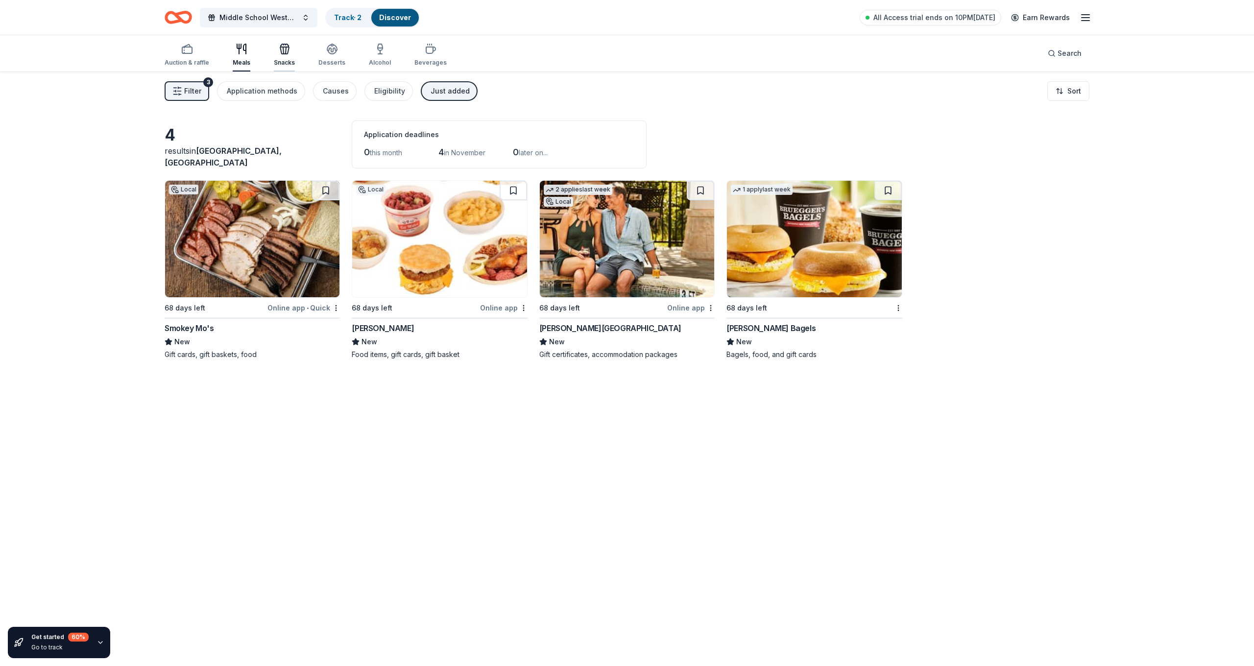
click at [274, 58] on div "Snacks" at bounding box center [284, 55] width 21 height 24
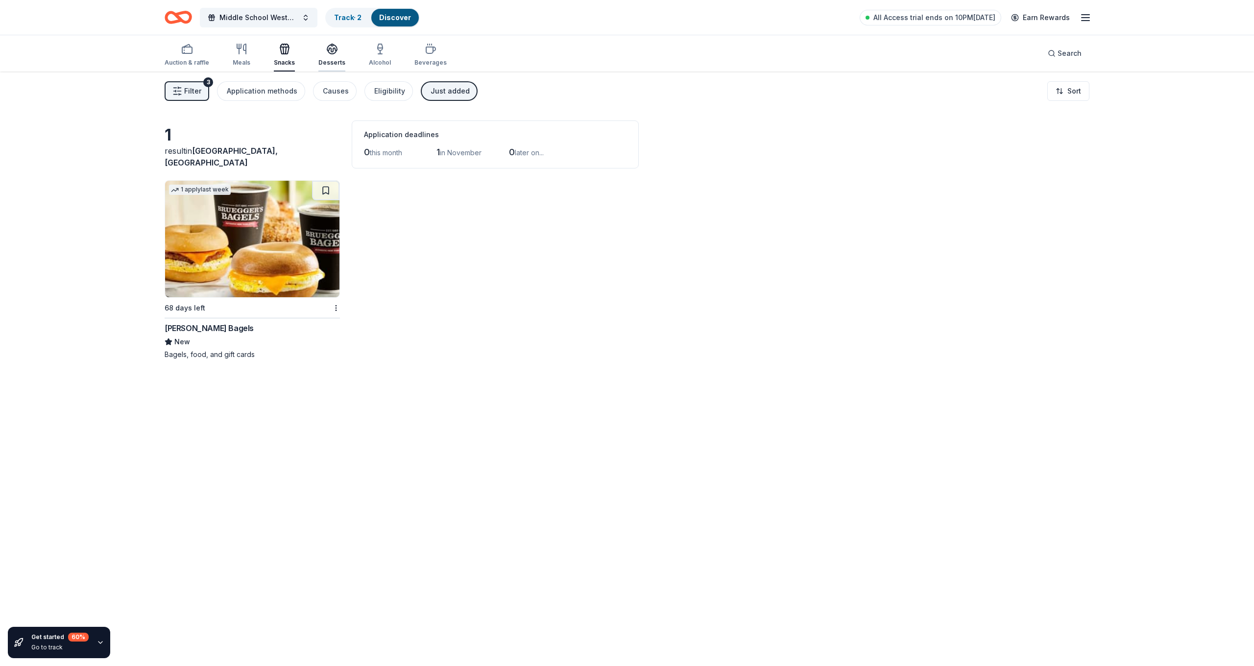
click at [321, 54] on div "button" at bounding box center [331, 49] width 27 height 12
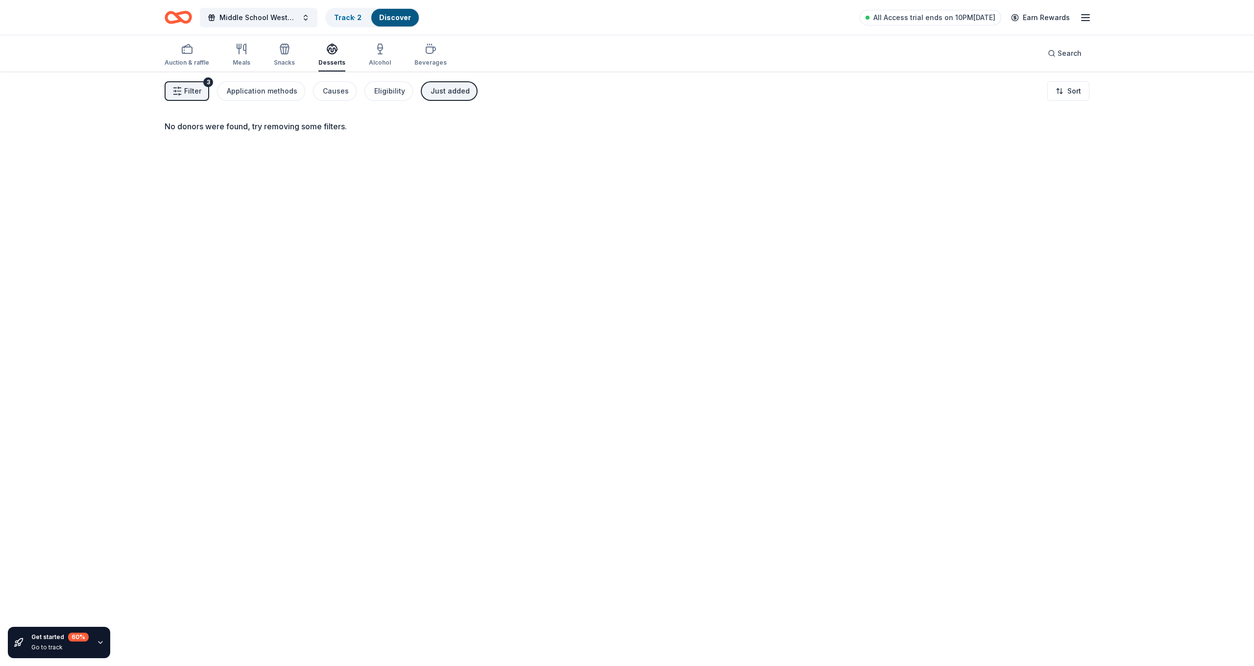
click at [191, 88] on span "Filter" at bounding box center [192, 91] width 17 height 12
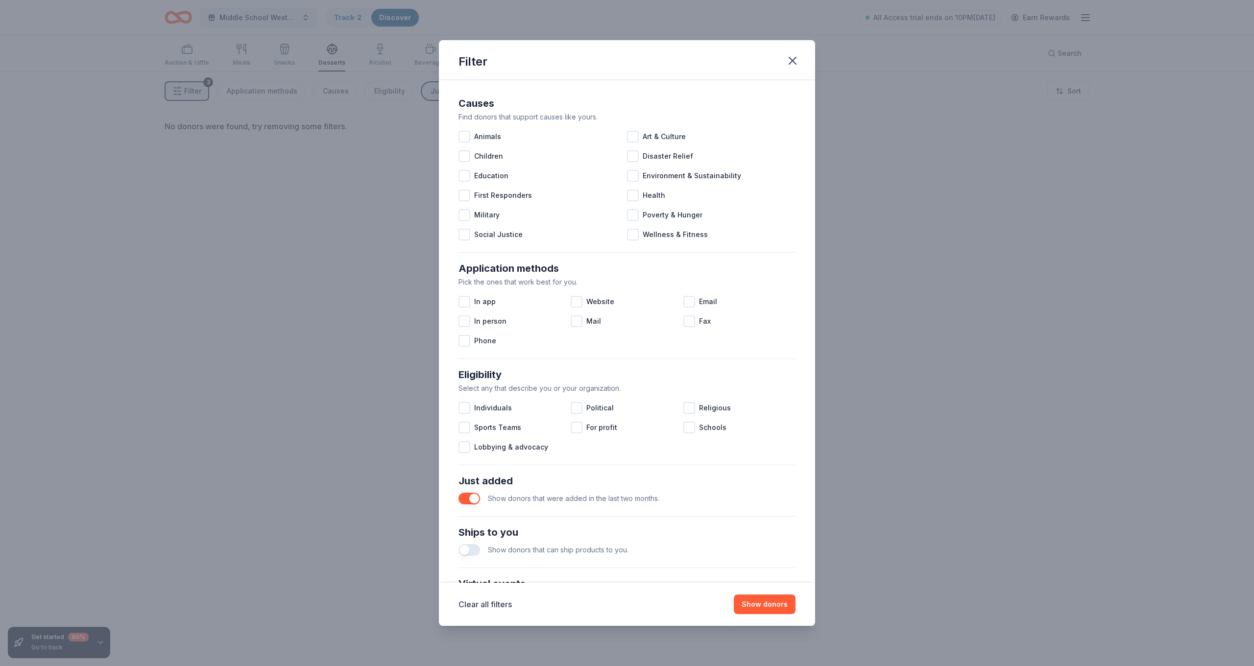
click at [456, 502] on div "Just added Show donors that were added in the last two months." at bounding box center [627, 490] width 345 height 43
click at [468, 500] on button "button" at bounding box center [470, 499] width 22 height 12
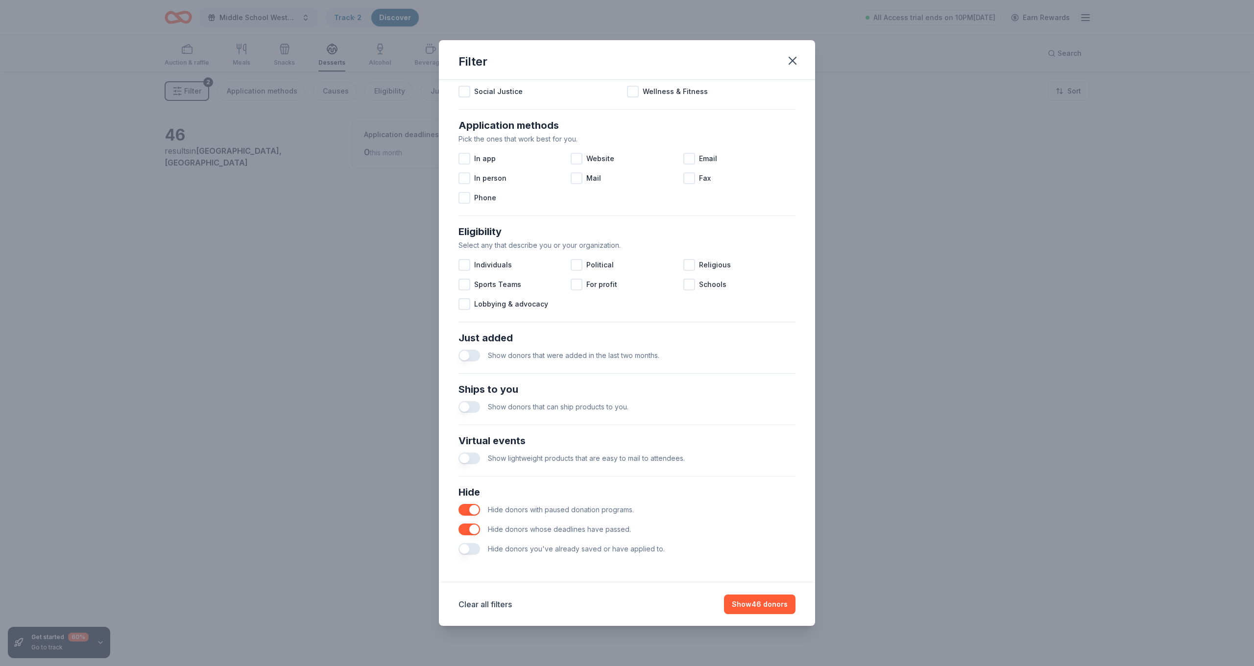
click at [470, 507] on button "button" at bounding box center [470, 510] width 22 height 12
click at [479, 532] on button "button" at bounding box center [470, 530] width 22 height 12
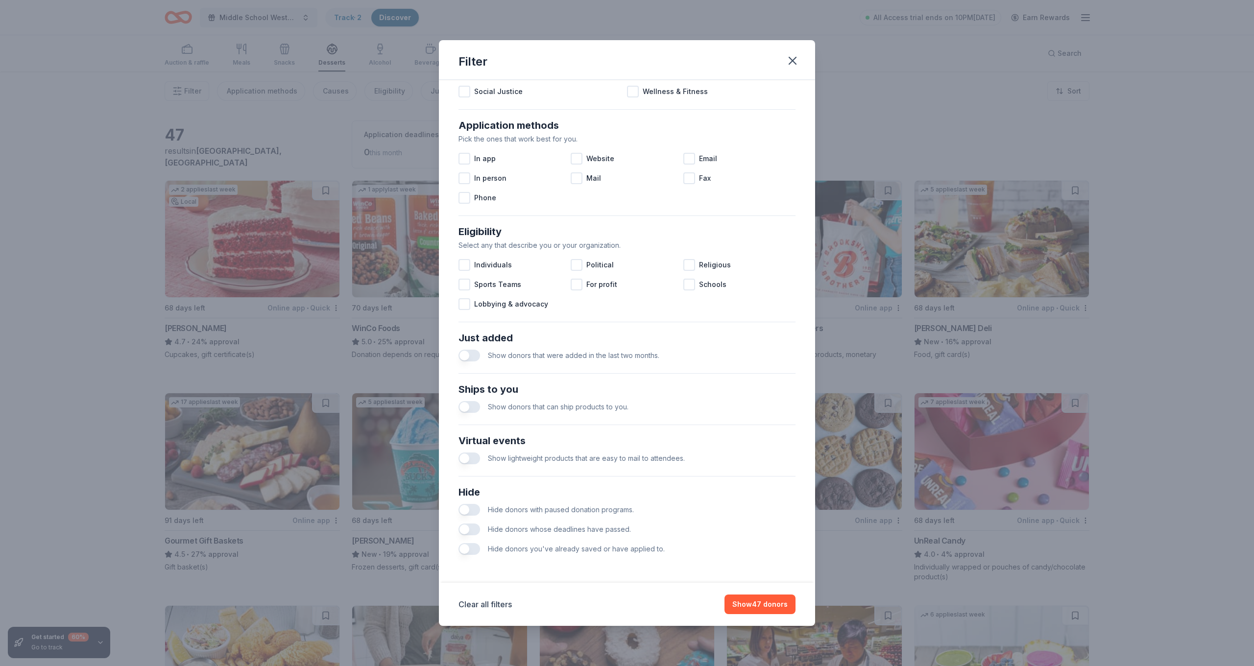
click at [473, 513] on button "button" at bounding box center [470, 510] width 22 height 12
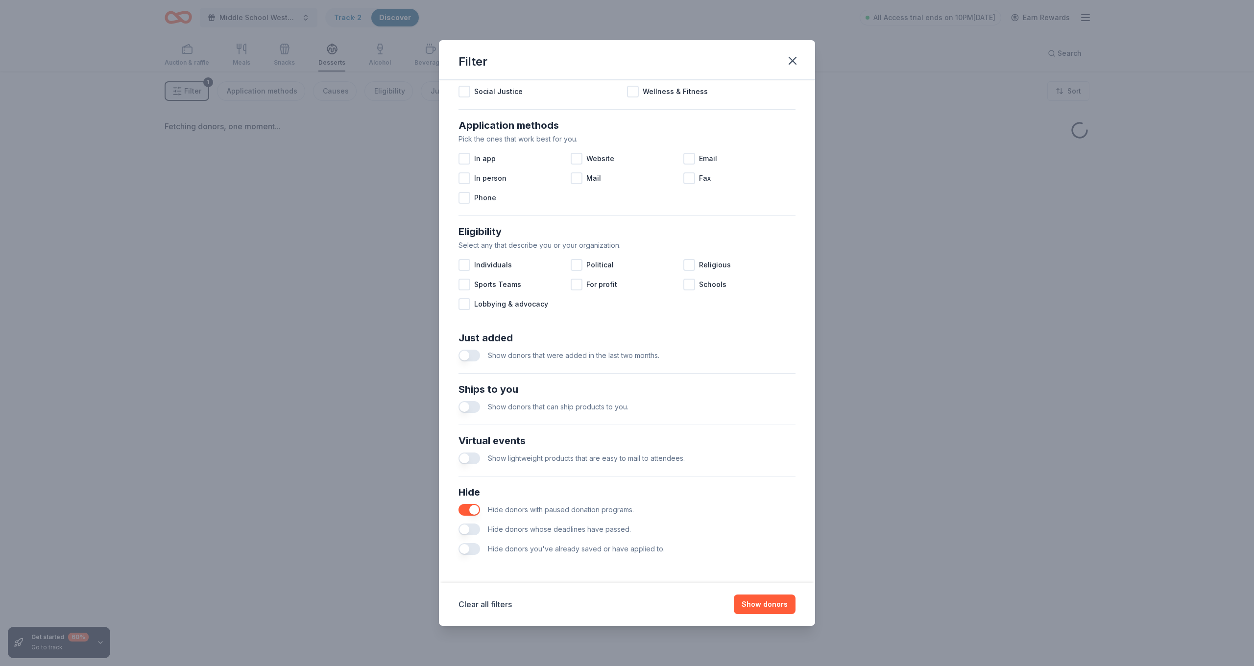
click at [473, 532] on button "button" at bounding box center [470, 530] width 22 height 12
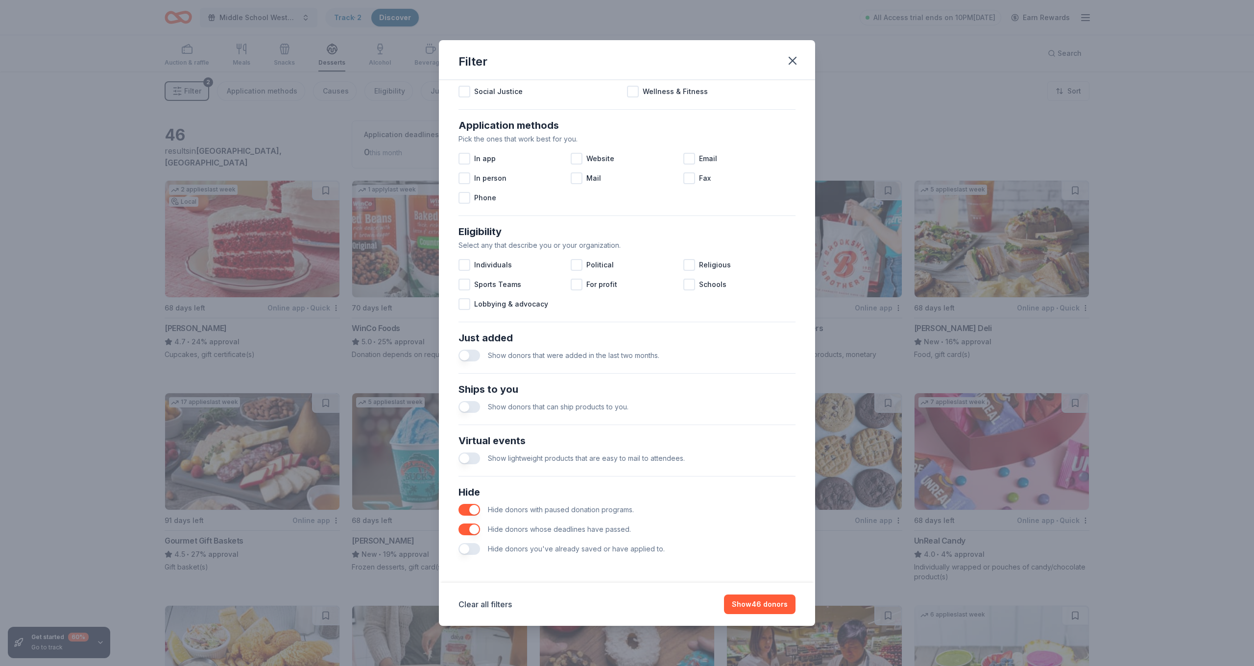
click at [471, 552] on button "button" at bounding box center [470, 549] width 22 height 12
click at [769, 608] on button "Show 46 donors" at bounding box center [760, 605] width 72 height 20
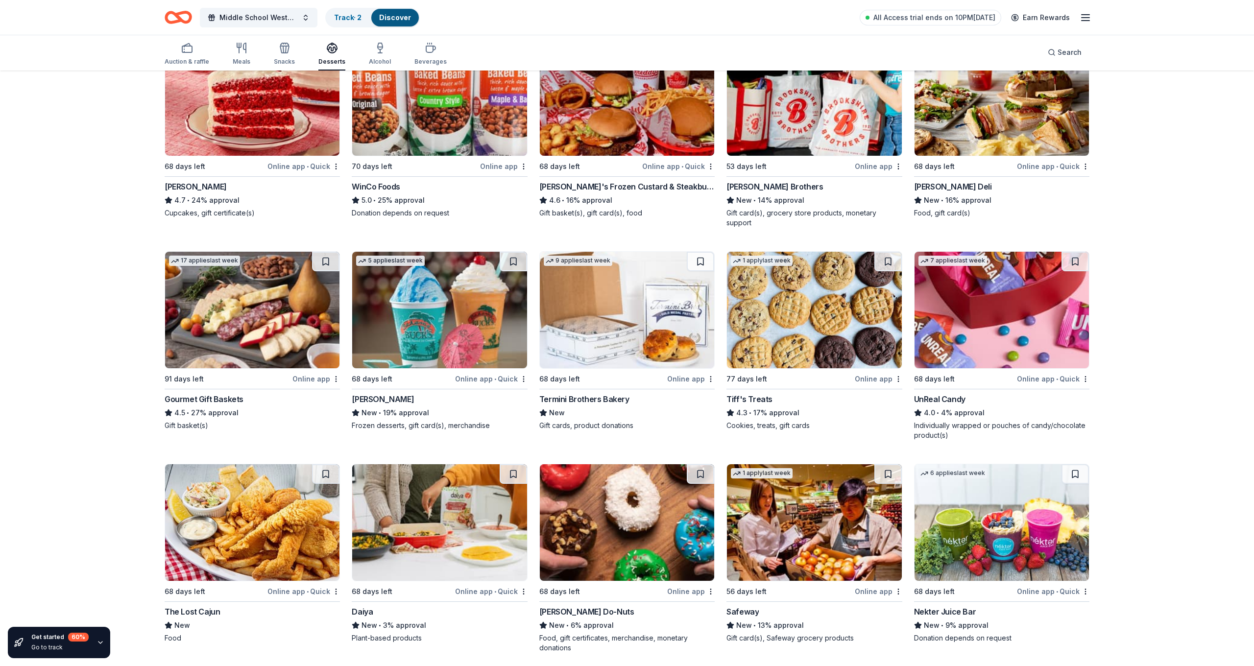
scroll to position [278, 0]
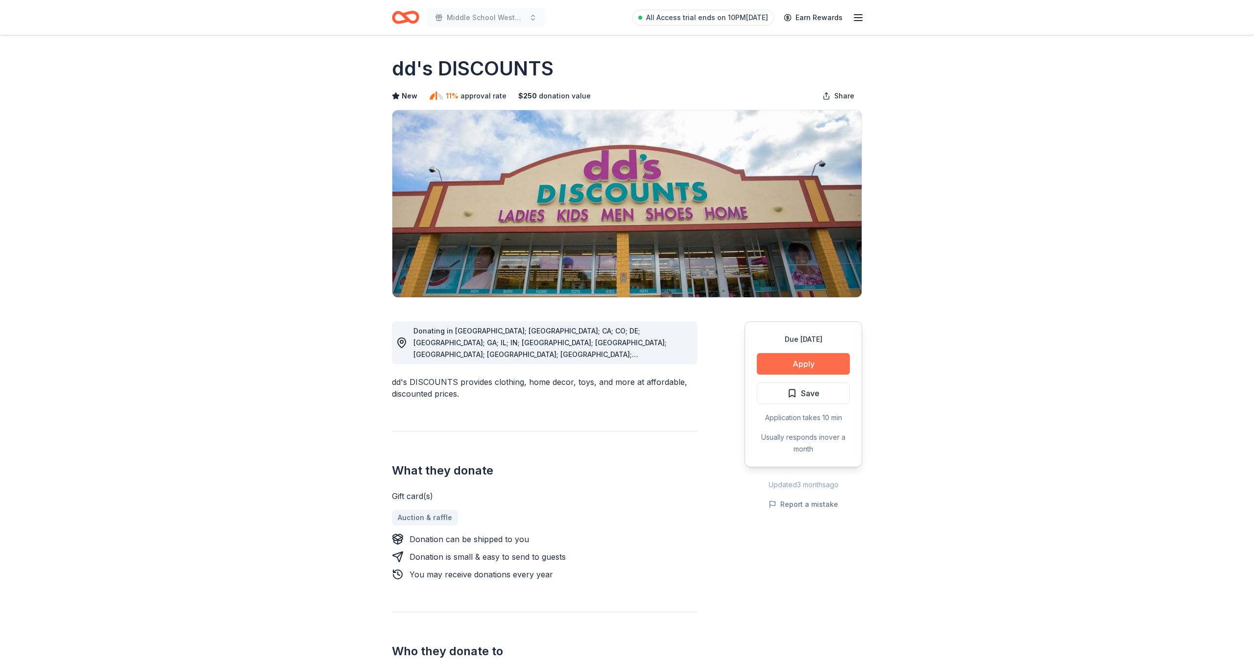
click at [824, 364] on button "Apply" at bounding box center [803, 364] width 93 height 22
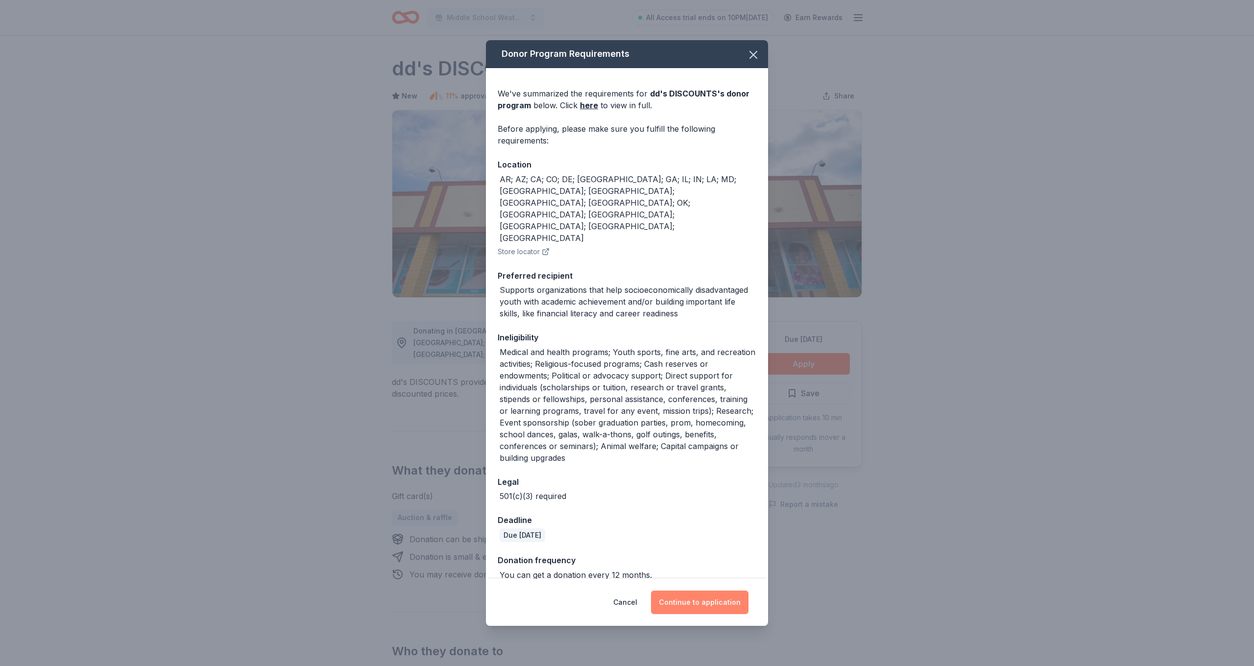
click at [690, 591] on button "Continue to application" at bounding box center [699, 603] width 97 height 24
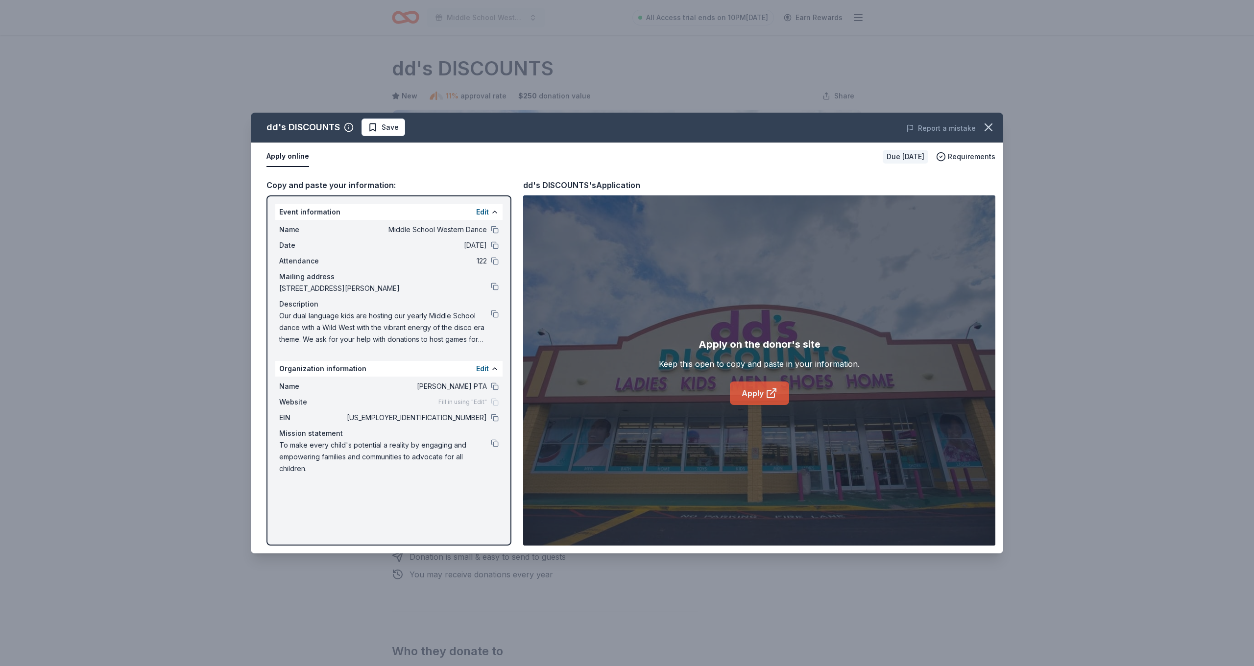
click at [761, 396] on link "Apply" at bounding box center [759, 394] width 59 height 24
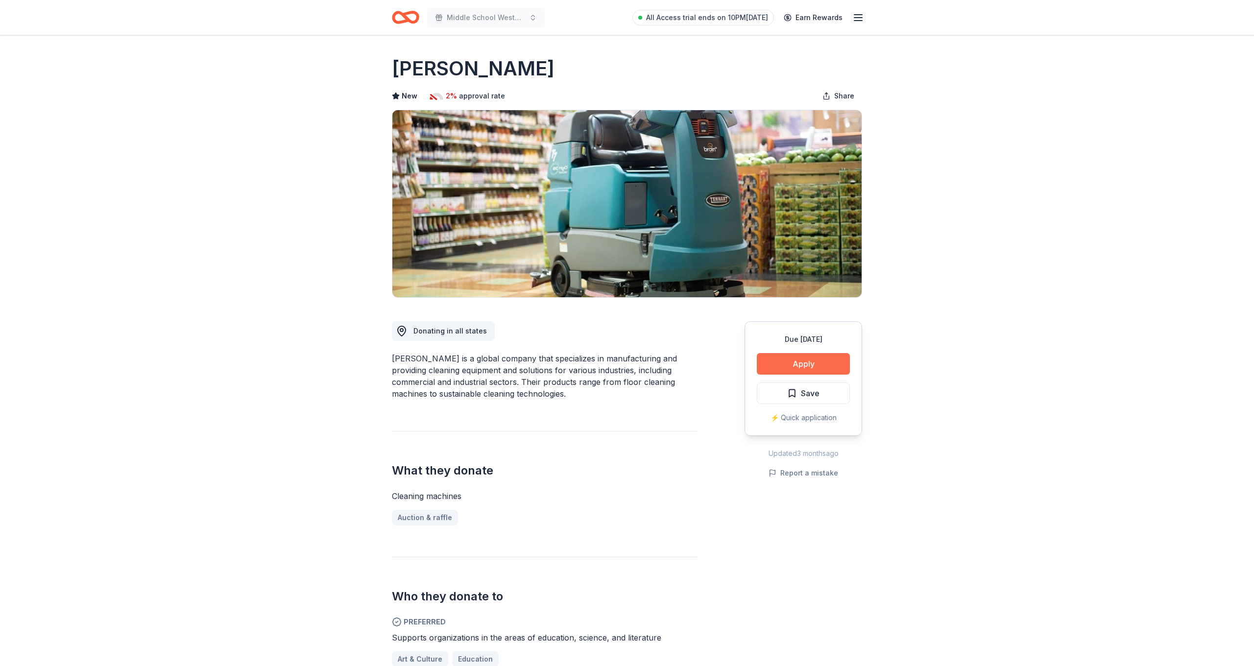
click at [829, 360] on button "Apply" at bounding box center [803, 364] width 93 height 22
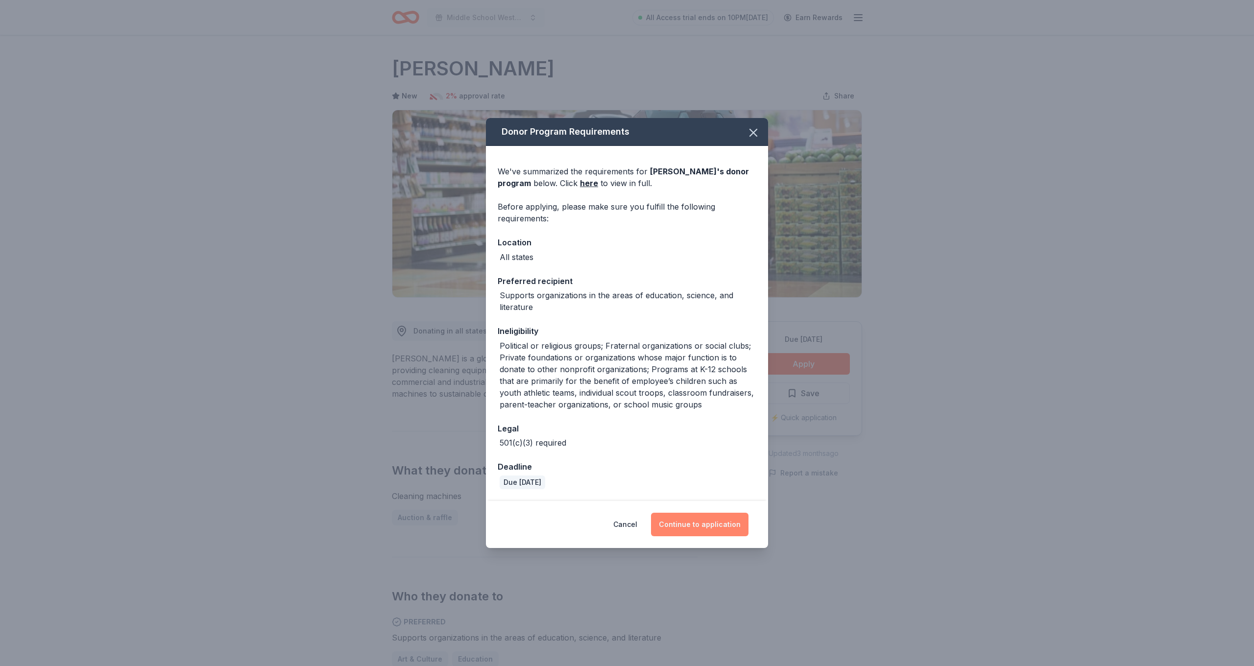
click at [717, 529] on button "Continue to application" at bounding box center [699, 525] width 97 height 24
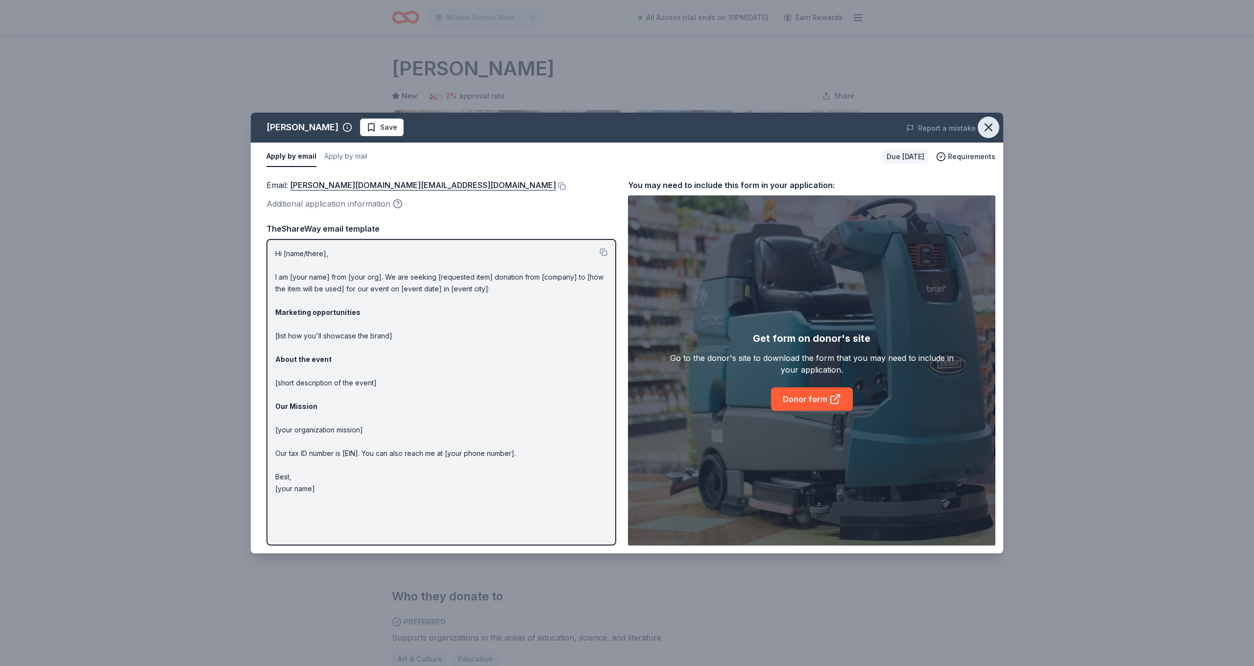
click at [988, 124] on icon "button" at bounding box center [989, 128] width 14 height 14
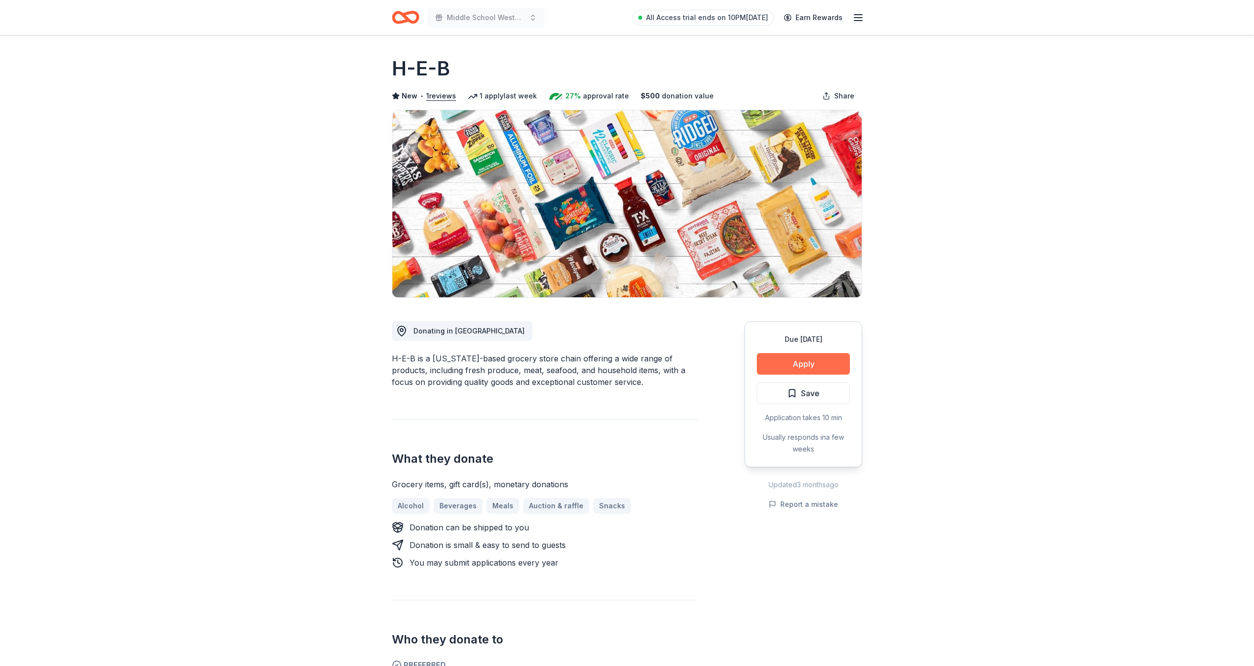
click at [796, 368] on button "Apply" at bounding box center [803, 364] width 93 height 22
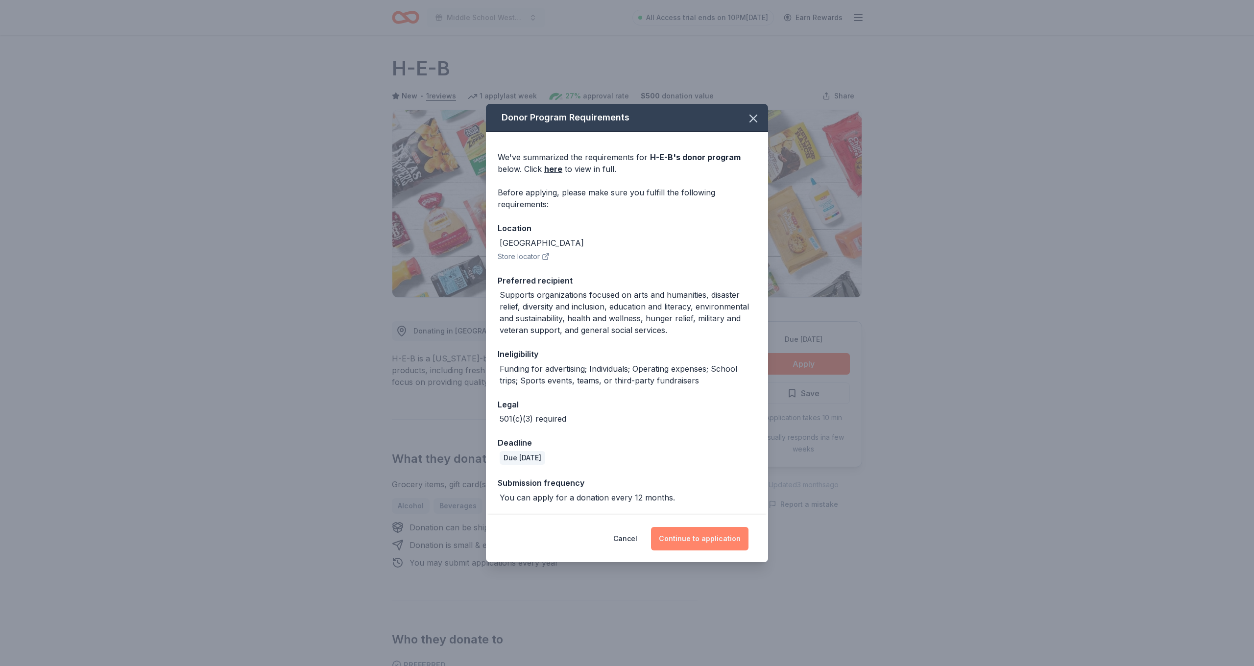
click at [711, 541] on button "Continue to application" at bounding box center [699, 539] width 97 height 24
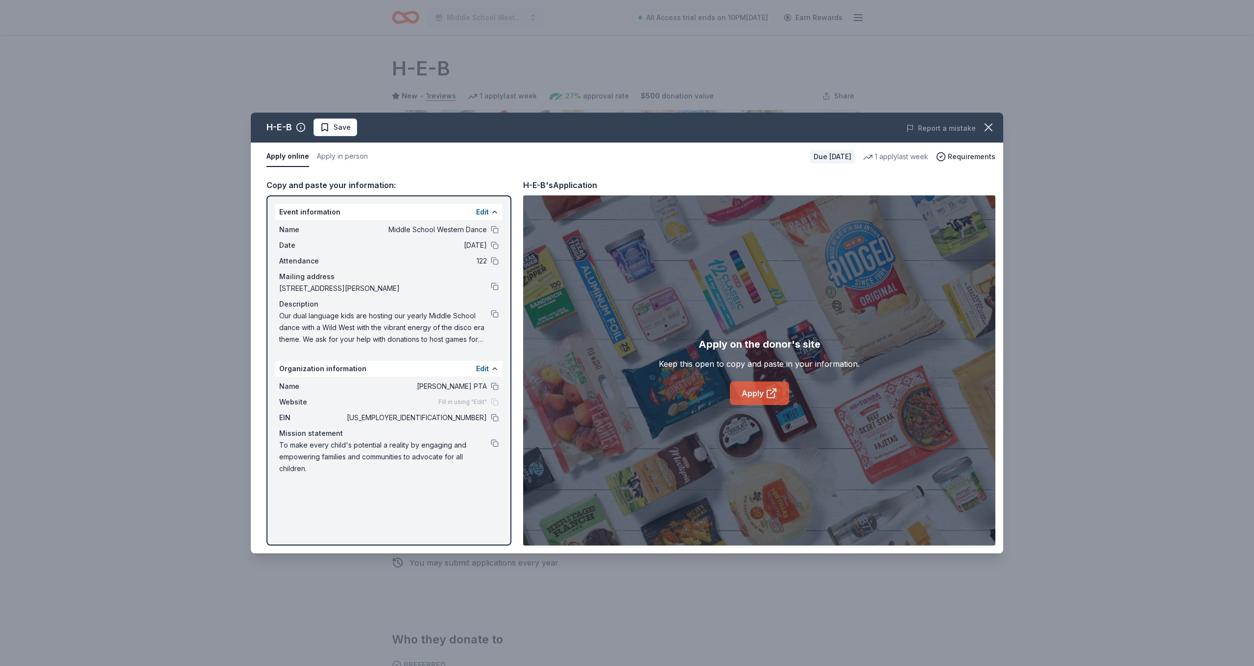
click at [767, 392] on icon at bounding box center [770, 393] width 7 height 7
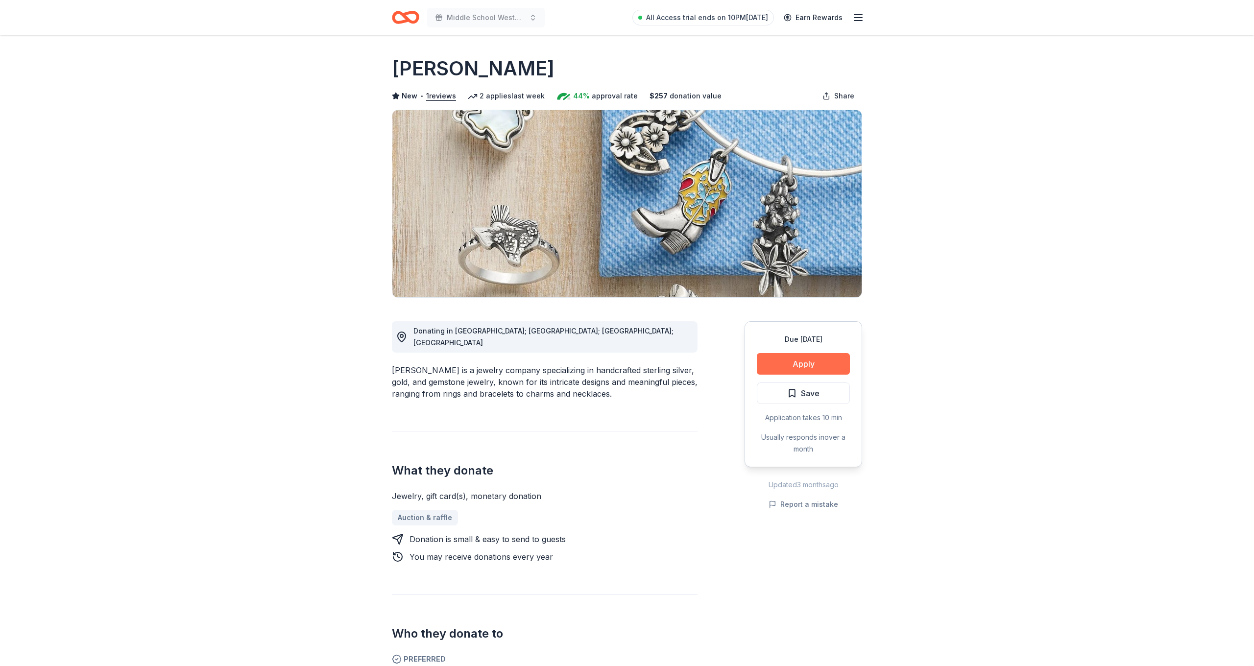
click at [800, 365] on button "Apply" at bounding box center [803, 364] width 93 height 22
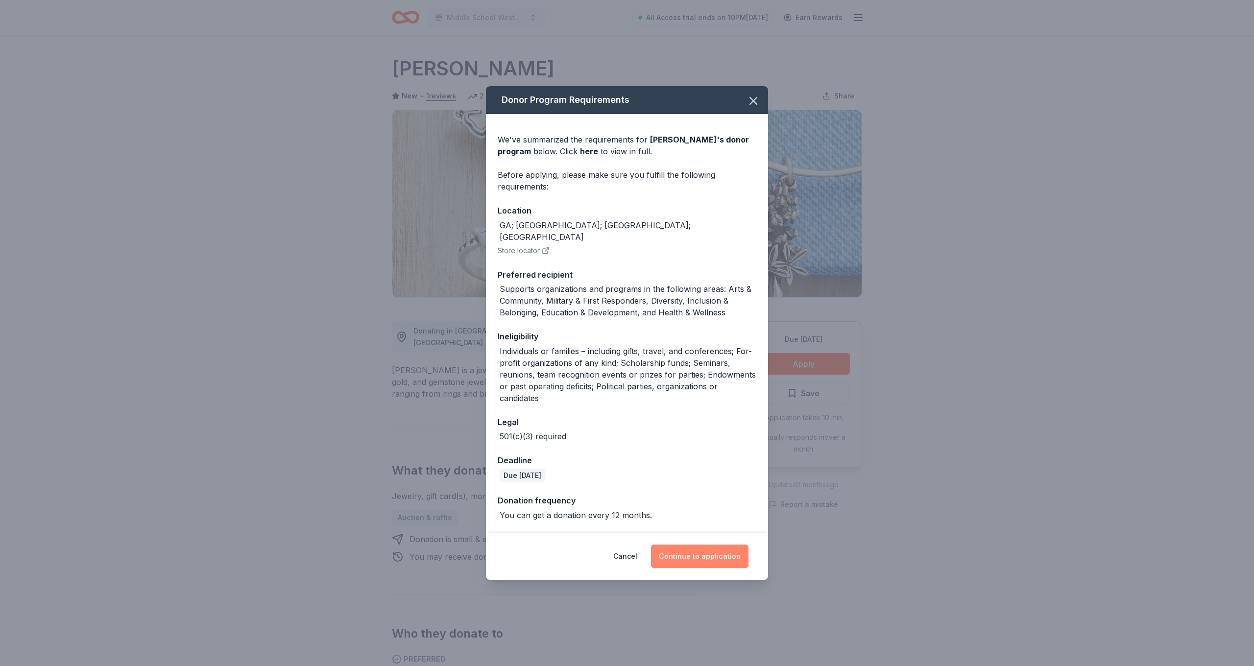
click at [708, 549] on button "Continue to application" at bounding box center [699, 557] width 97 height 24
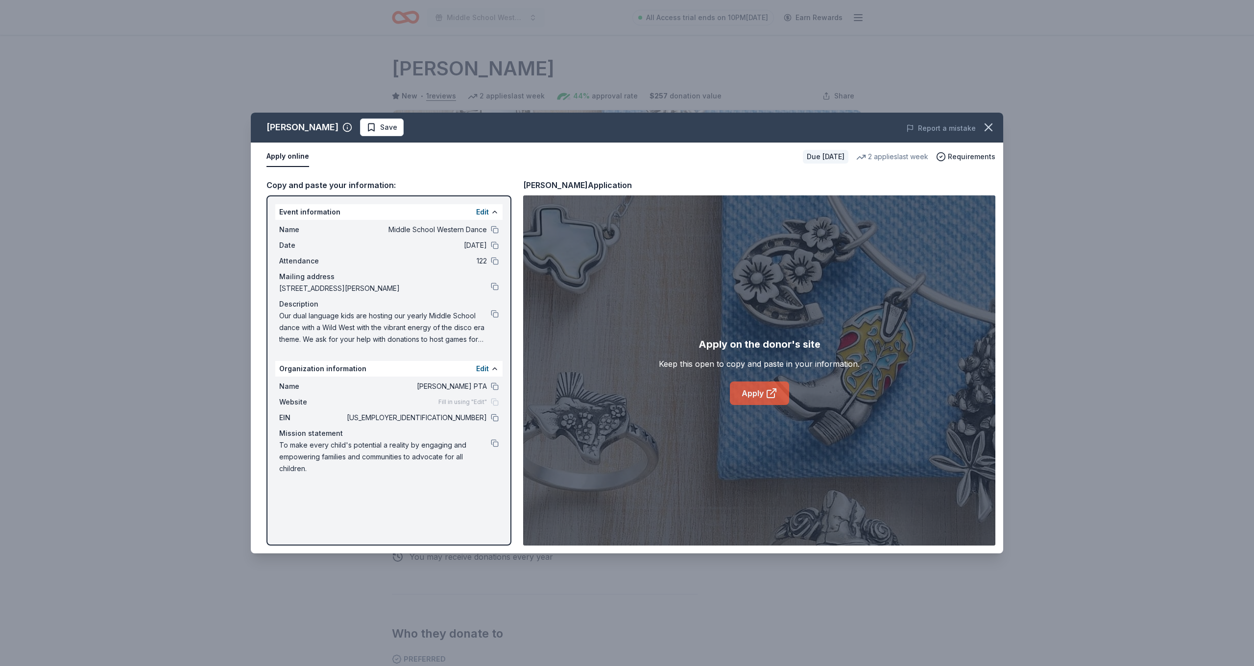
click at [766, 397] on icon at bounding box center [772, 394] width 12 height 12
click at [497, 316] on button at bounding box center [495, 314] width 8 height 8
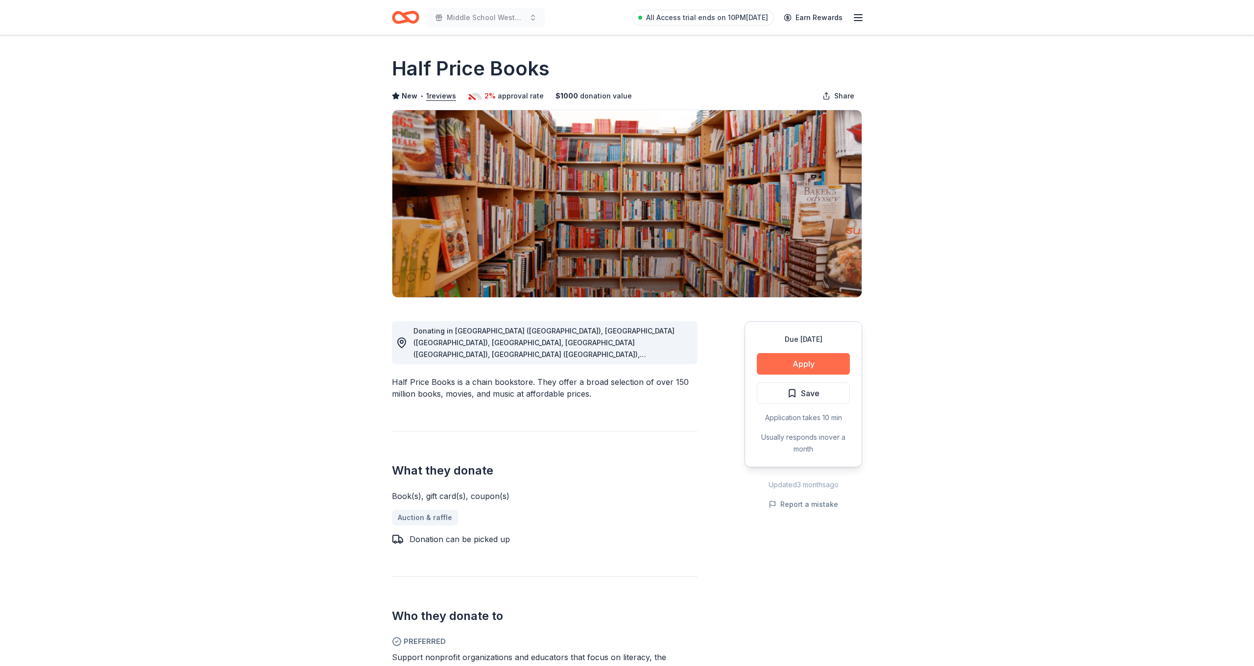
click at [819, 367] on button "Apply" at bounding box center [803, 364] width 93 height 22
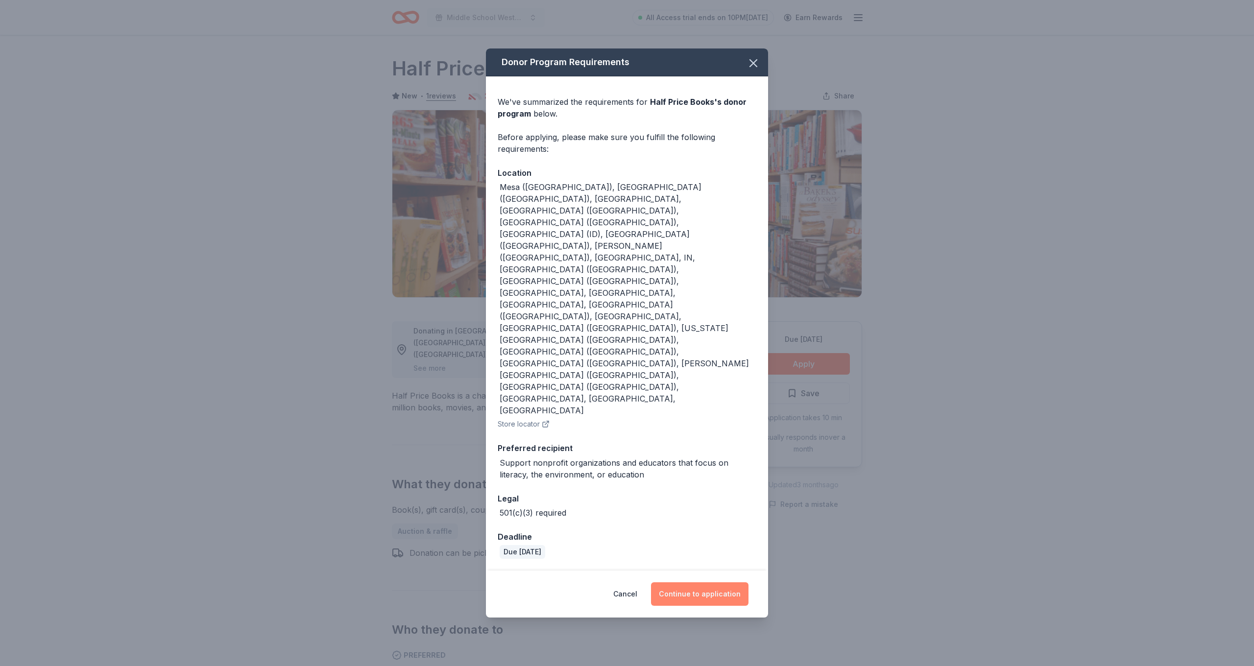
click at [715, 582] on button "Continue to application" at bounding box center [699, 594] width 97 height 24
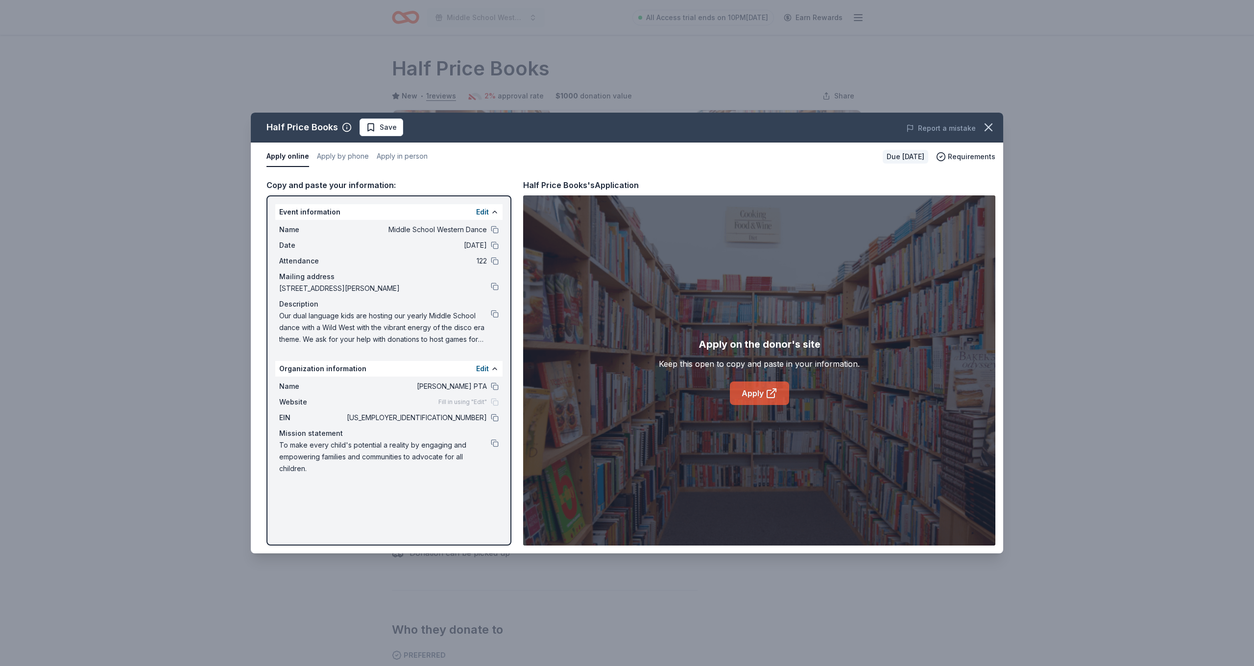
click at [764, 400] on link "Apply" at bounding box center [759, 394] width 59 height 24
click at [492, 316] on button at bounding box center [495, 314] width 8 height 8
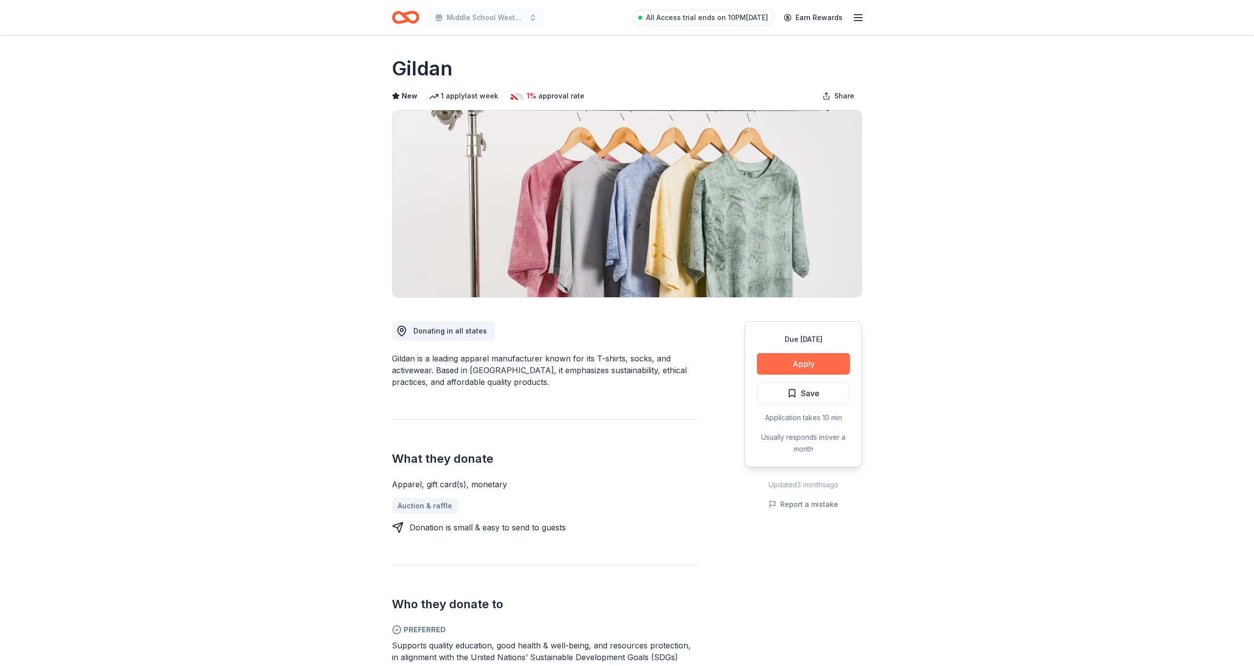
click at [826, 360] on button "Apply" at bounding box center [803, 364] width 93 height 22
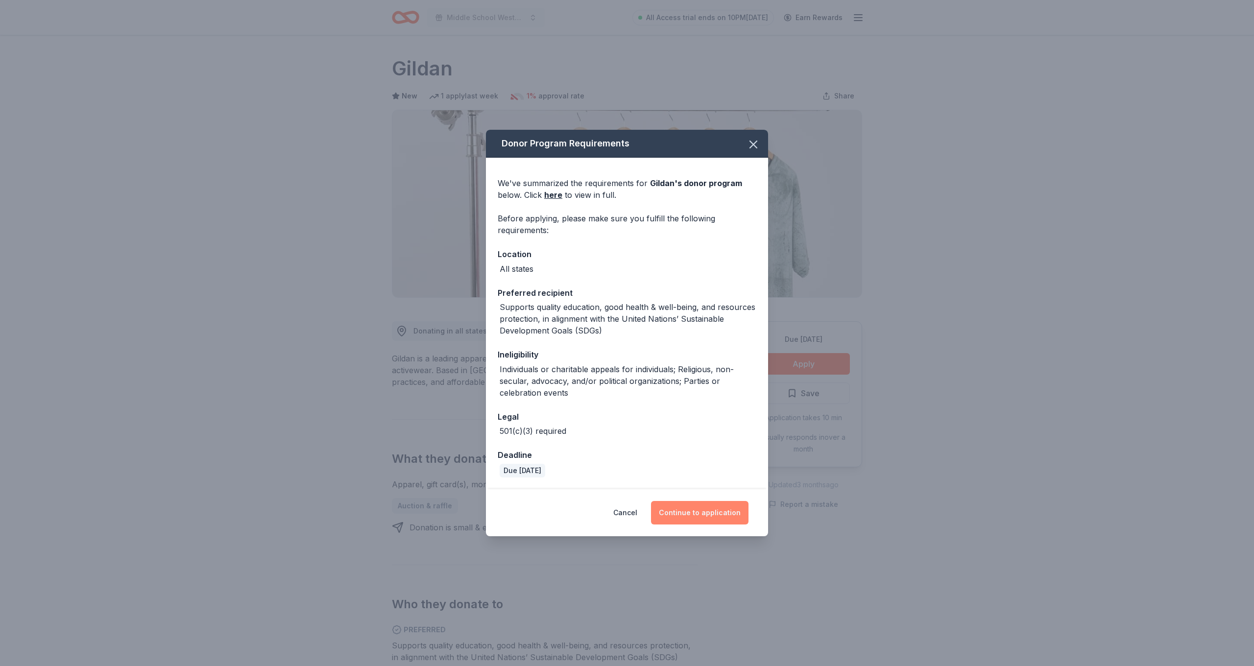
click at [713, 515] on button "Continue to application" at bounding box center [699, 513] width 97 height 24
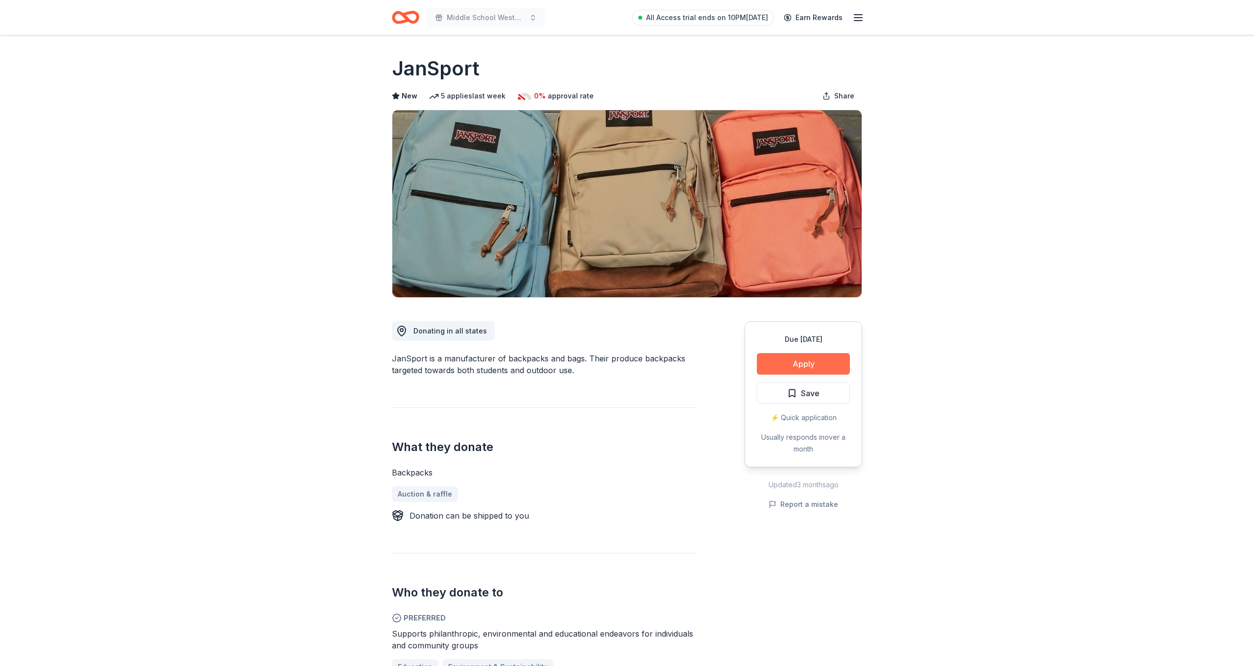
click at [787, 363] on button "Apply" at bounding box center [803, 364] width 93 height 22
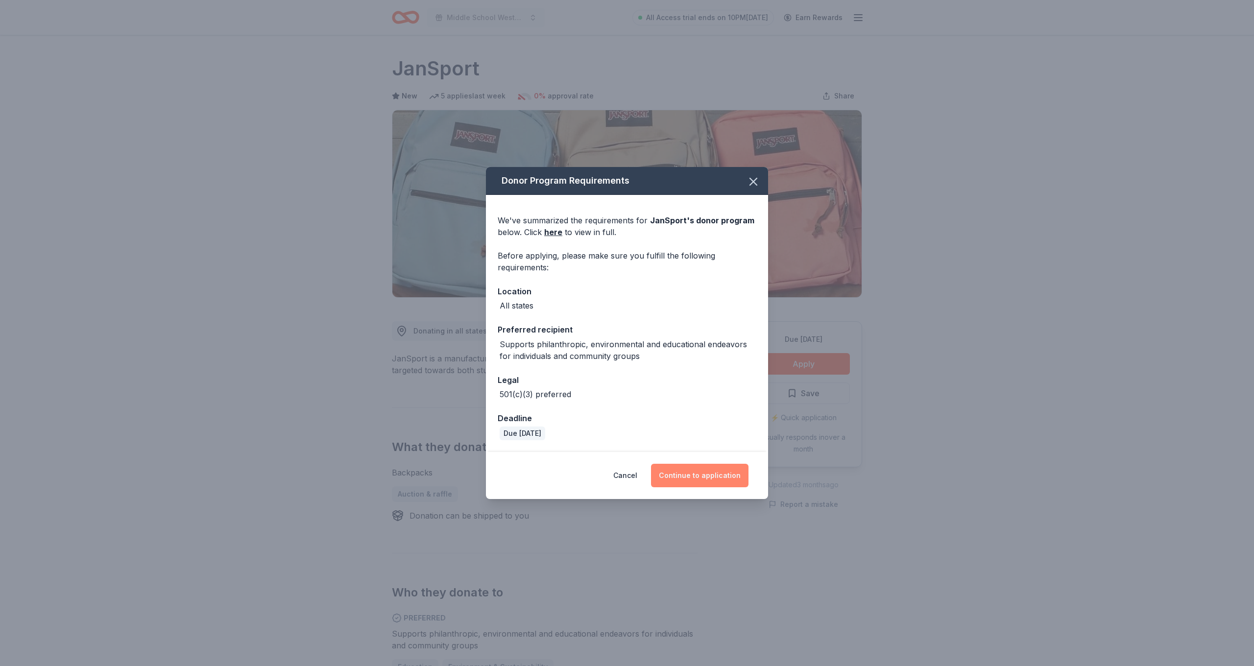
click at [720, 481] on button "Continue to application" at bounding box center [699, 476] width 97 height 24
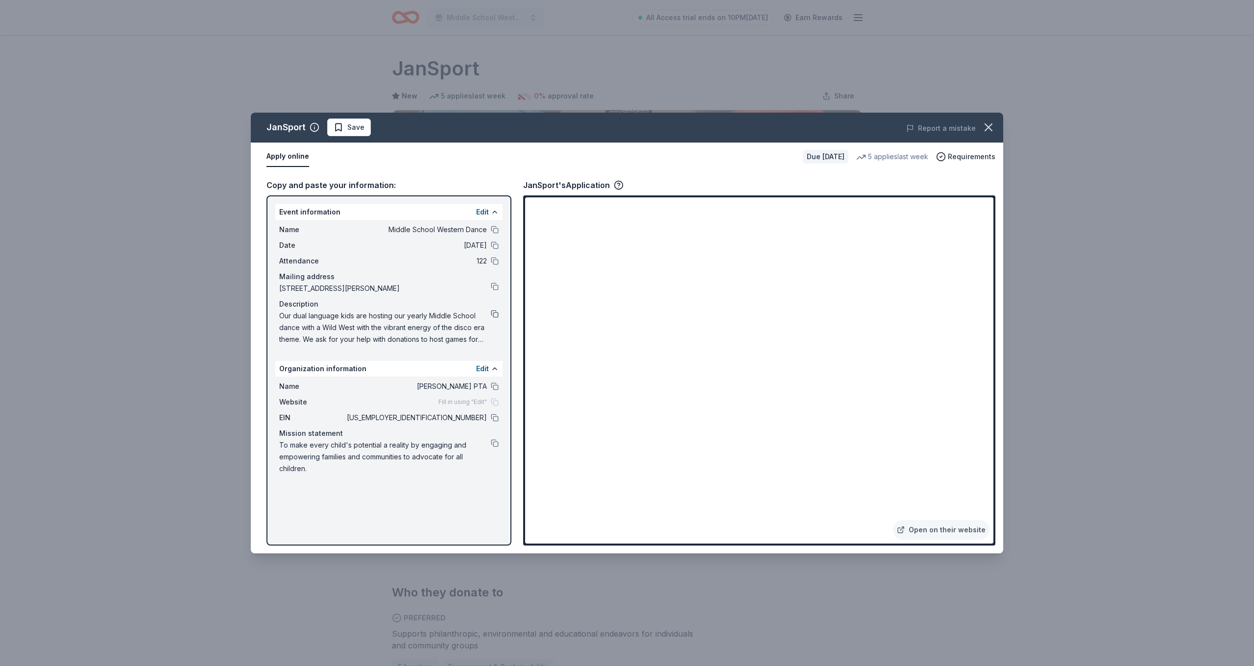
click at [496, 315] on button at bounding box center [495, 314] width 8 height 8
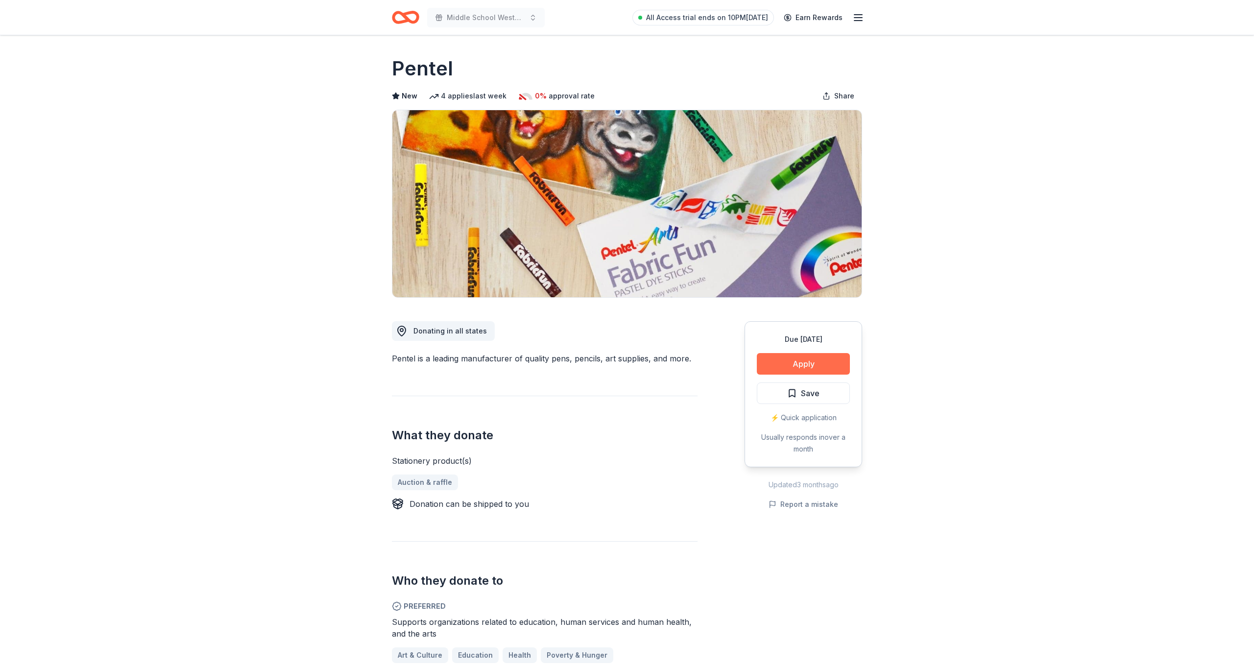
click at [796, 366] on button "Apply" at bounding box center [803, 364] width 93 height 22
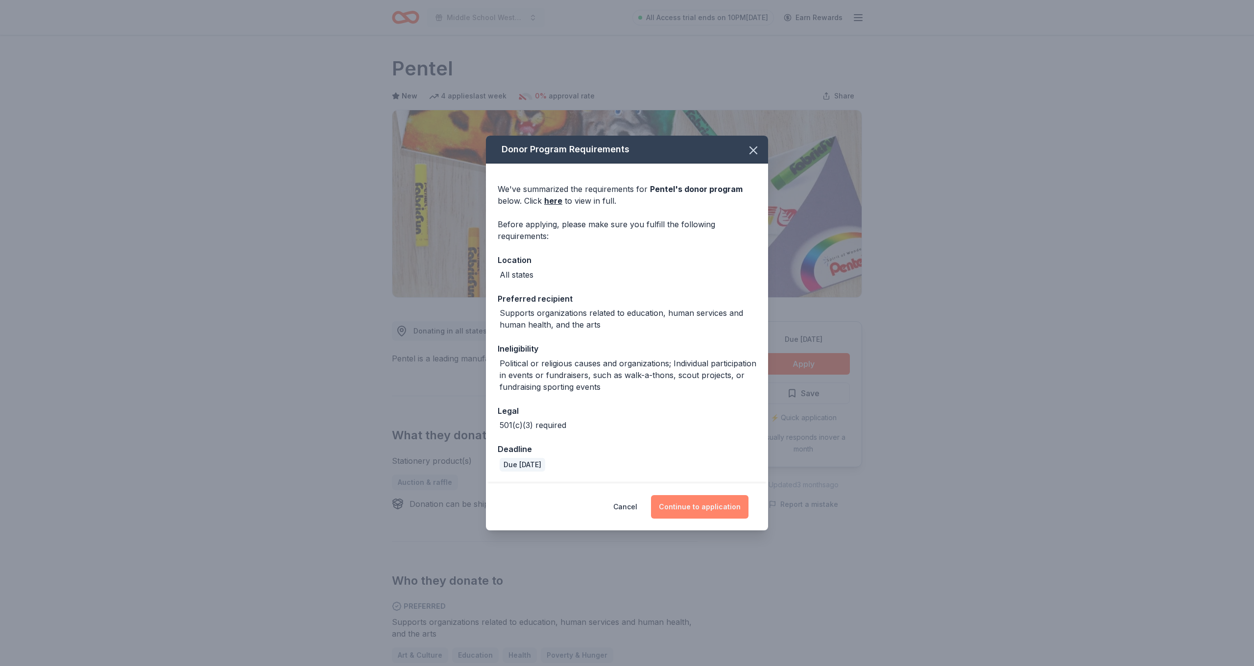
click at [708, 512] on button "Continue to application" at bounding box center [699, 507] width 97 height 24
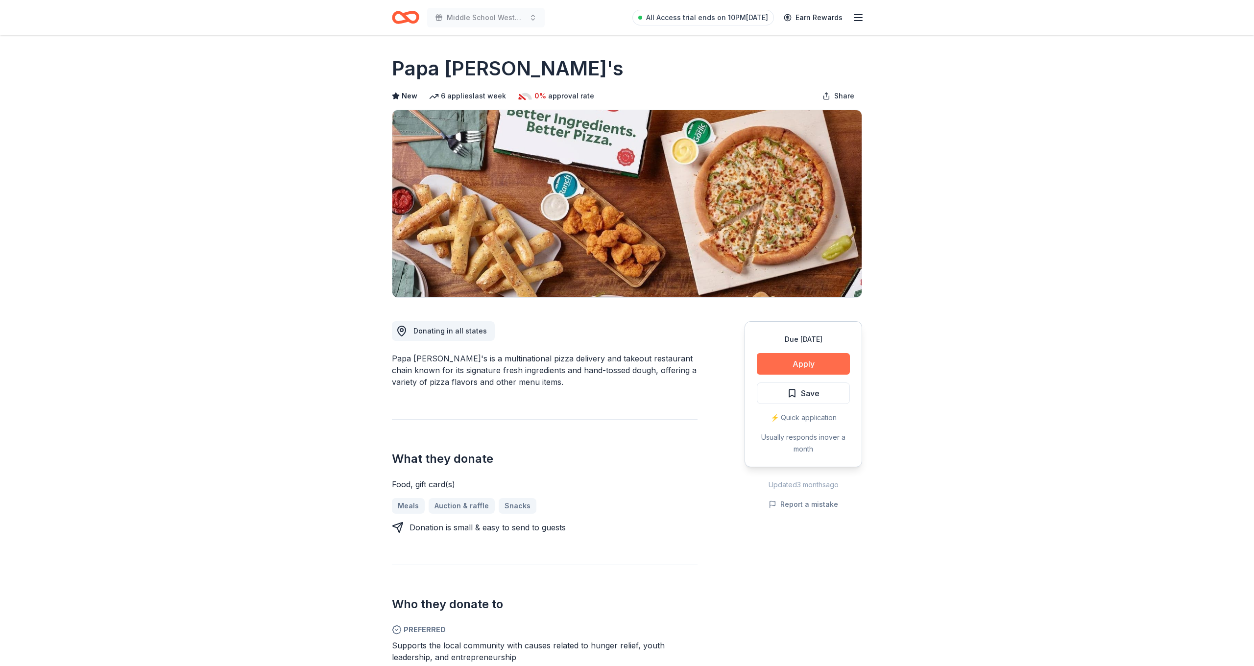
click at [825, 364] on button "Apply" at bounding box center [803, 364] width 93 height 22
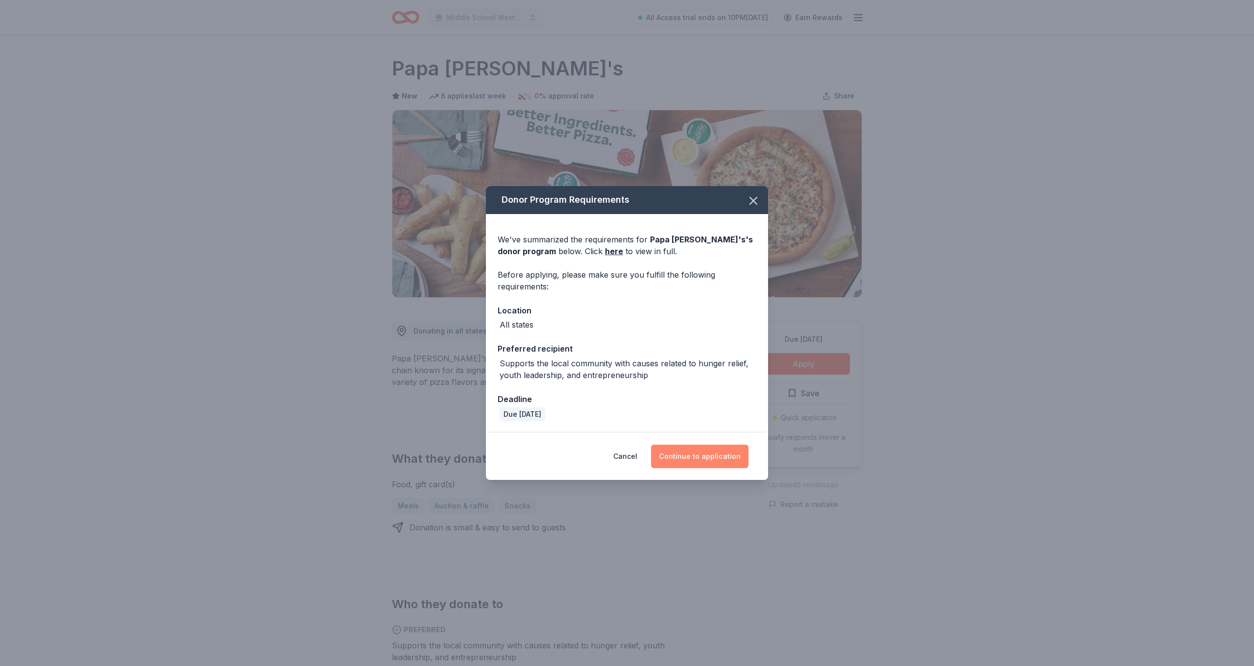
click at [680, 462] on button "Continue to application" at bounding box center [699, 457] width 97 height 24
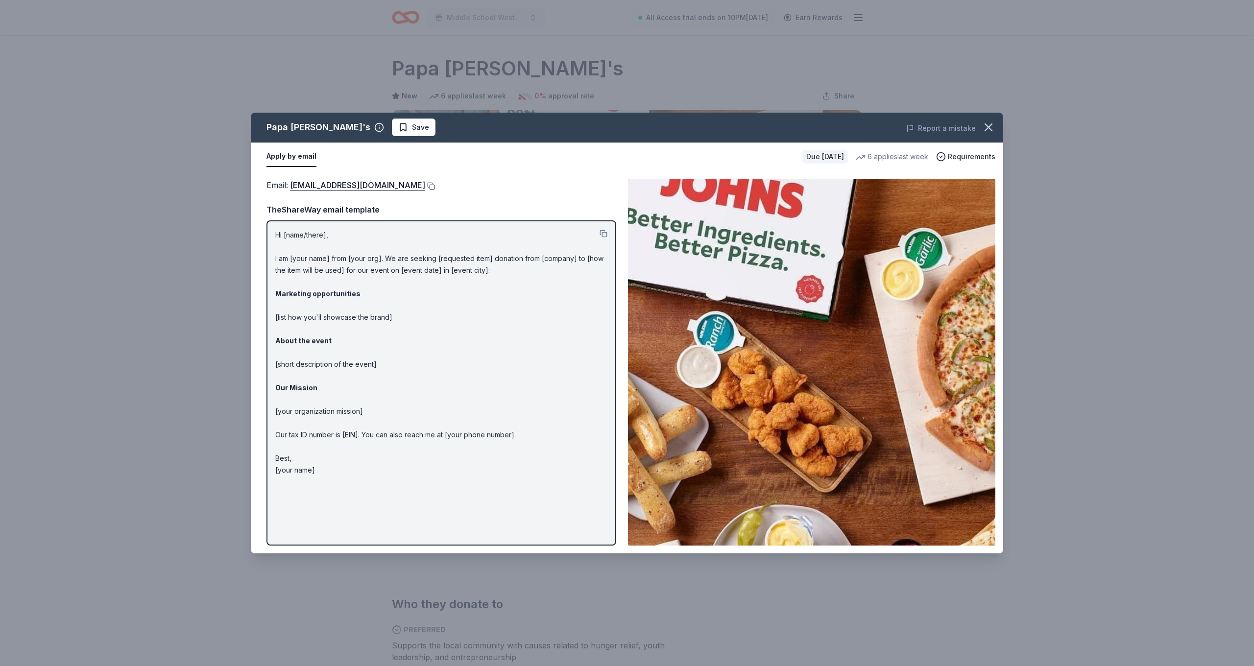
click at [425, 188] on button at bounding box center [430, 186] width 10 height 8
click at [604, 233] on button at bounding box center [604, 234] width 8 height 8
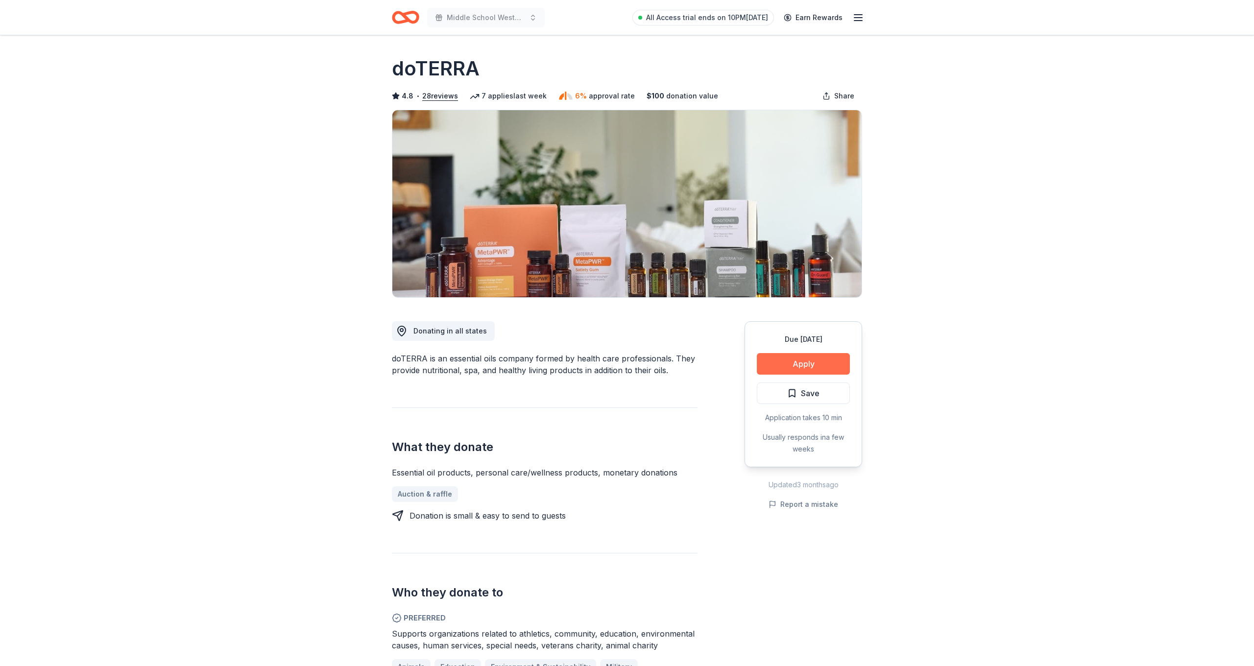
click at [823, 361] on button "Apply" at bounding box center [803, 364] width 93 height 22
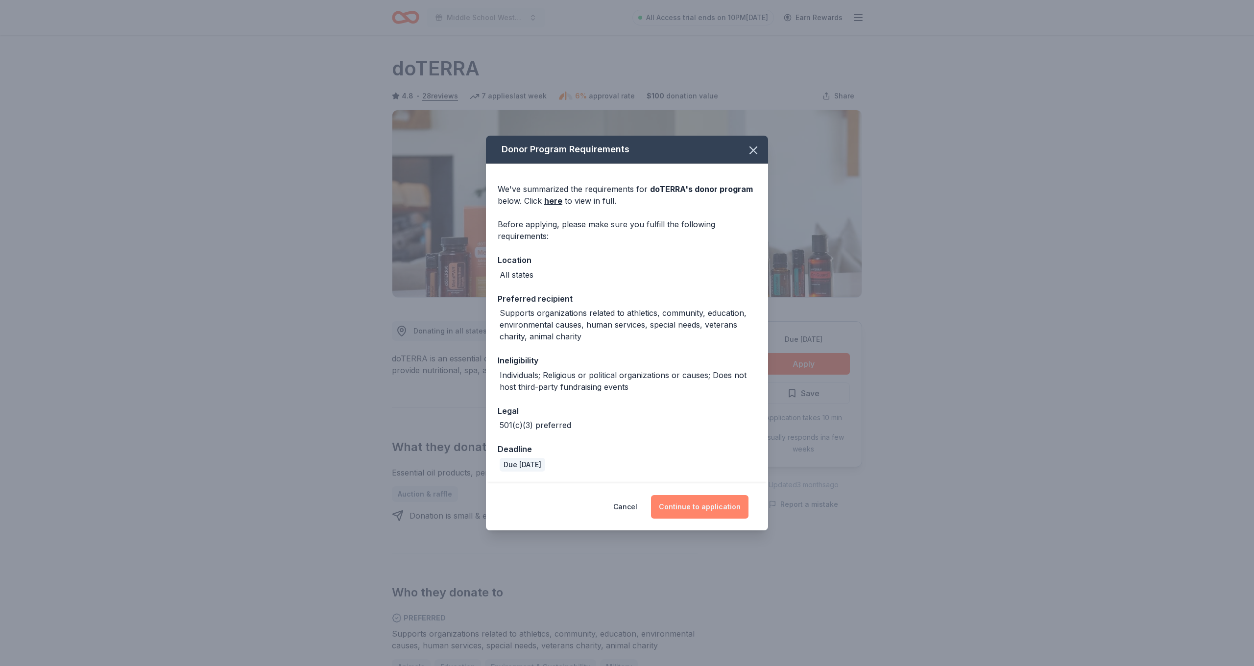
click at [683, 512] on button "Continue to application" at bounding box center [699, 507] width 97 height 24
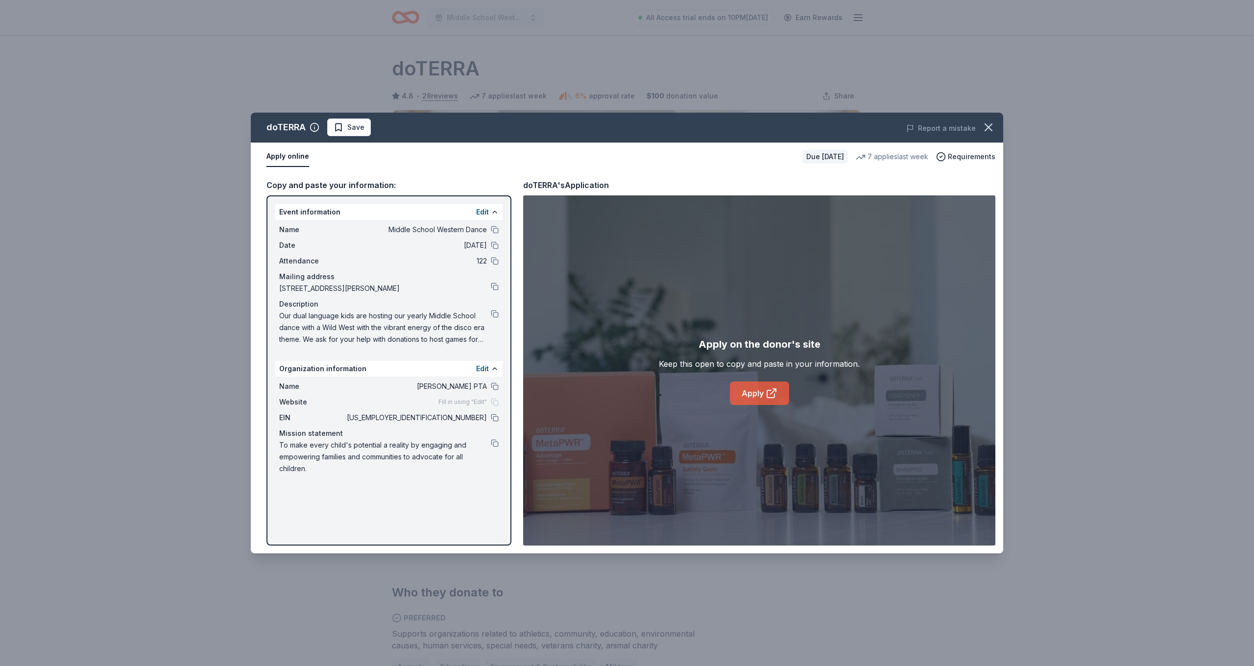
click at [756, 395] on link "Apply" at bounding box center [759, 394] width 59 height 24
click at [494, 313] on button at bounding box center [495, 314] width 8 height 8
click at [493, 315] on button at bounding box center [495, 314] width 8 height 8
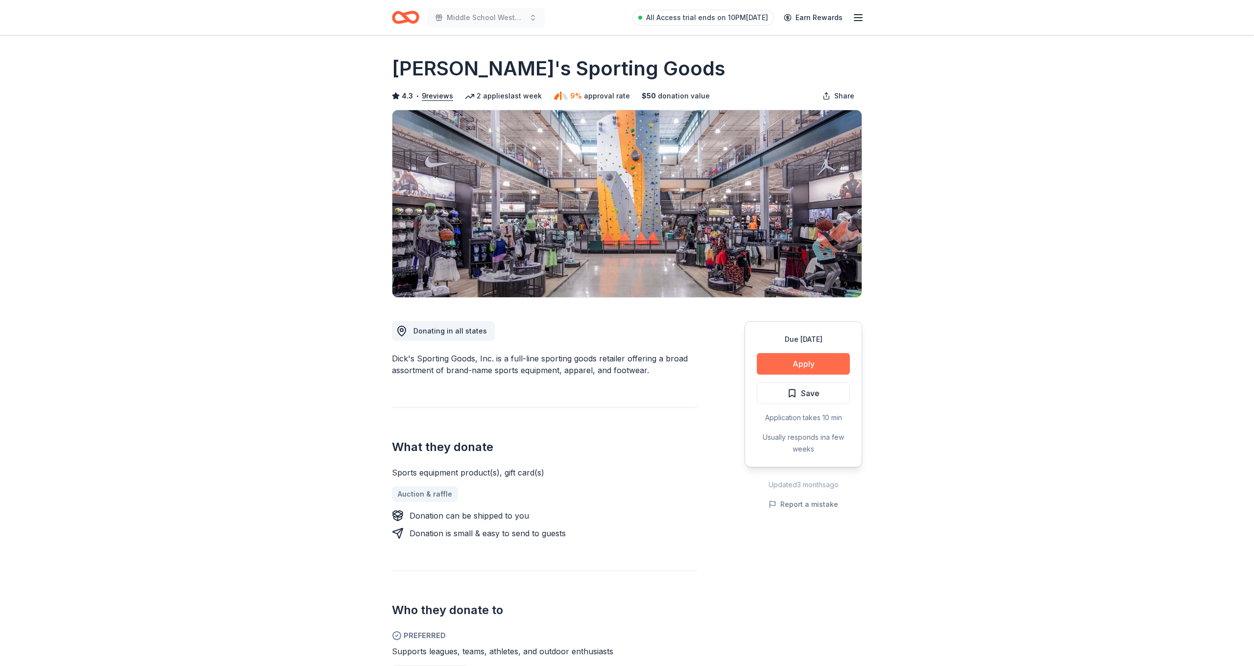
click at [819, 365] on button "Apply" at bounding box center [803, 364] width 93 height 22
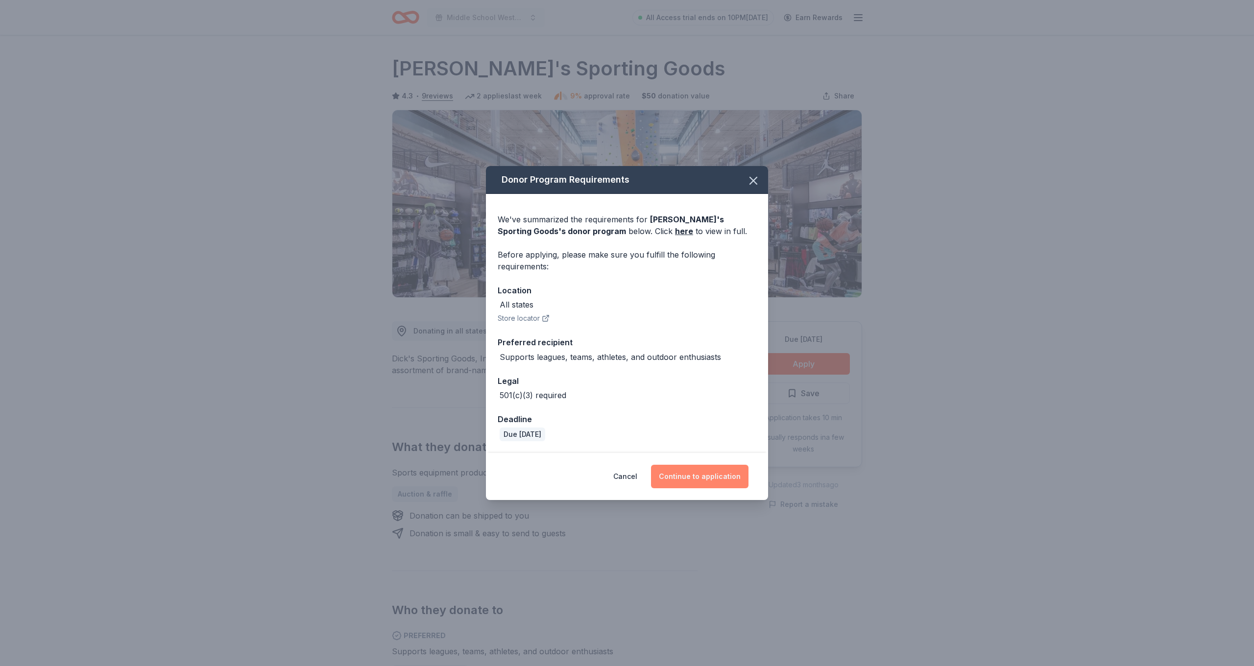
click at [716, 481] on button "Continue to application" at bounding box center [699, 477] width 97 height 24
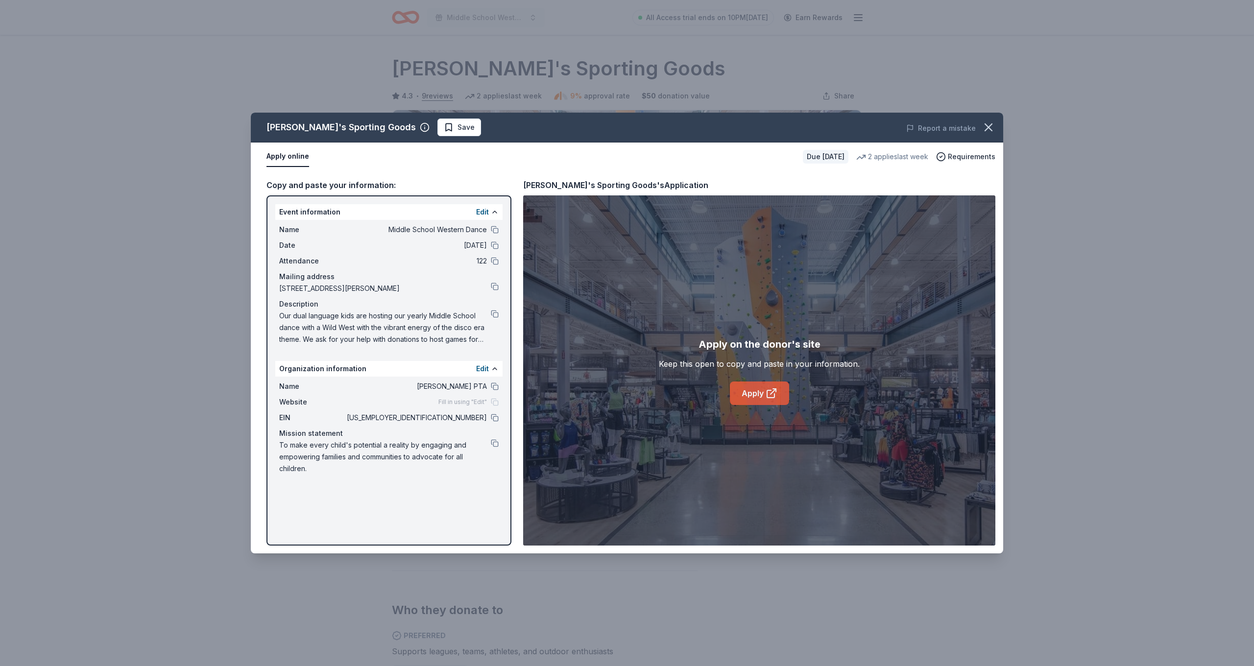
click at [760, 393] on link "Apply" at bounding box center [759, 394] width 59 height 24
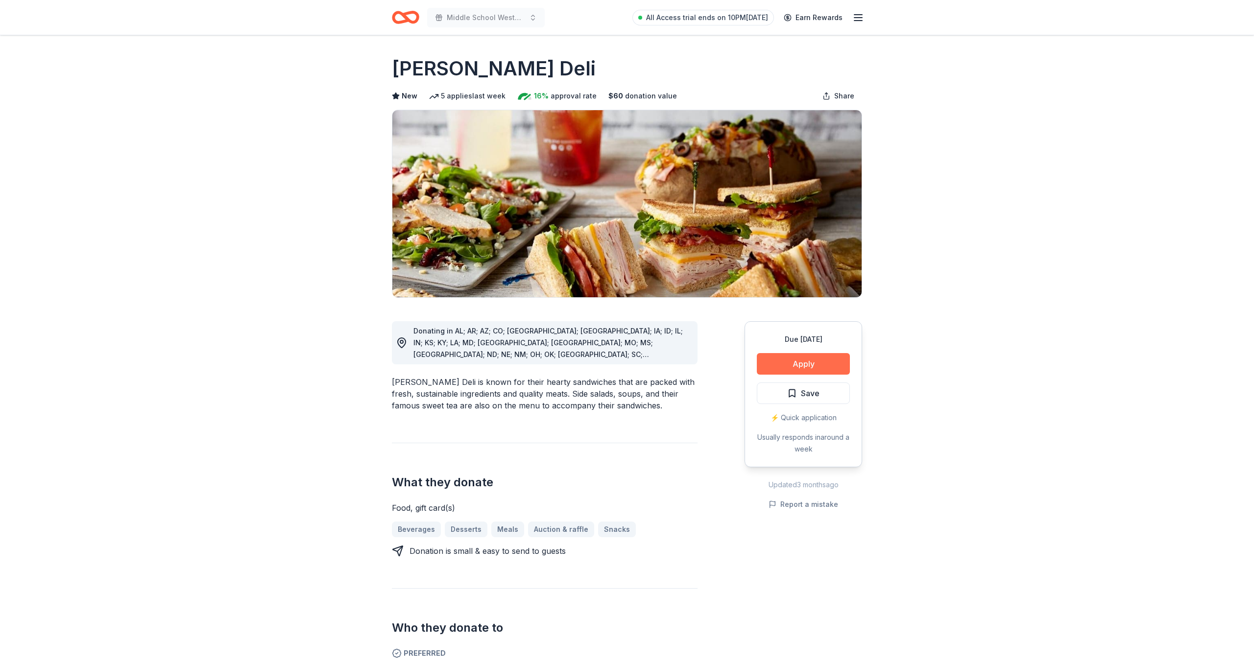
click at [806, 364] on button "Apply" at bounding box center [803, 364] width 93 height 22
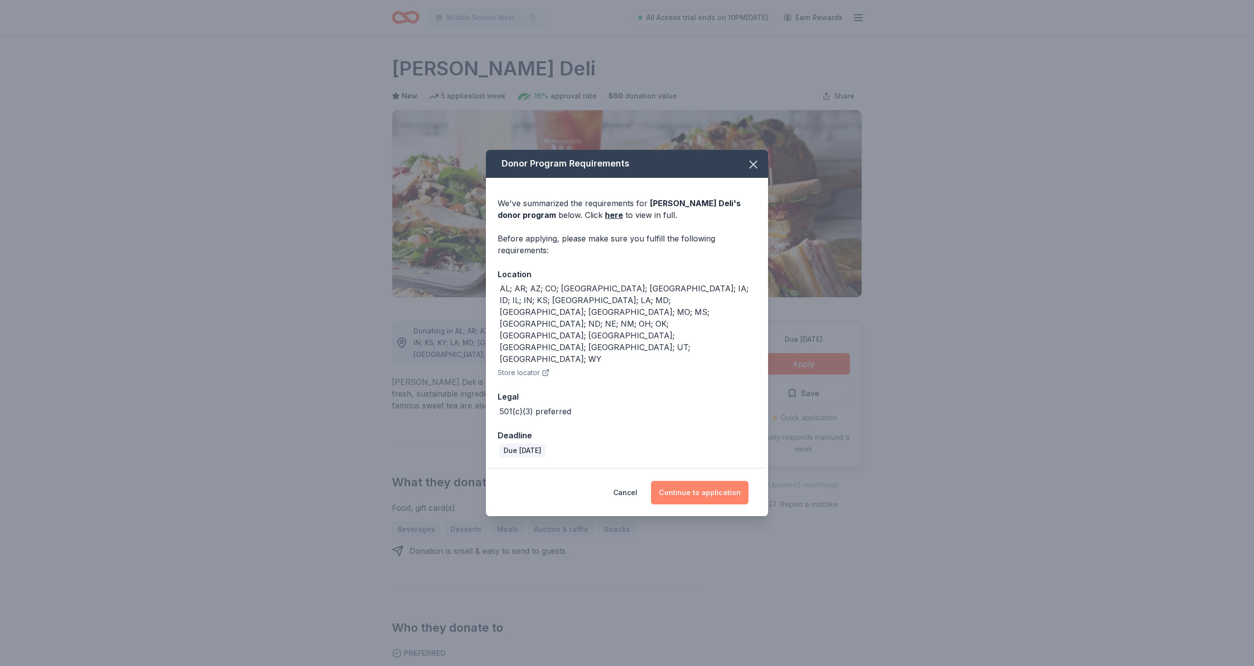
click at [712, 481] on button "Continue to application" at bounding box center [699, 493] width 97 height 24
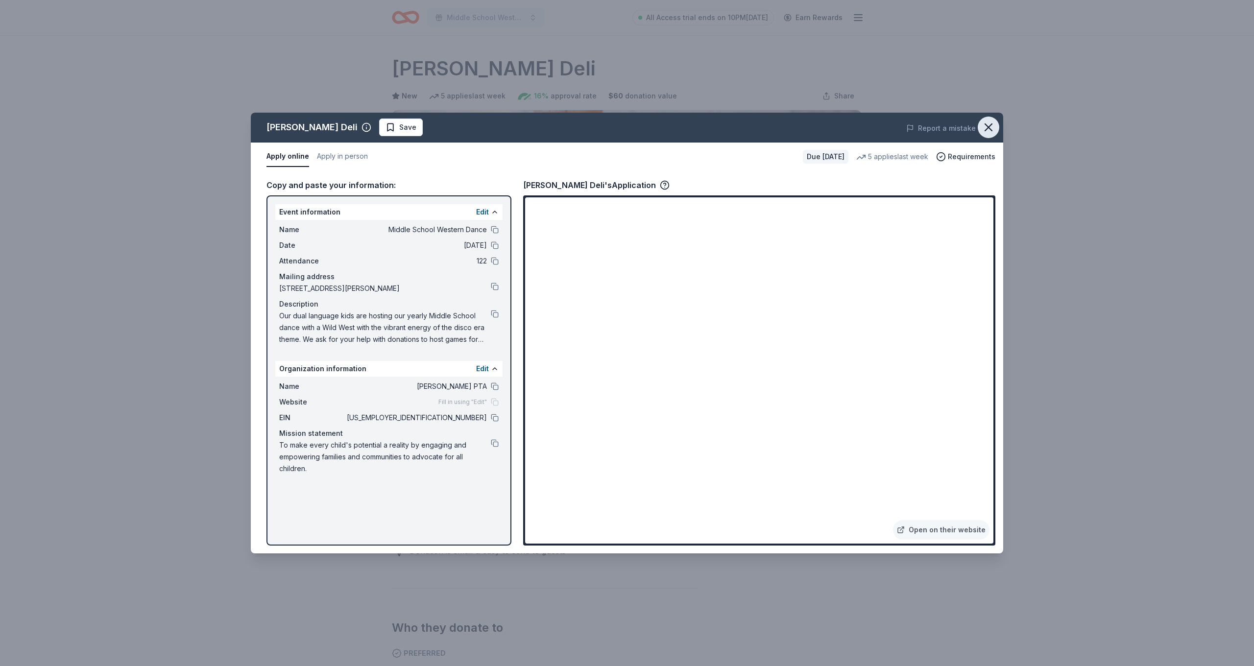
click at [992, 132] on icon "button" at bounding box center [989, 128] width 14 height 14
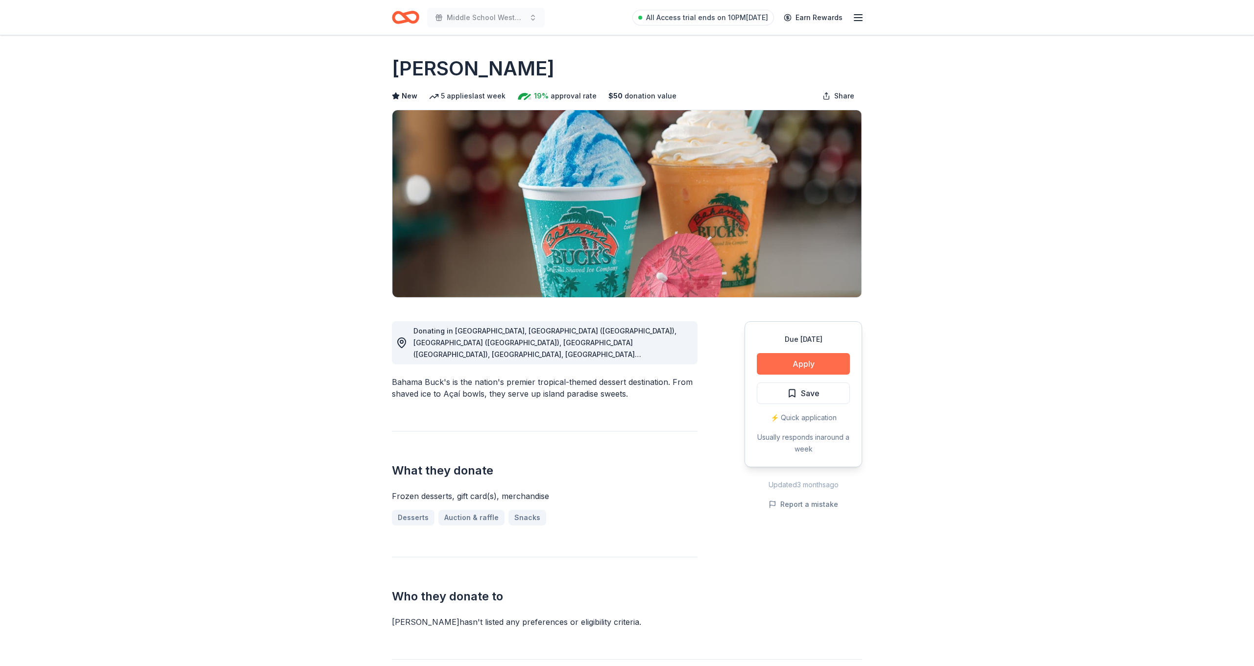
click at [806, 359] on button "Apply" at bounding box center [803, 364] width 93 height 22
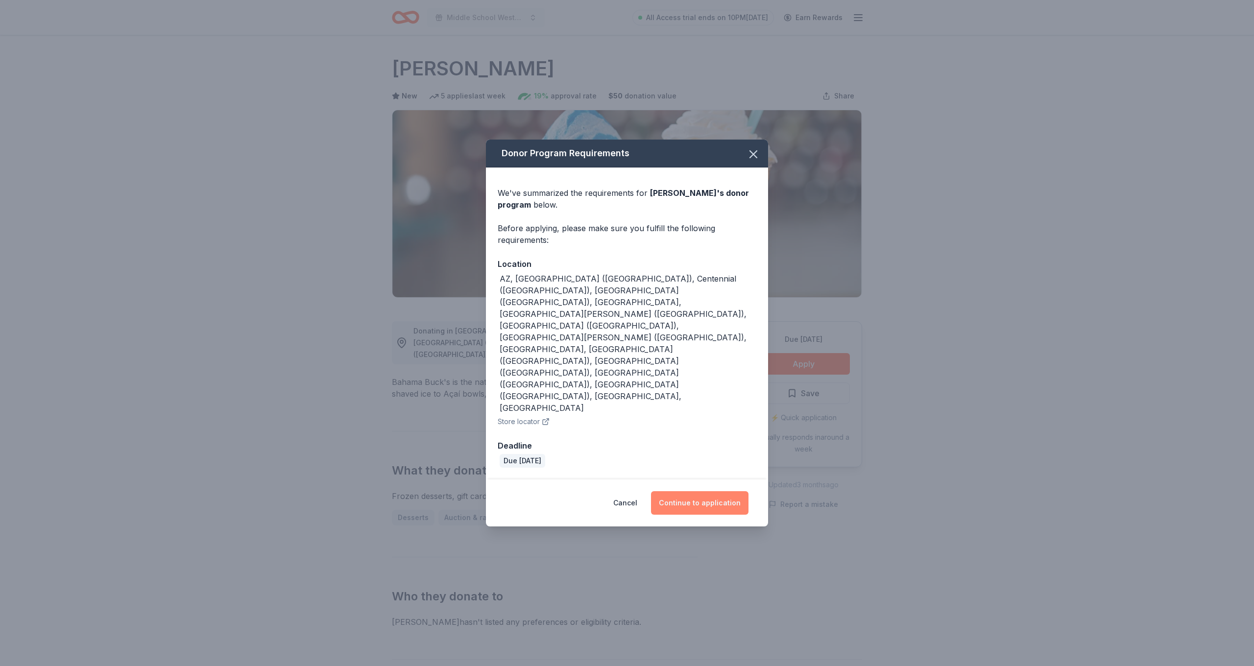
click at [728, 491] on button "Continue to application" at bounding box center [699, 503] width 97 height 24
